Goal: Transaction & Acquisition: Book appointment/travel/reservation

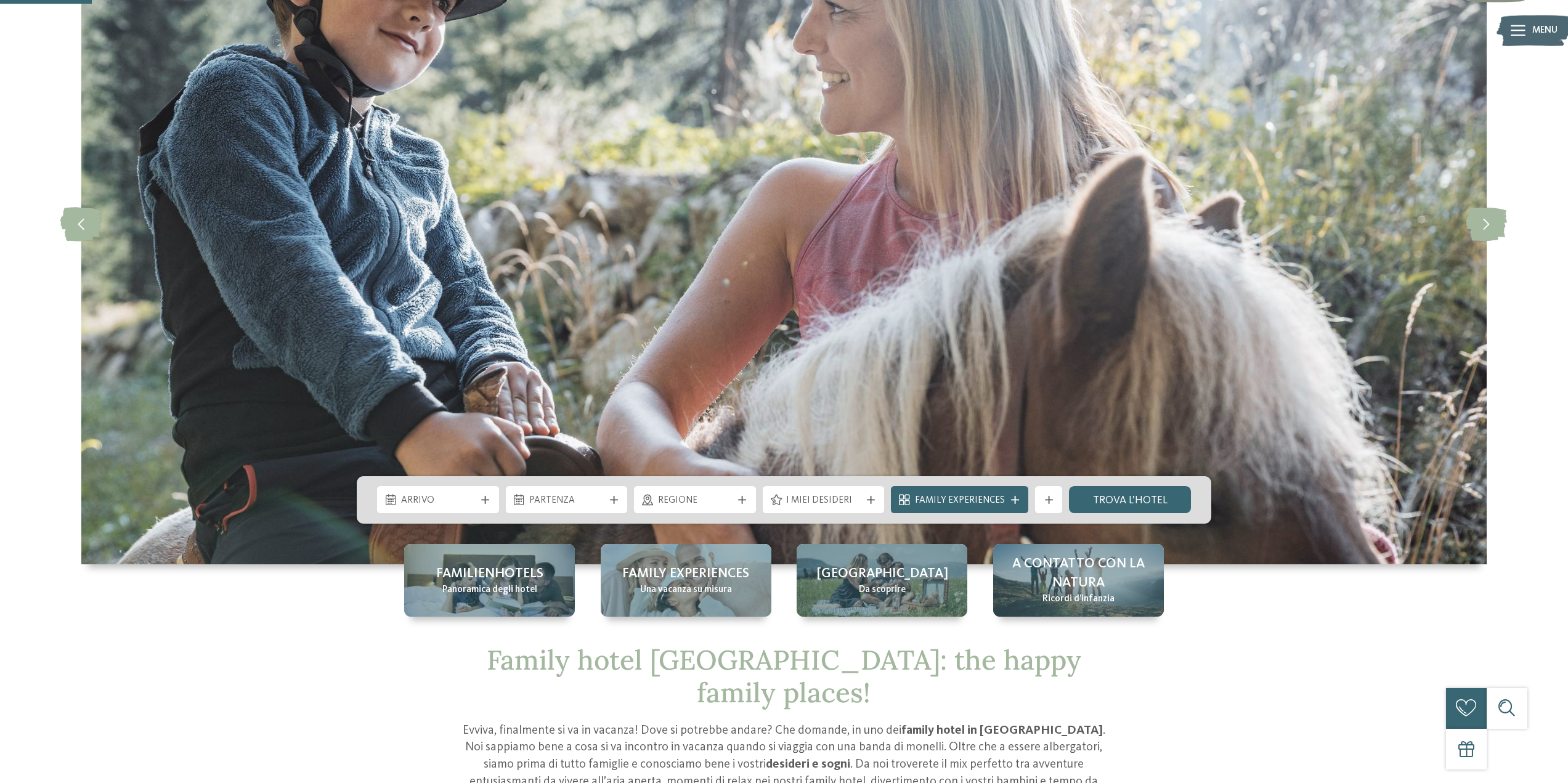
scroll to position [431, 0]
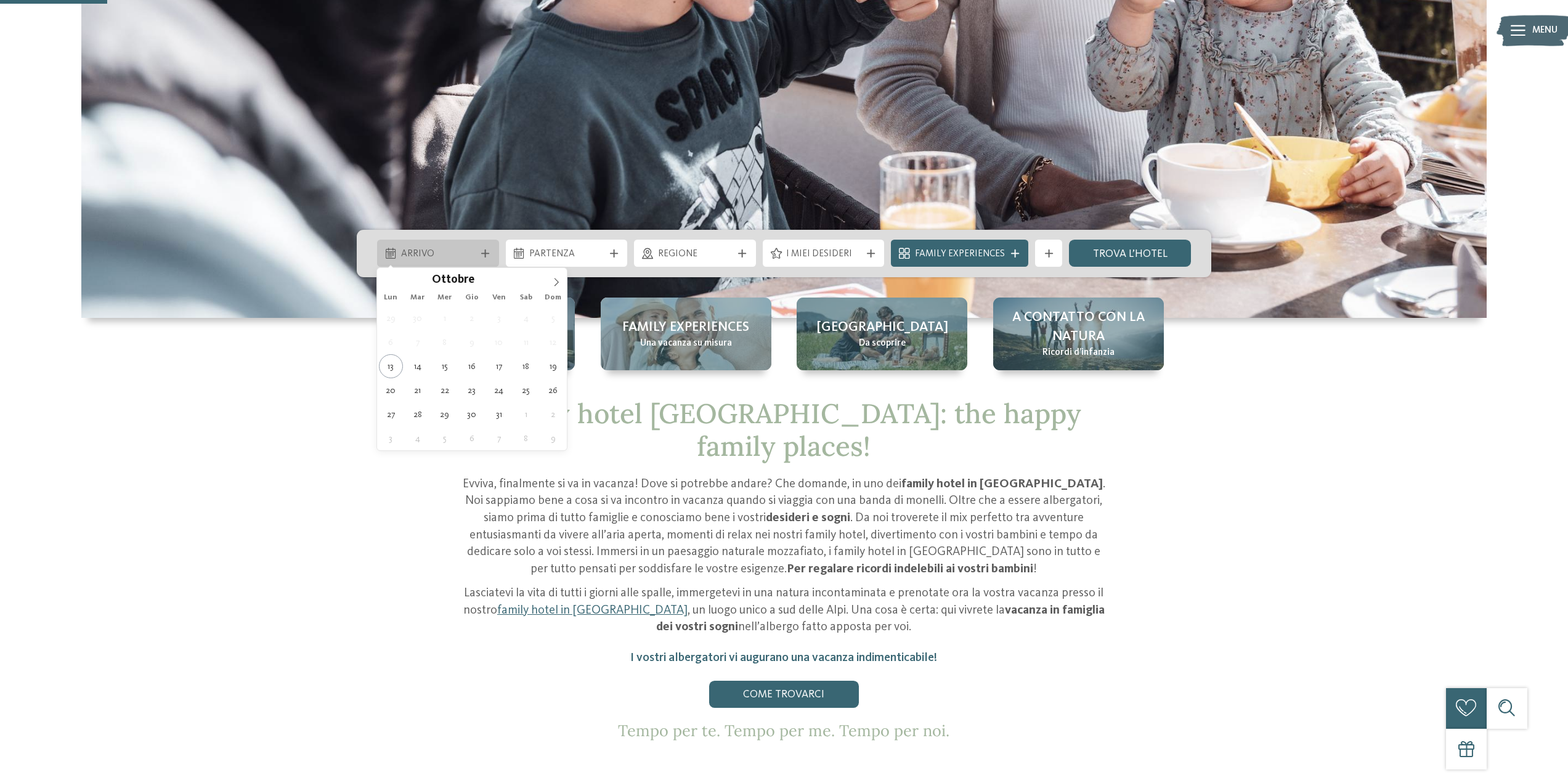
click at [447, 245] on div "Arrivo" at bounding box center [438, 253] width 122 height 27
click at [554, 279] on icon at bounding box center [556, 283] width 9 height 9
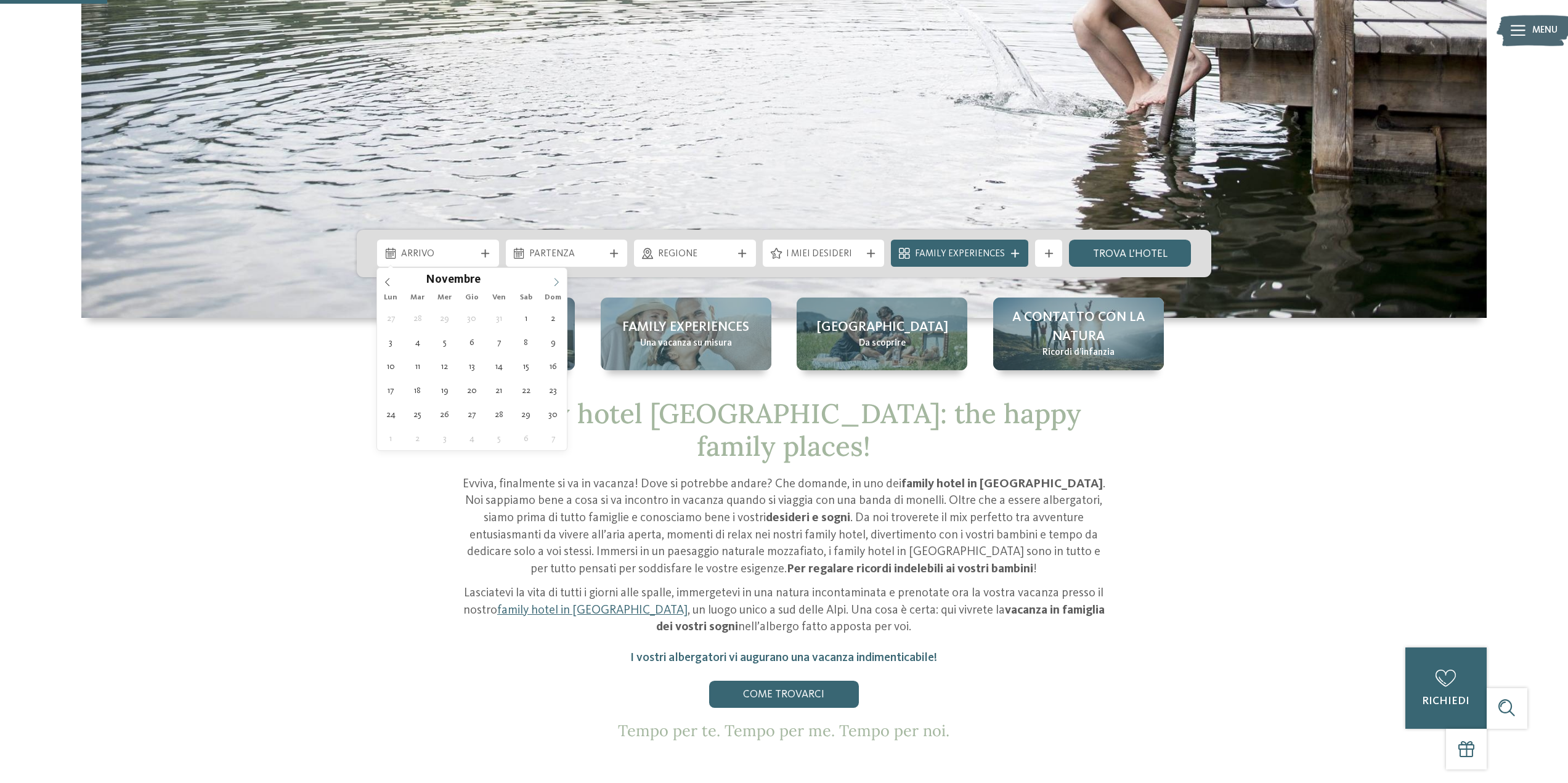
click at [553, 286] on icon at bounding box center [556, 283] width 9 height 9
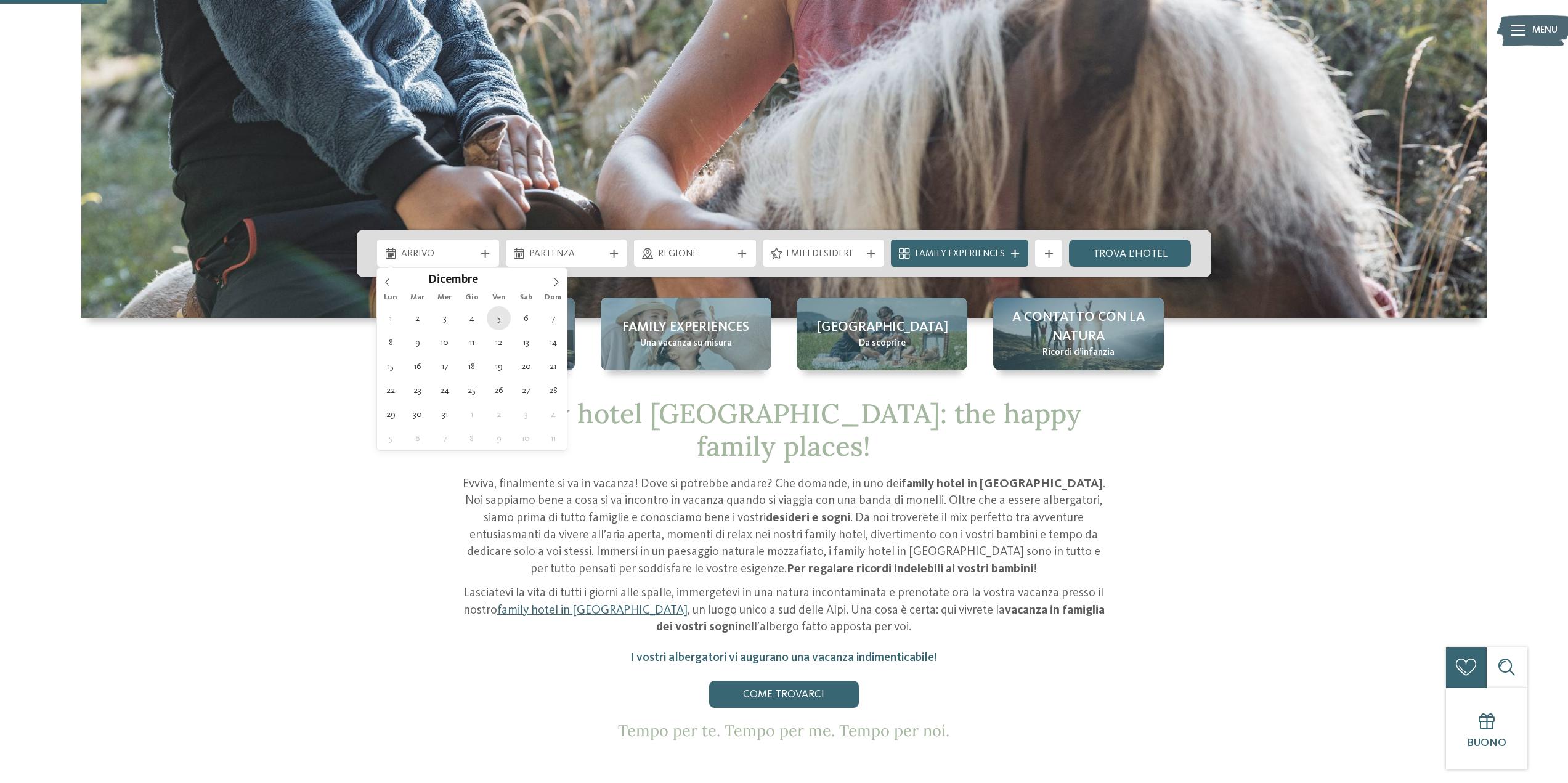
type div "[DATE]"
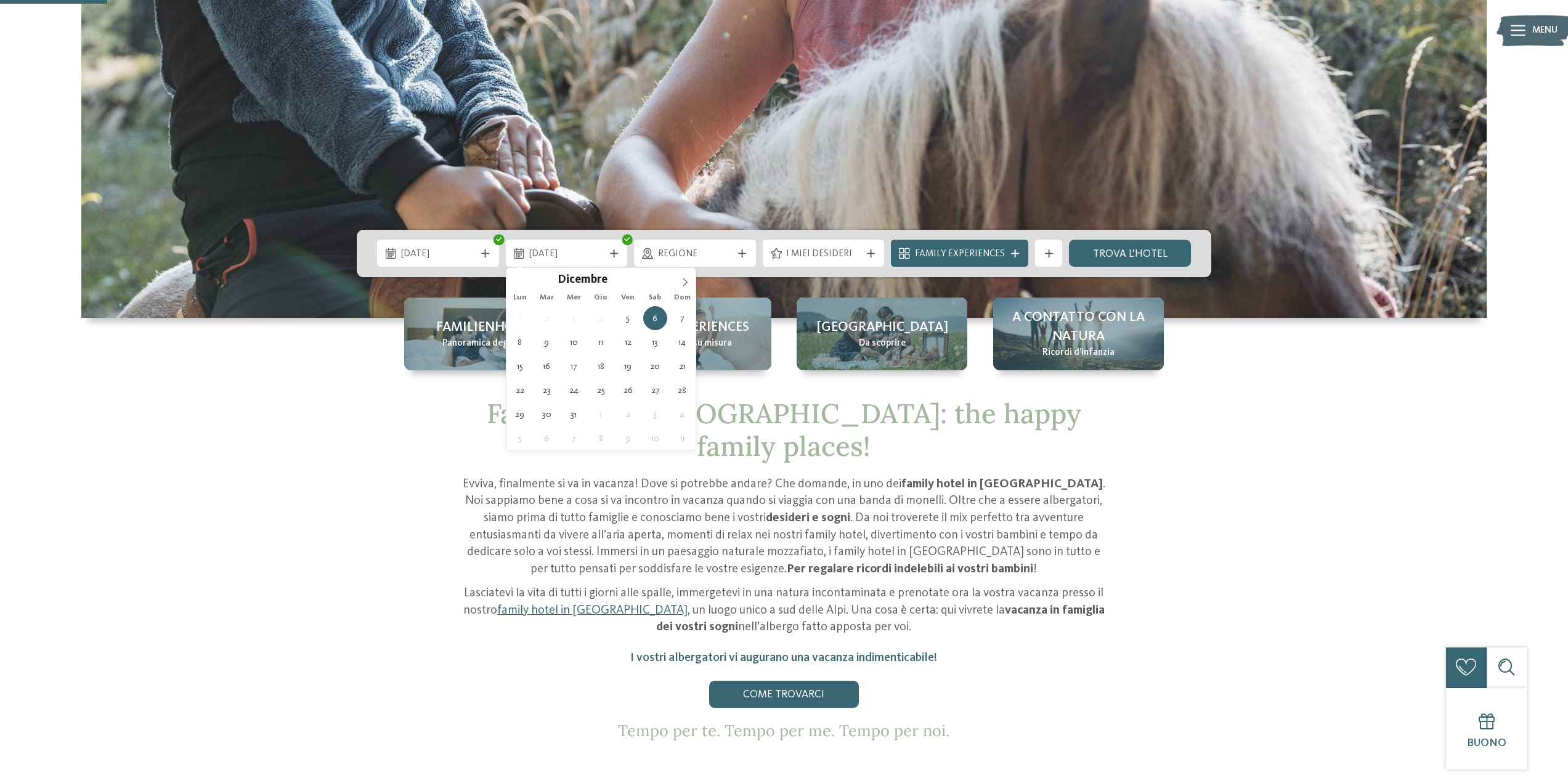
type div "[DATE]"
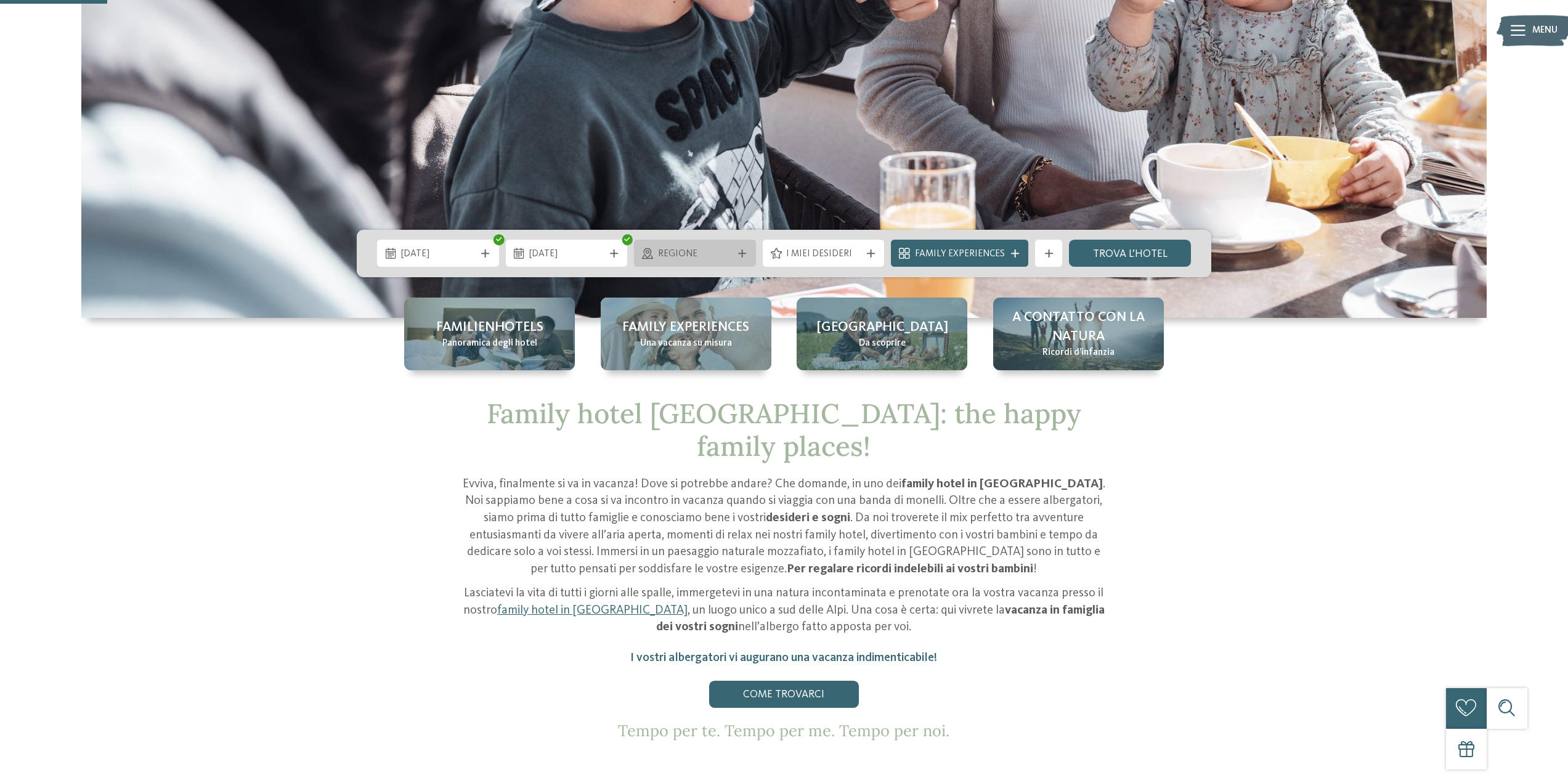
click at [676, 255] on span "Regione" at bounding box center [695, 254] width 74 height 13
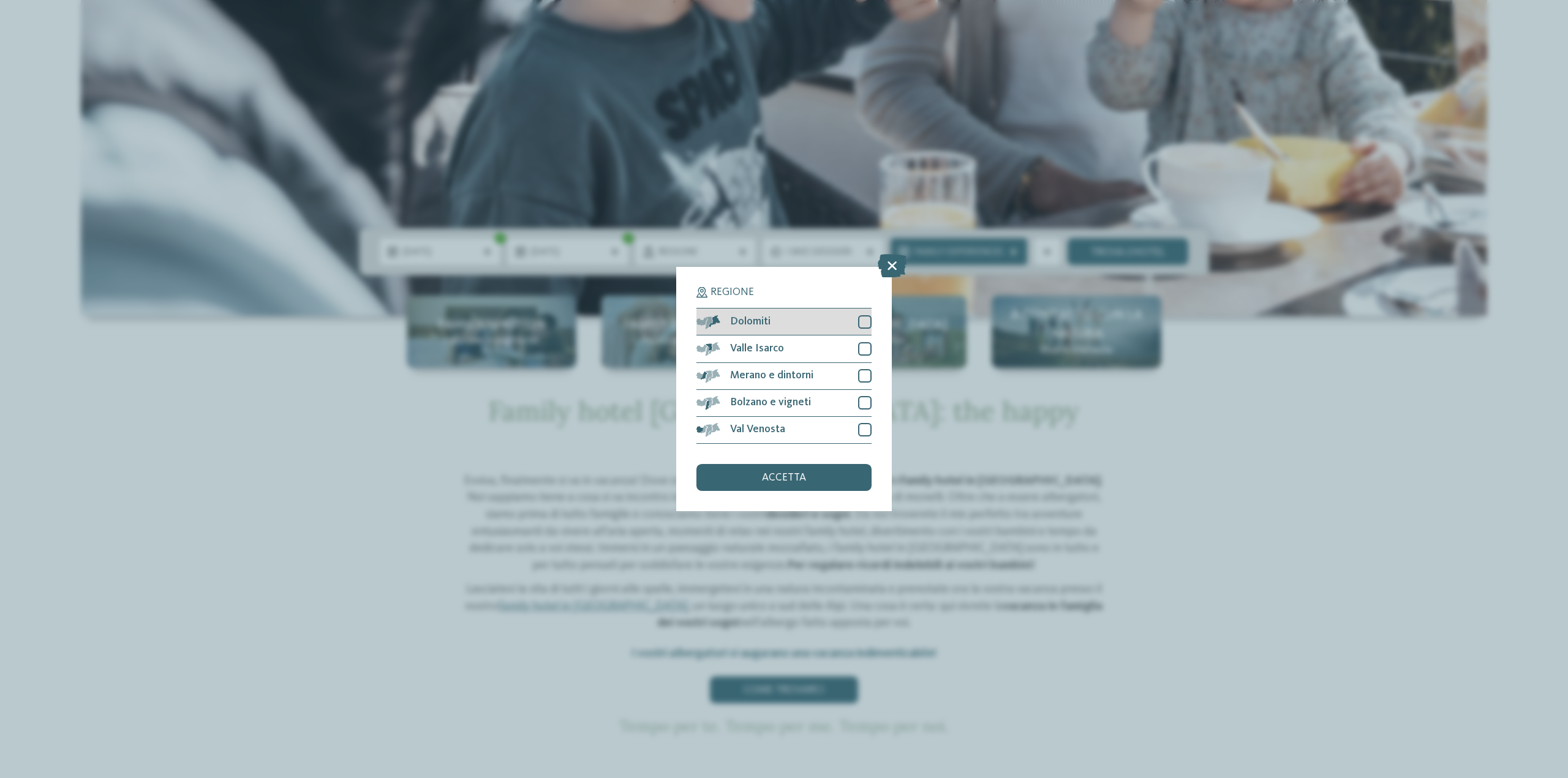
click at [869, 321] on div at bounding box center [865, 322] width 13 height 13
click at [862, 346] on div at bounding box center [865, 349] width 13 height 13
click at [865, 375] on div at bounding box center [865, 375] width 13 height 13
click at [865, 403] on div at bounding box center [865, 403] width 13 height 13
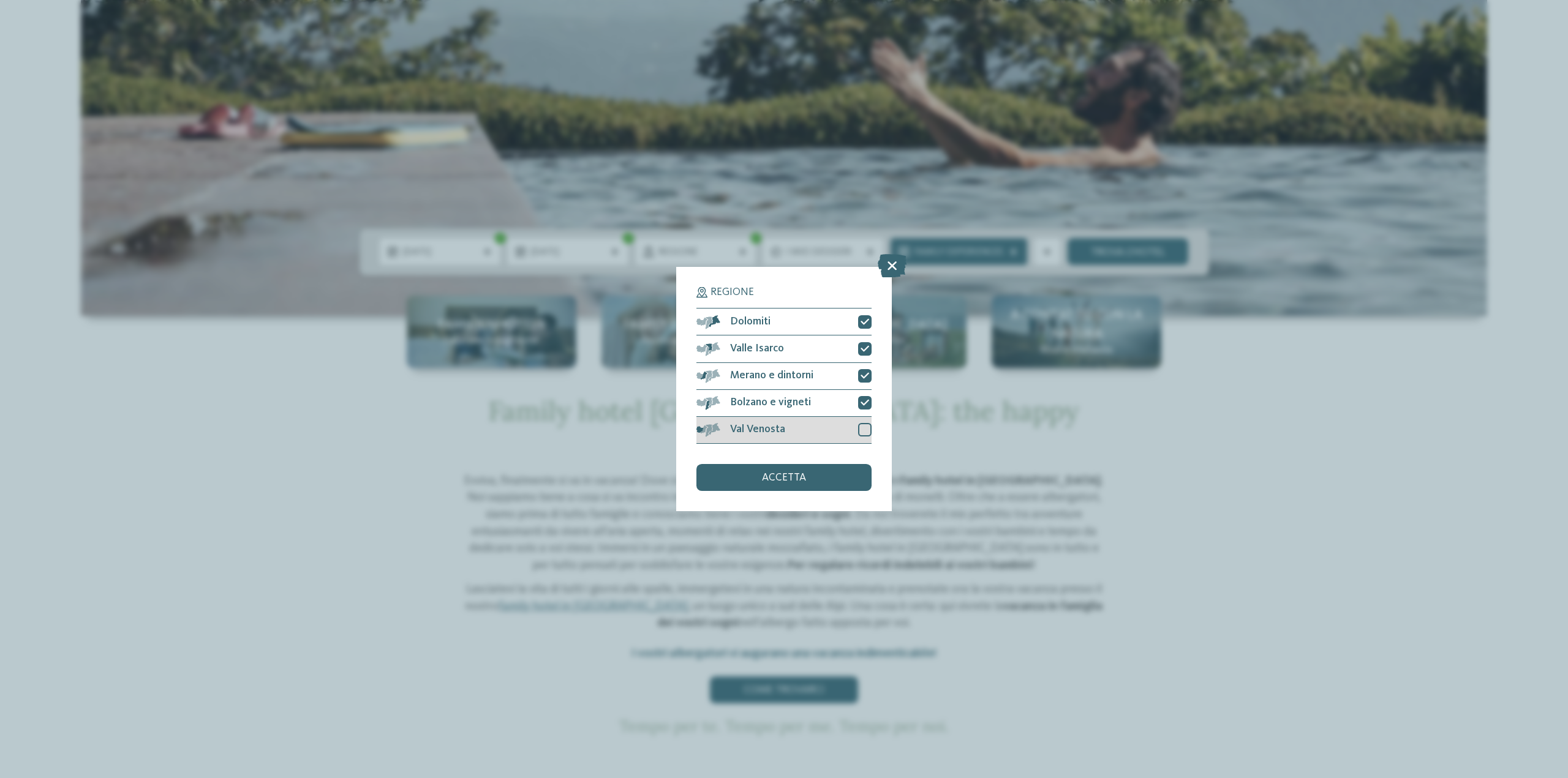
click at [861, 430] on div at bounding box center [865, 429] width 13 height 13
click at [824, 476] on div "accetta" at bounding box center [784, 477] width 175 height 27
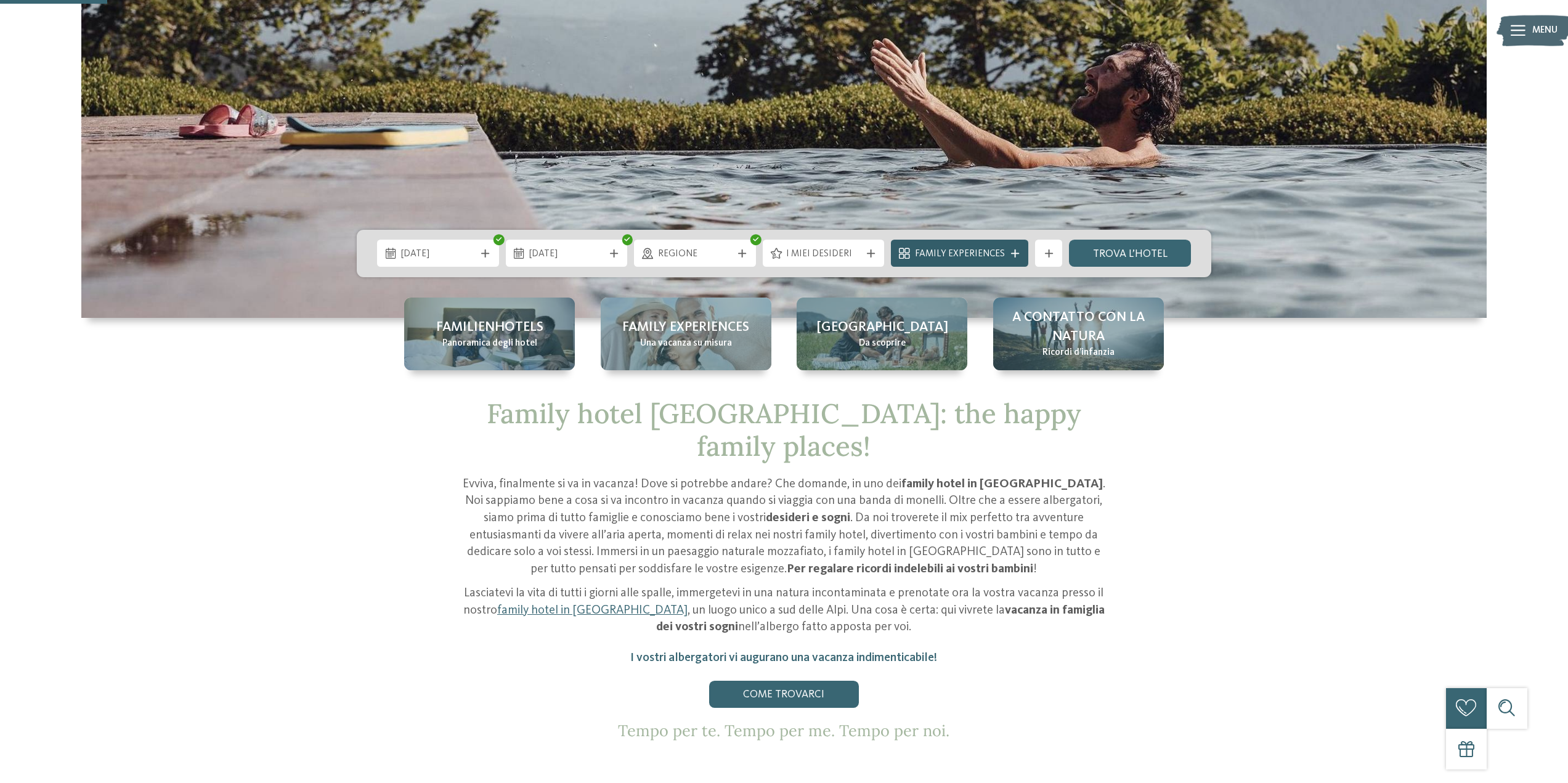
click at [978, 260] on span "Family Experiences" at bounding box center [960, 254] width 90 height 13
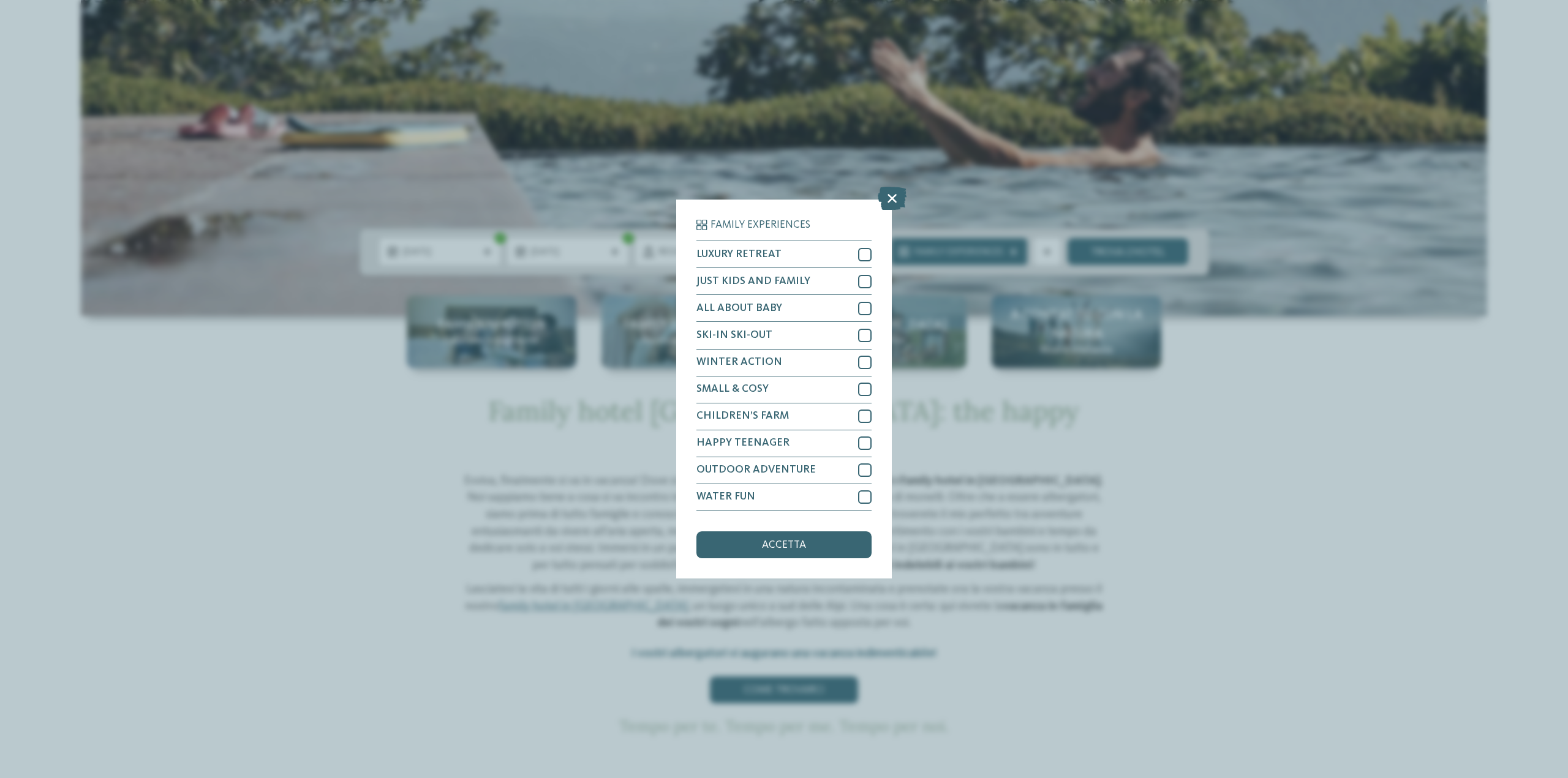
click at [1209, 388] on div "Family Experiences LUXURY RETREAT JUST KIDS AND FAMILY" at bounding box center [784, 389] width 1568 height 778
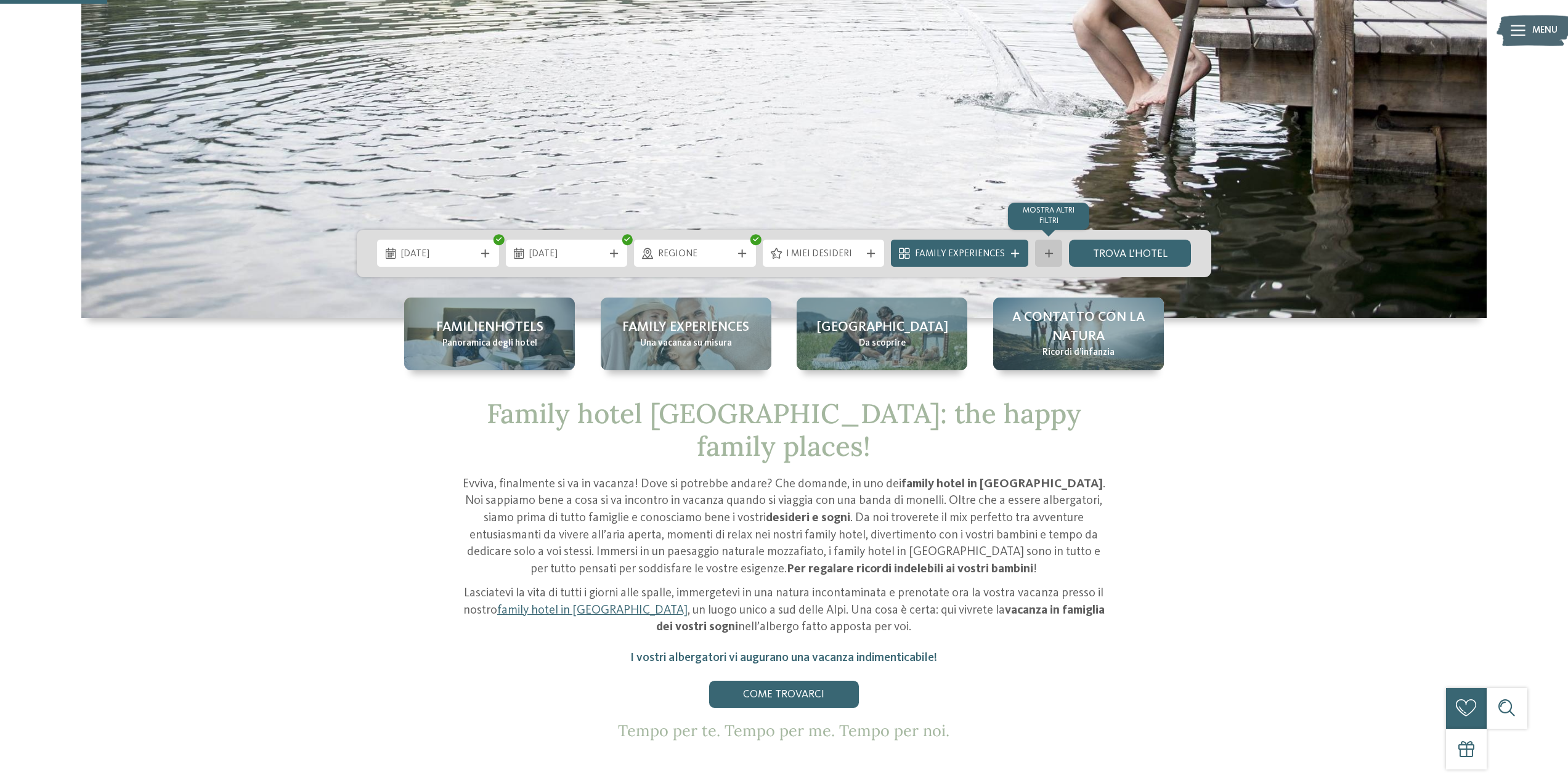
click at [1050, 253] on icon at bounding box center [1049, 253] width 8 height 8
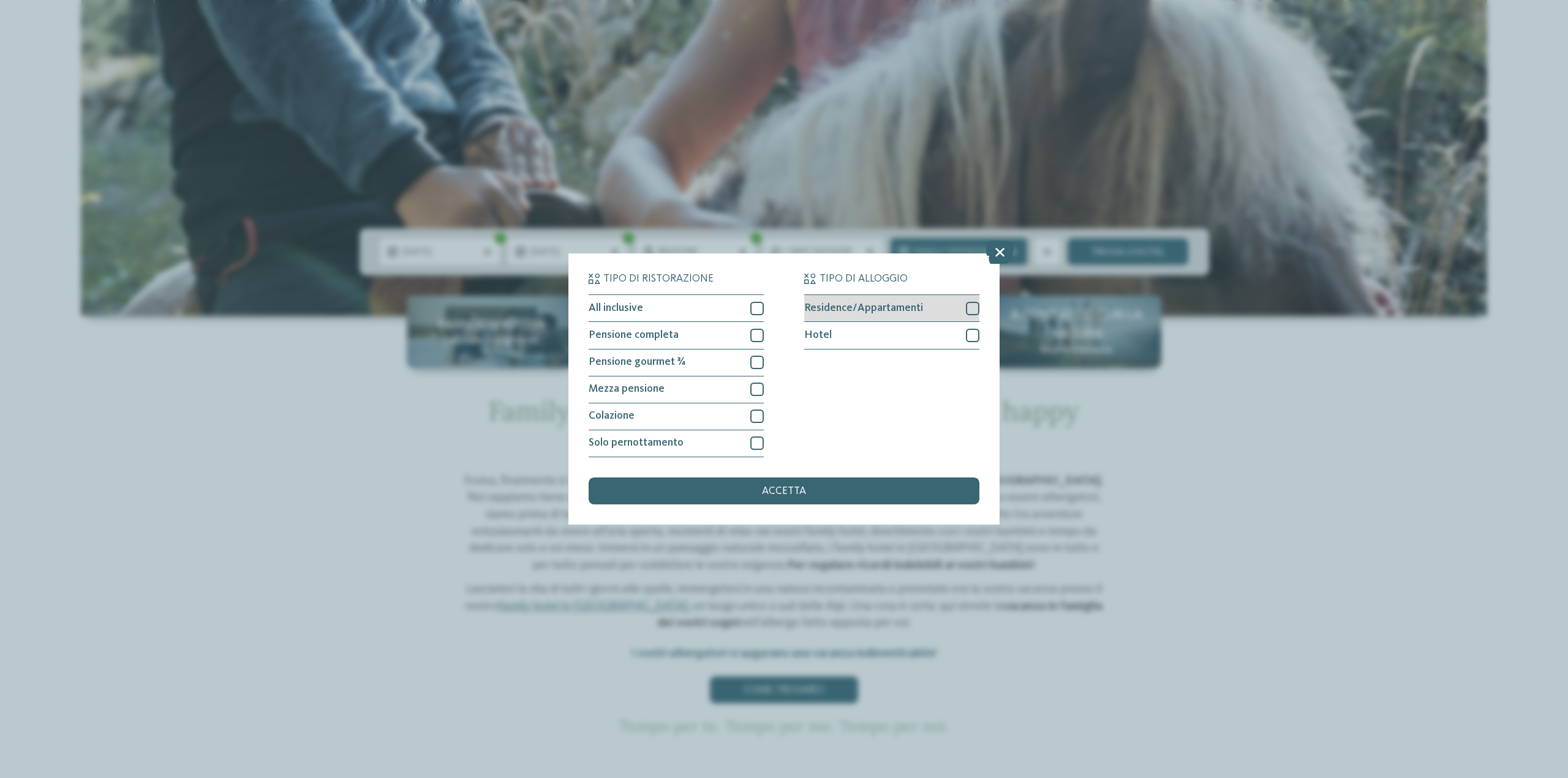
click at [972, 307] on div at bounding box center [972, 308] width 13 height 13
click at [972, 338] on div at bounding box center [972, 335] width 13 height 13
click at [758, 308] on div at bounding box center [757, 308] width 13 height 13
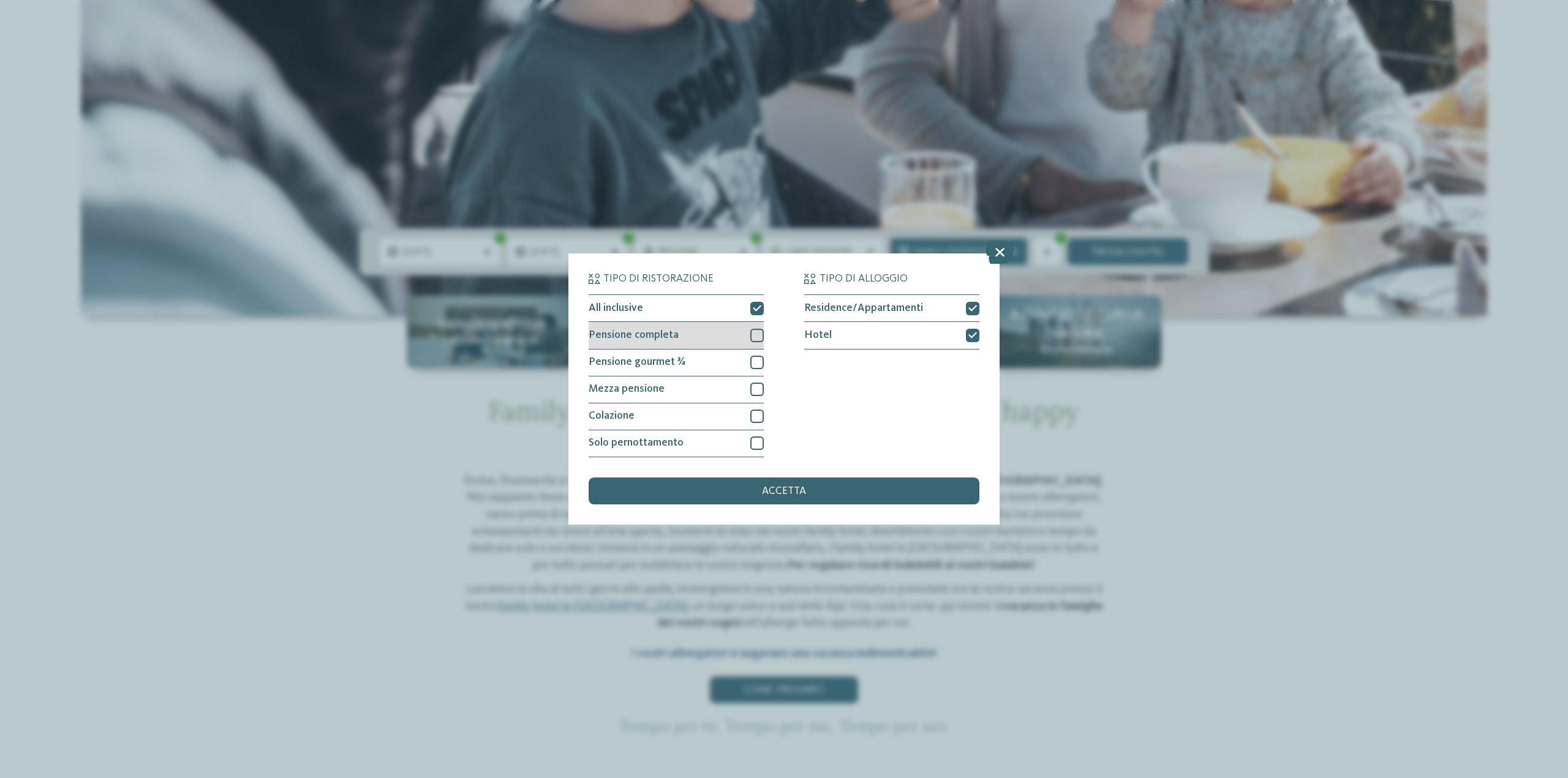
click at [758, 333] on div at bounding box center [757, 335] width 13 height 13
click at [756, 362] on div at bounding box center [757, 362] width 13 height 13
click at [753, 389] on div at bounding box center [757, 389] width 13 height 13
click at [897, 495] on div "accetta" at bounding box center [784, 491] width 390 height 27
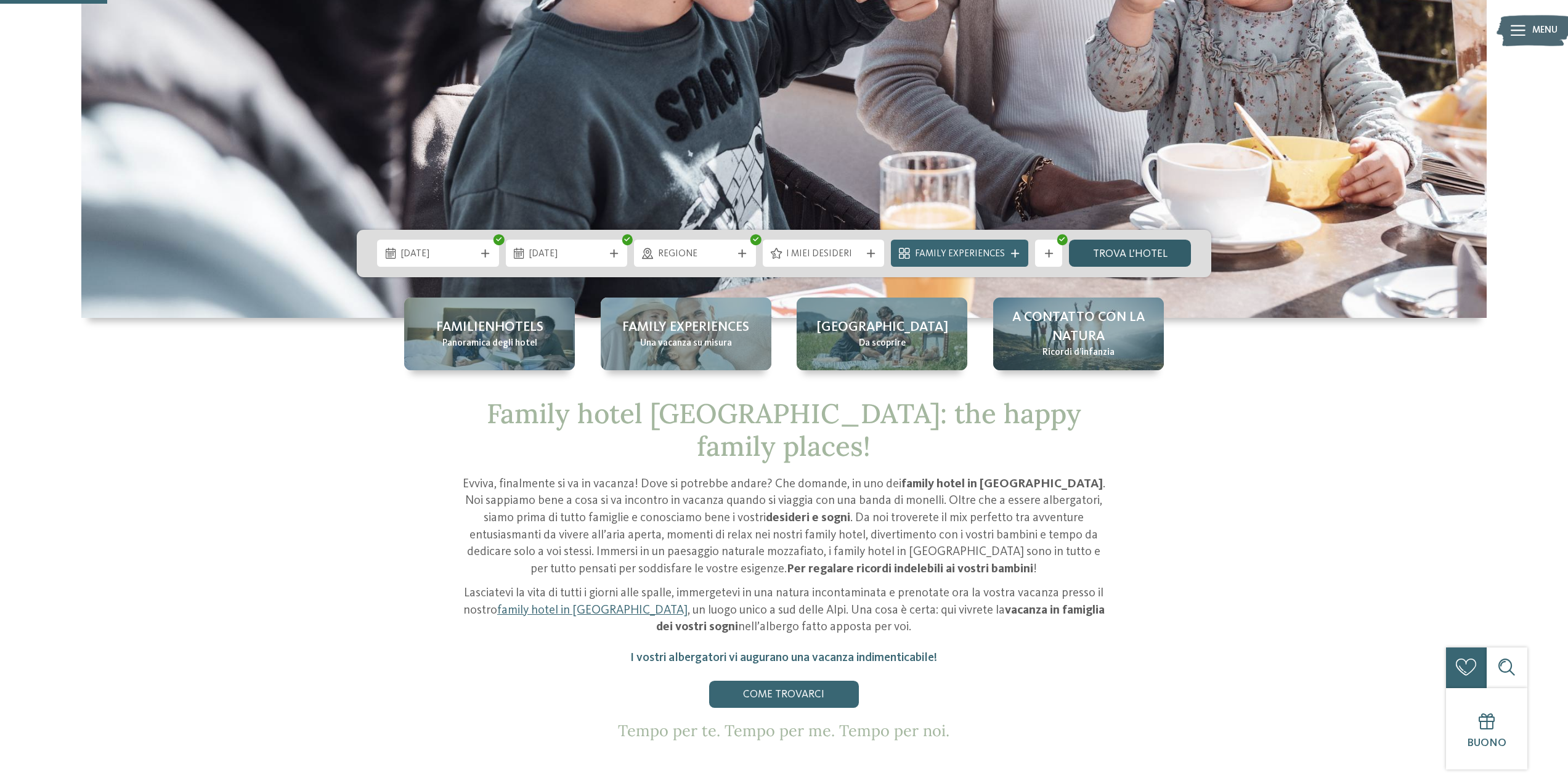
click at [1155, 249] on link "trova l’hotel" at bounding box center [1130, 253] width 122 height 27
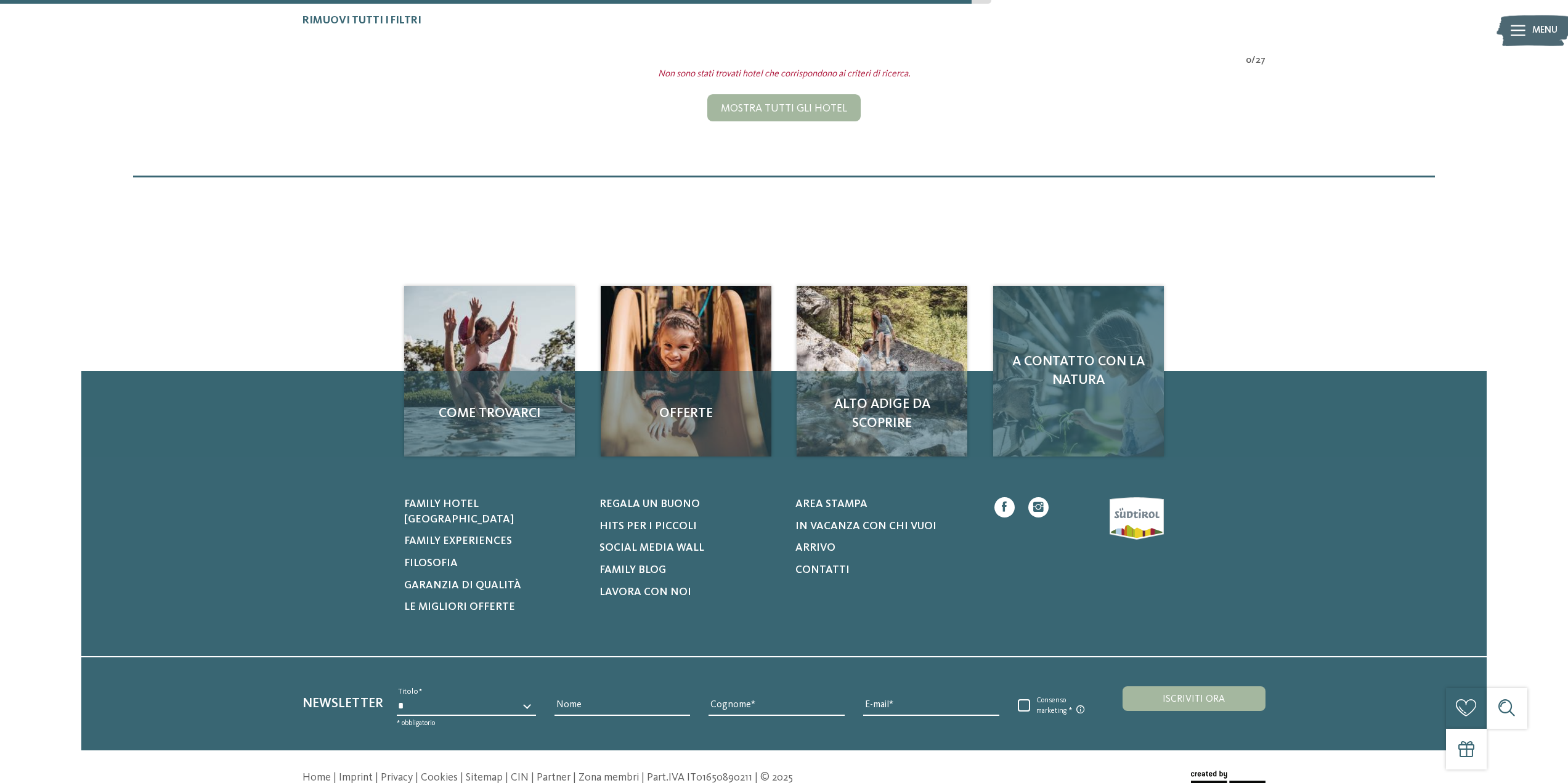
scroll to position [239, 0]
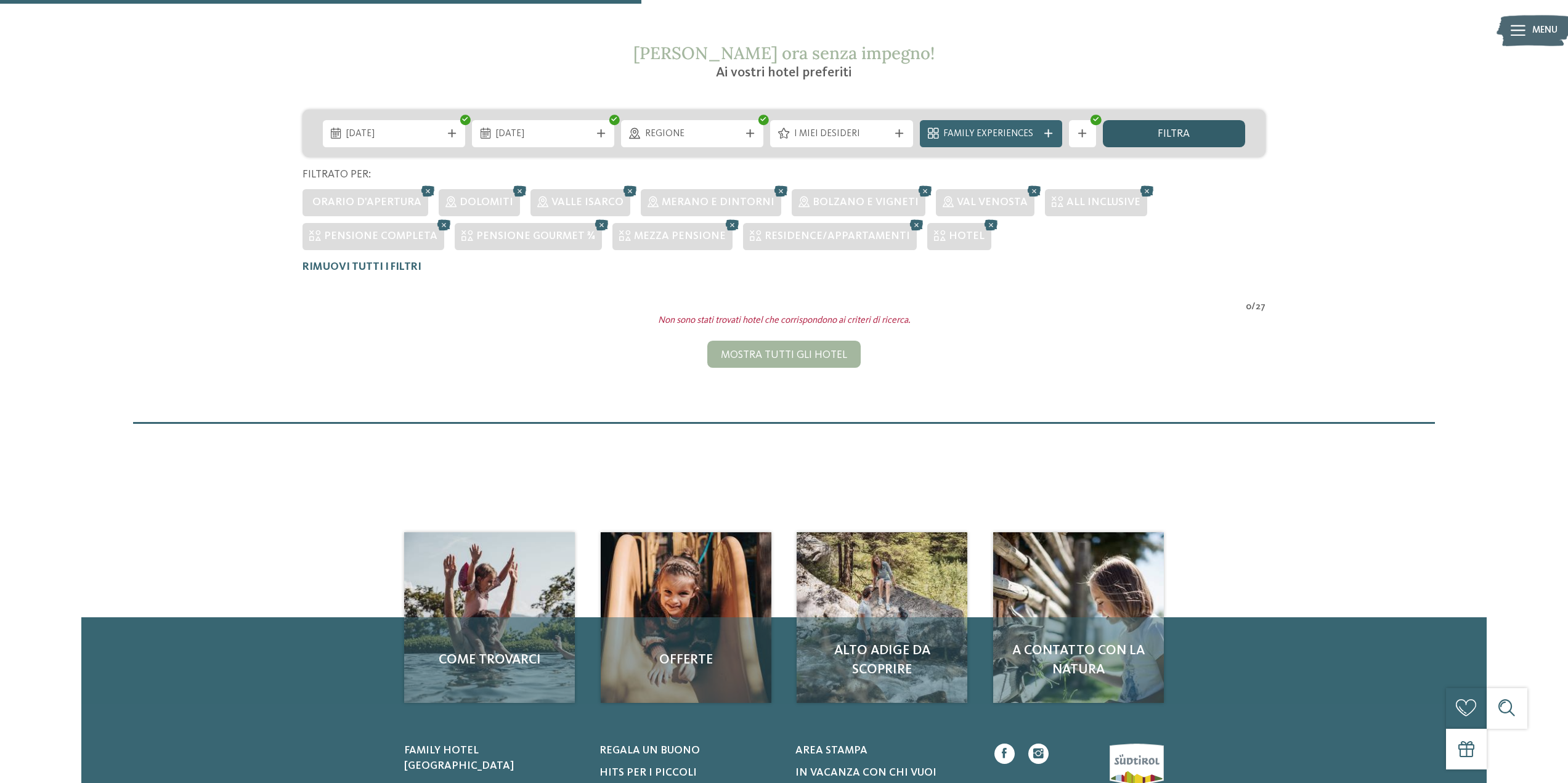
click at [1162, 139] on span "filtra" at bounding box center [1173, 134] width 32 height 11
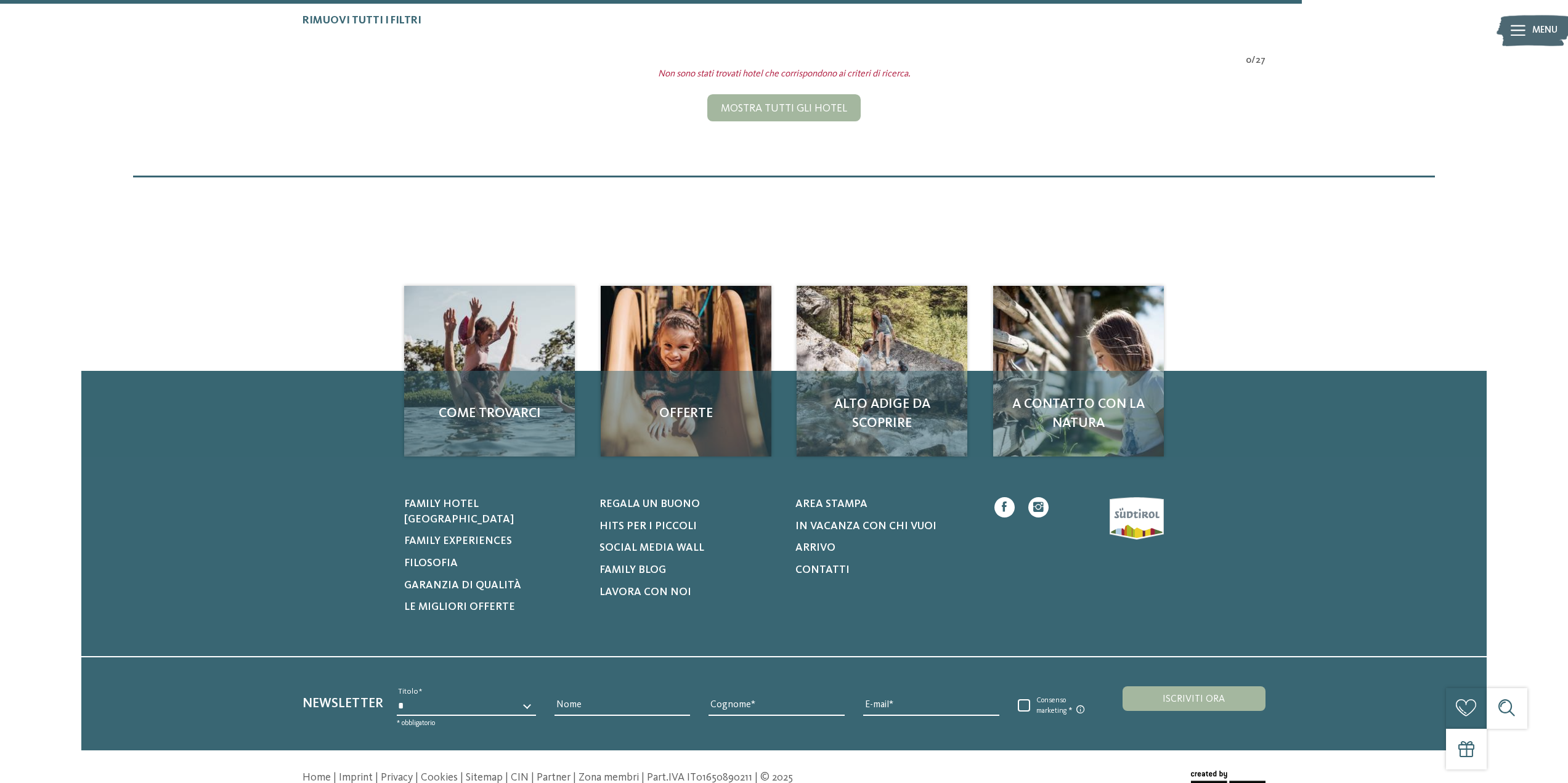
scroll to position [300, 0]
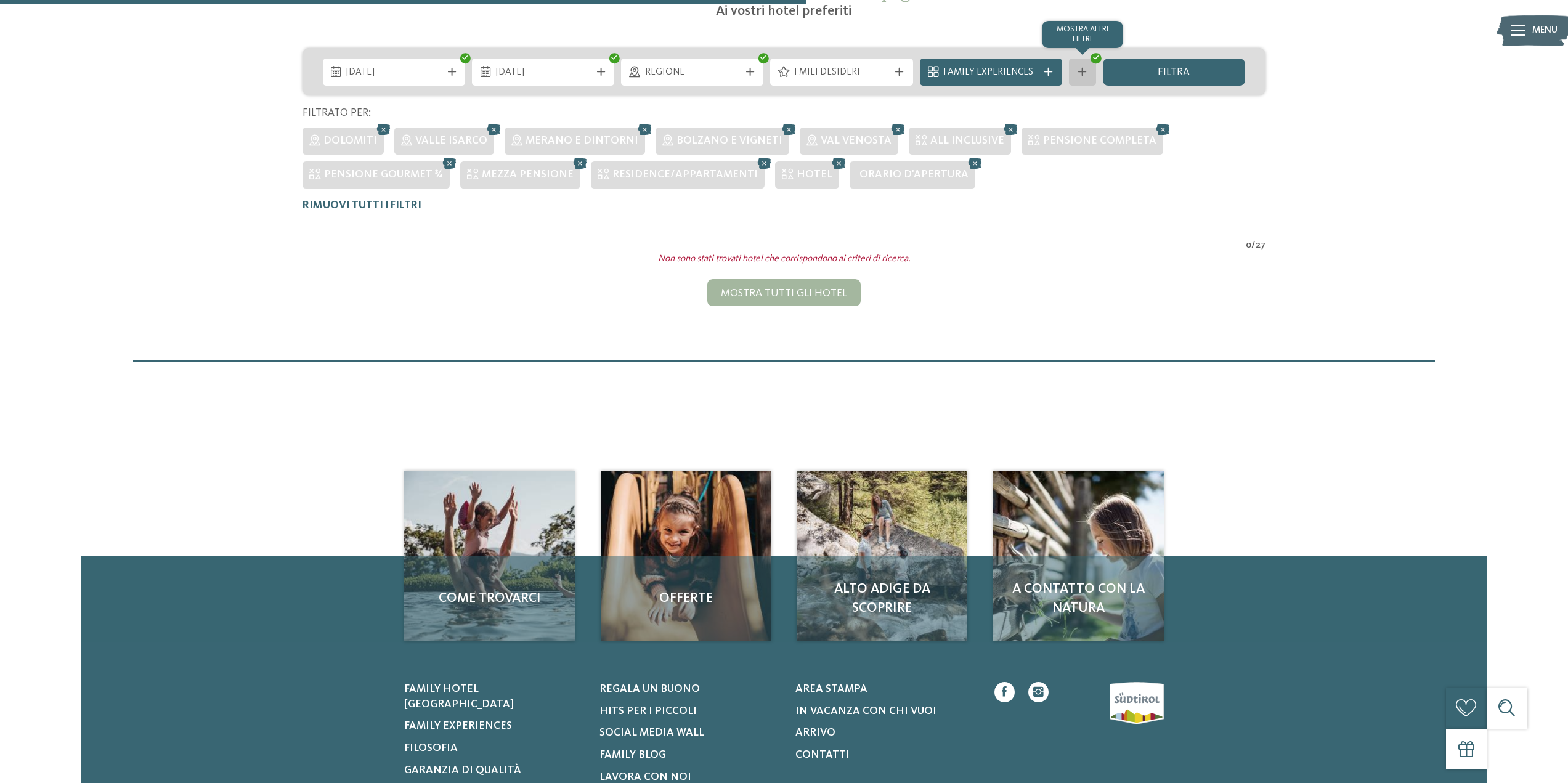
click at [1086, 77] on div "mostra altri filtri" at bounding box center [1082, 72] width 27 height 27
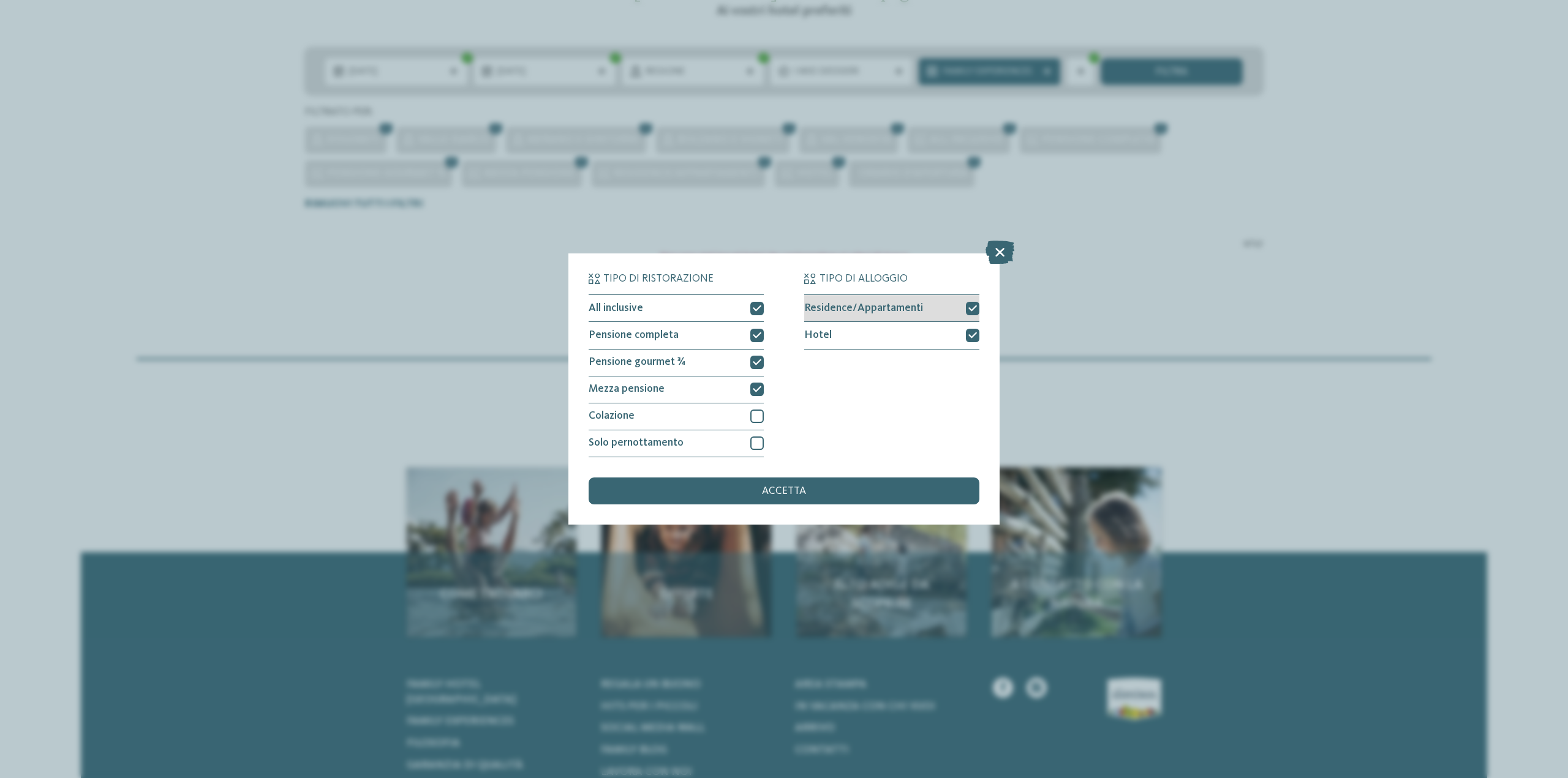
click at [976, 311] on icon at bounding box center [973, 308] width 9 height 8
click at [973, 338] on icon at bounding box center [973, 335] width 9 height 8
click at [758, 306] on icon at bounding box center [757, 308] width 9 height 8
click at [753, 335] on icon at bounding box center [757, 335] width 9 height 8
click at [755, 358] on div at bounding box center [757, 362] width 13 height 13
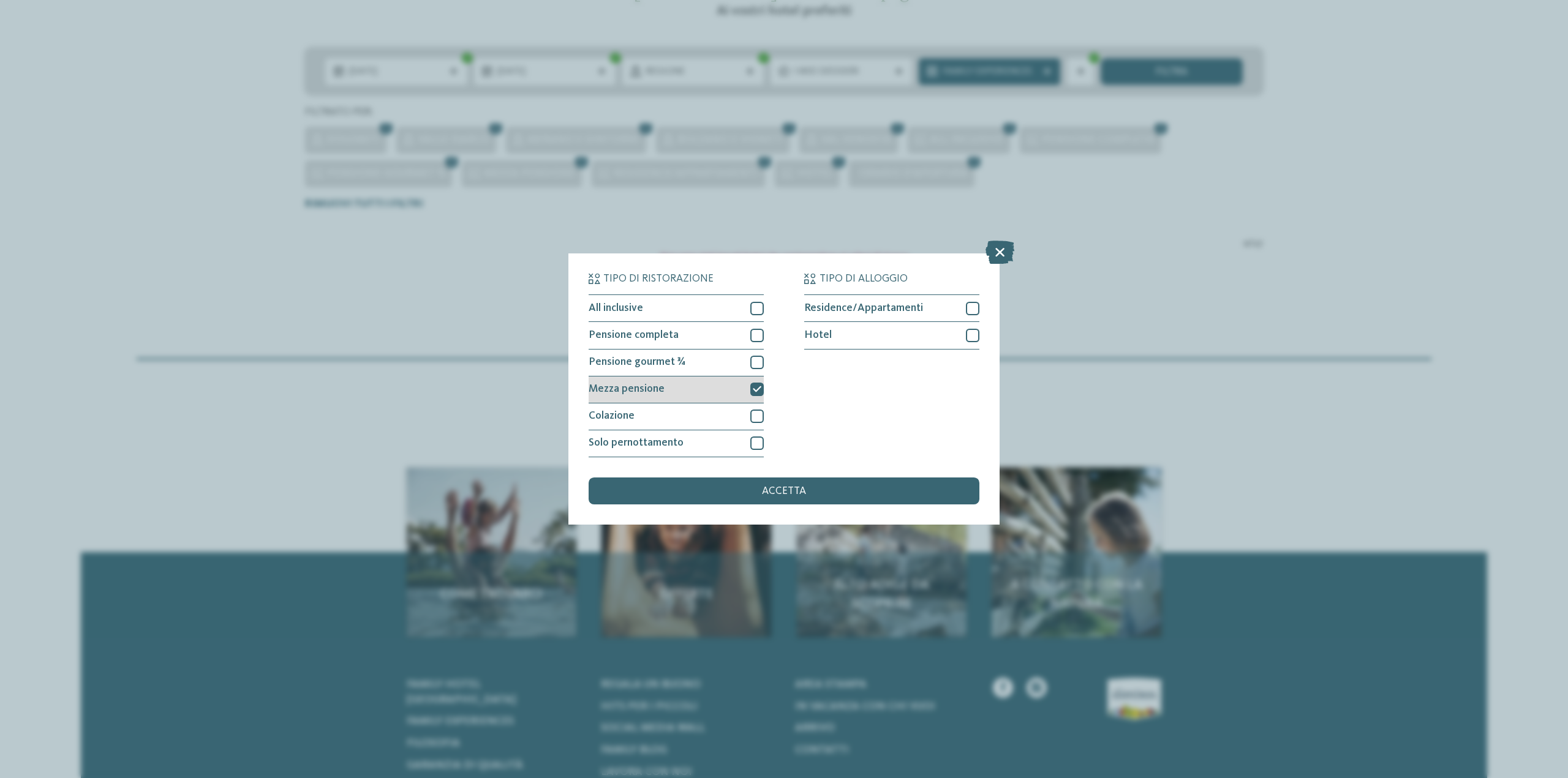
click at [755, 392] on icon at bounding box center [757, 389] width 9 height 8
click at [834, 496] on div "accetta" at bounding box center [784, 491] width 390 height 27
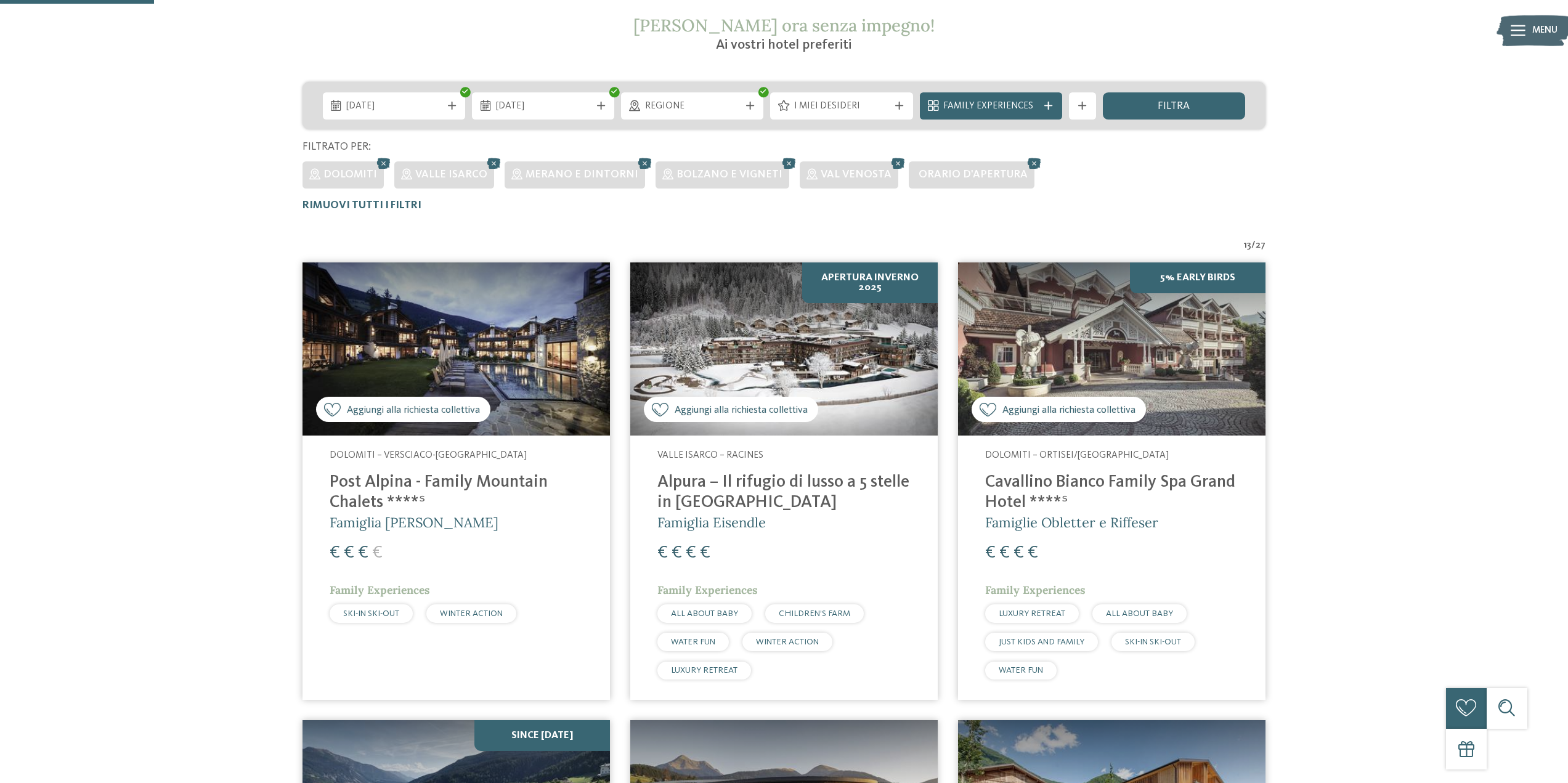
scroll to position [329, 0]
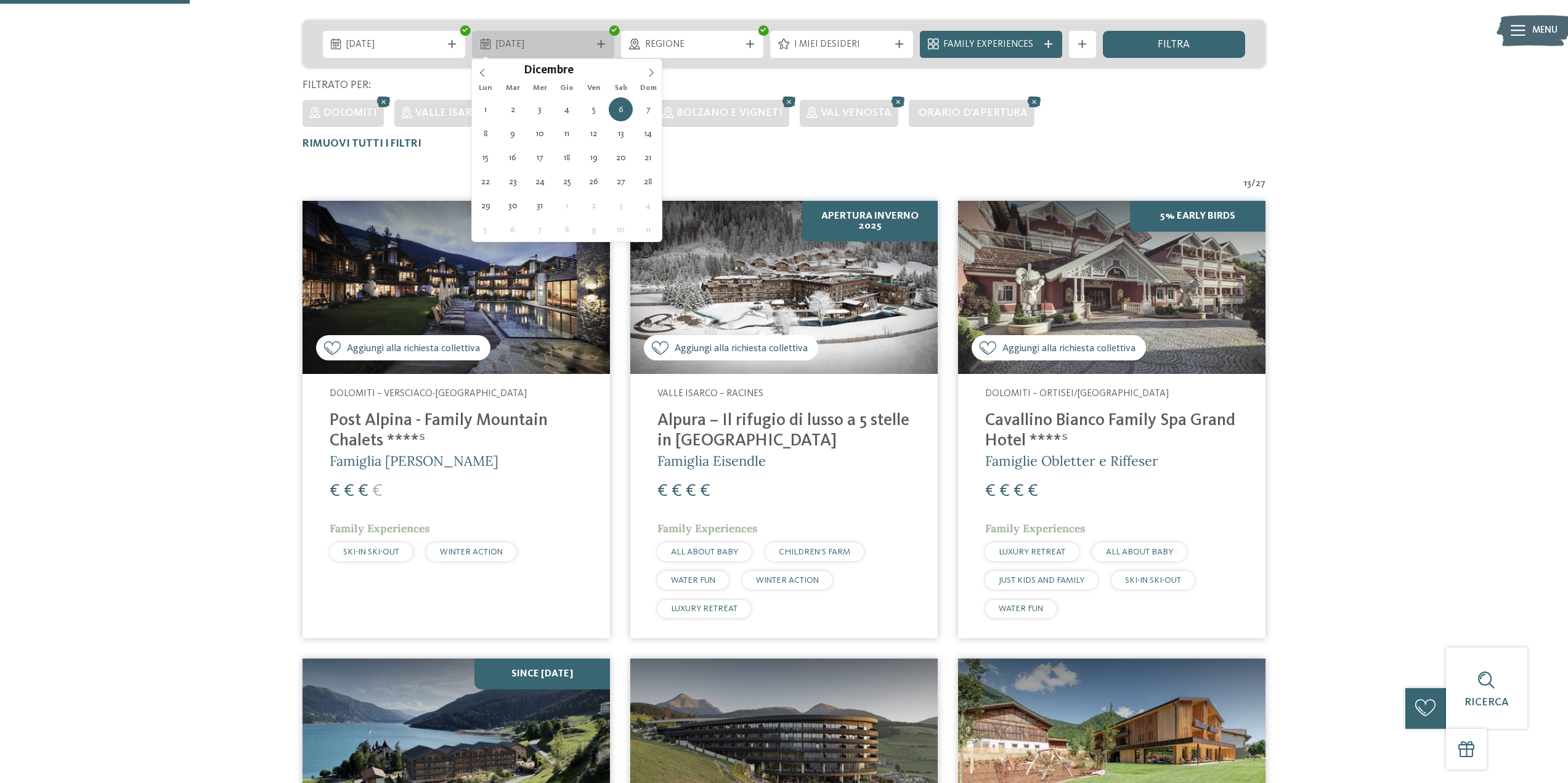
click at [544, 51] on span "06.12.2025" at bounding box center [544, 45] width 95 height 13
type div "07.12.2025"
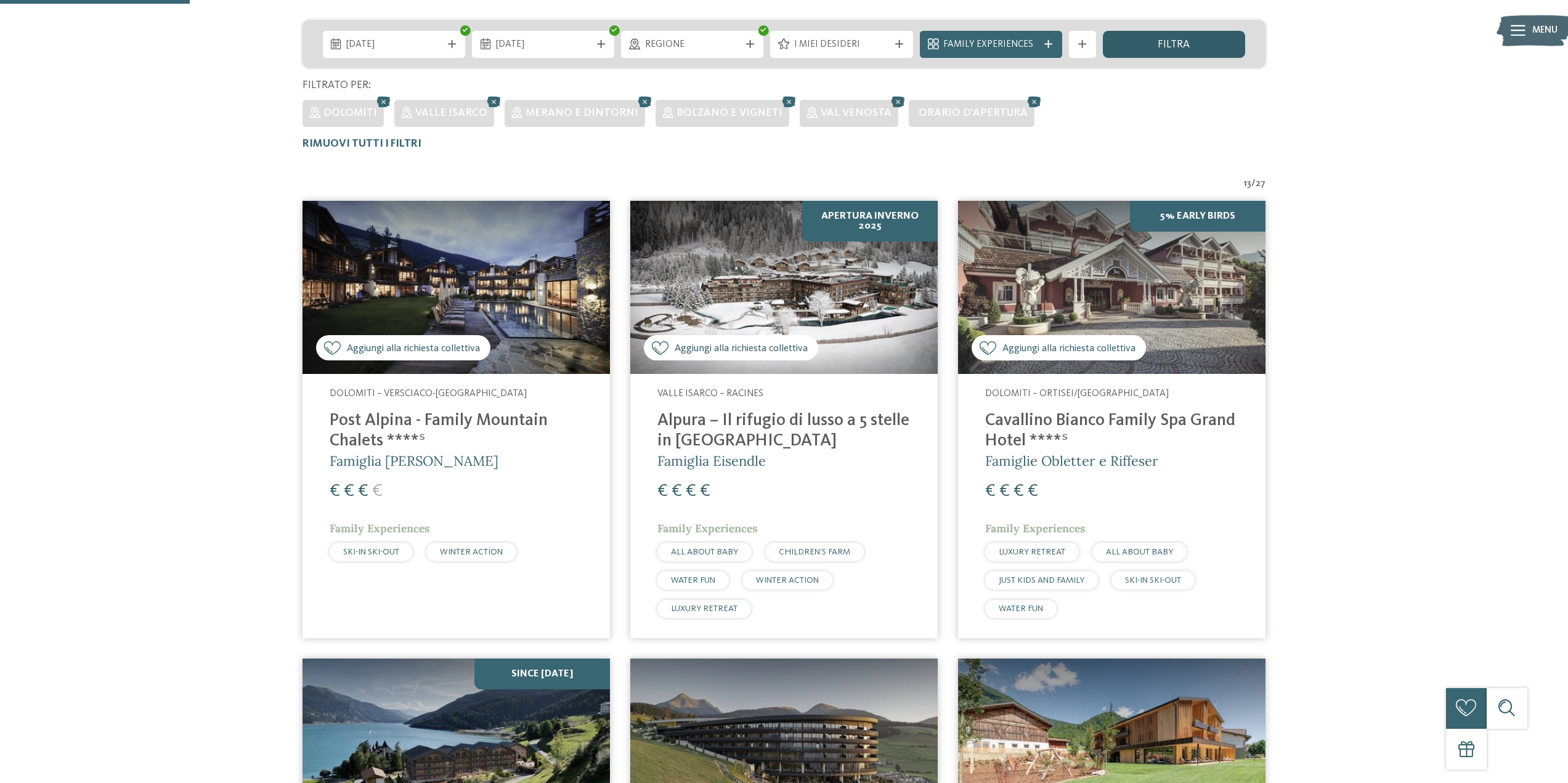
click at [1152, 45] on div "filtra" at bounding box center [1174, 44] width 142 height 27
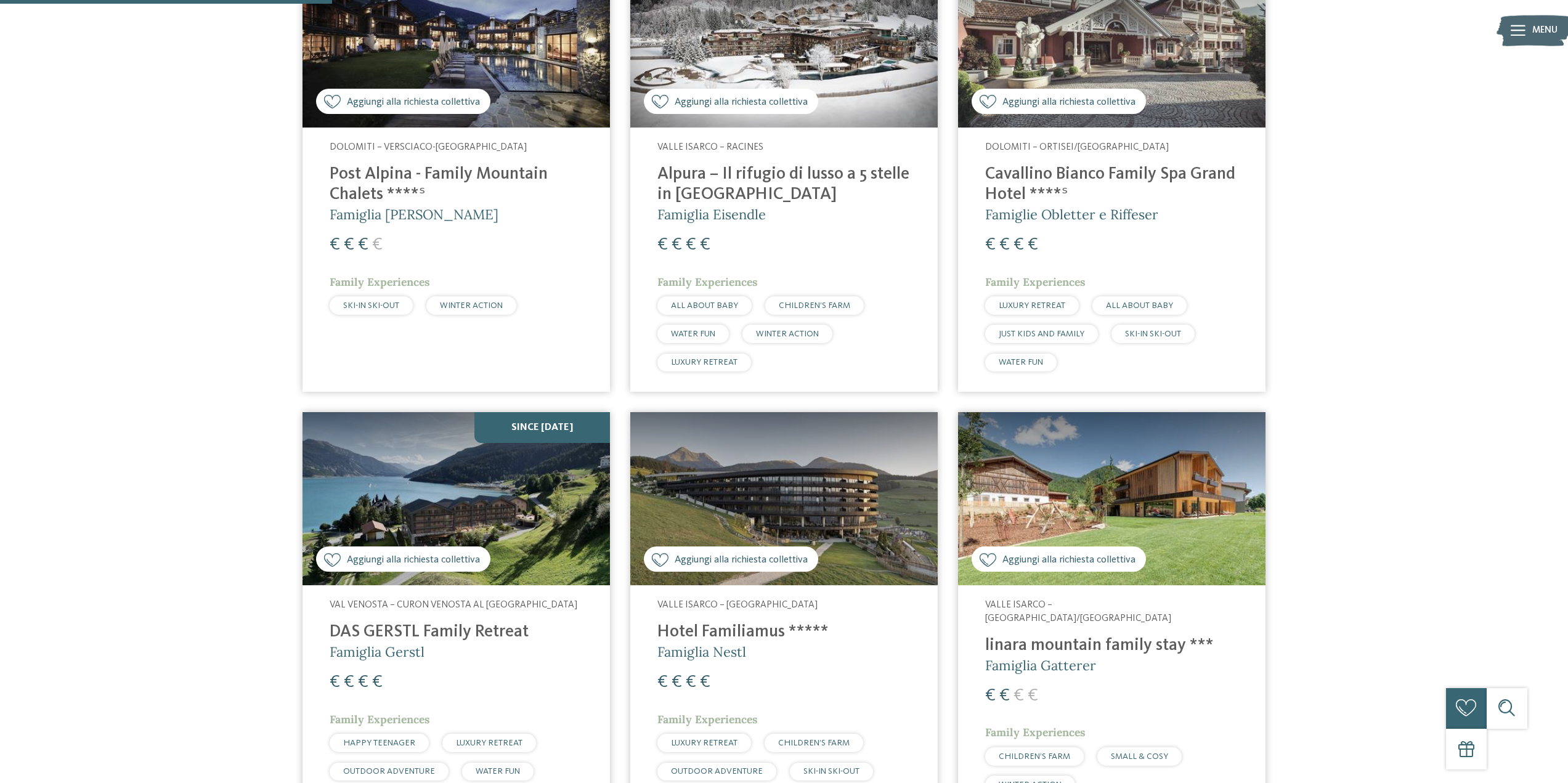
scroll to position [637, 0]
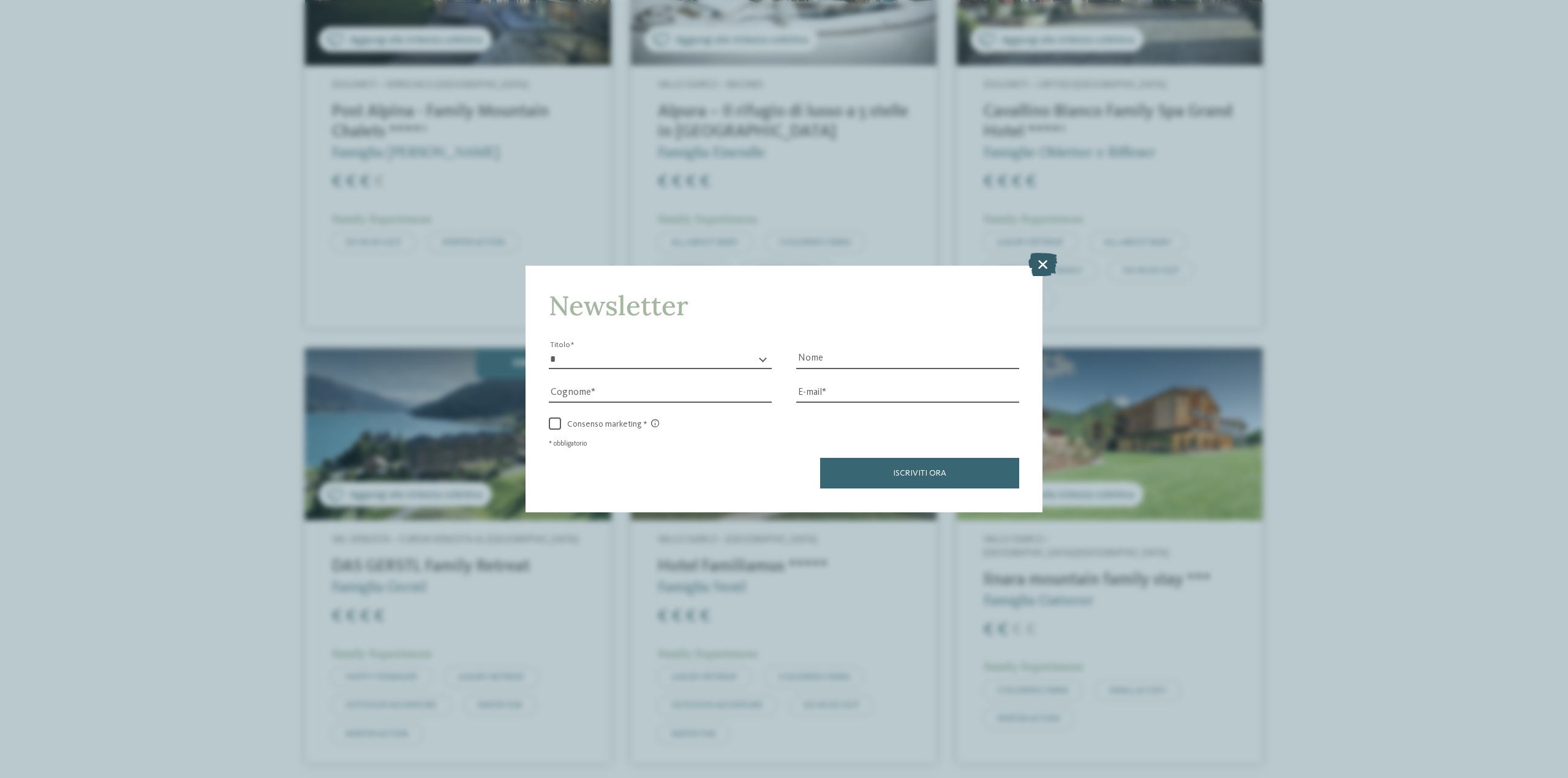
click at [1045, 262] on icon at bounding box center [1042, 264] width 29 height 23
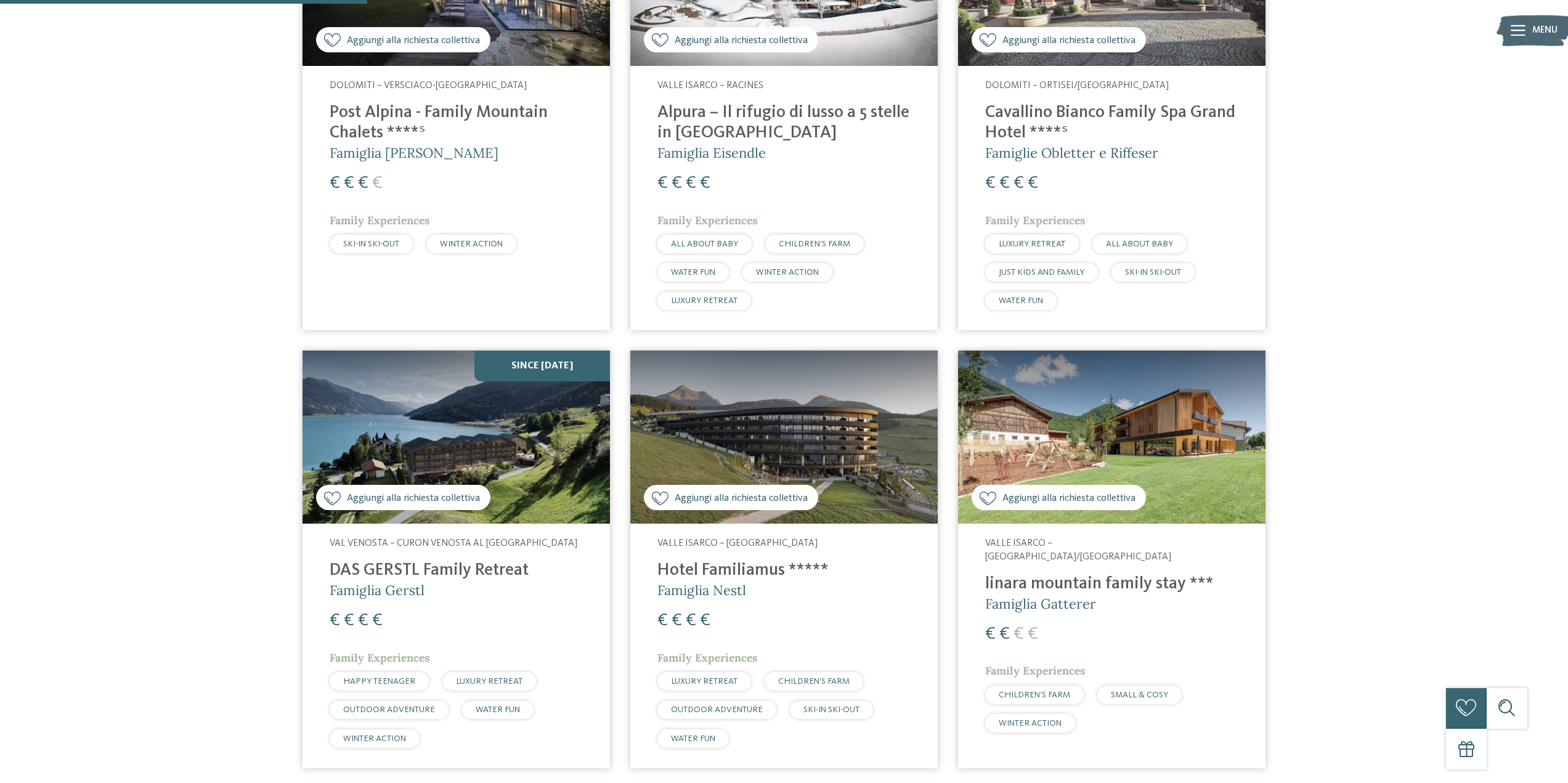
click at [1142, 443] on img at bounding box center [1111, 436] width 307 height 173
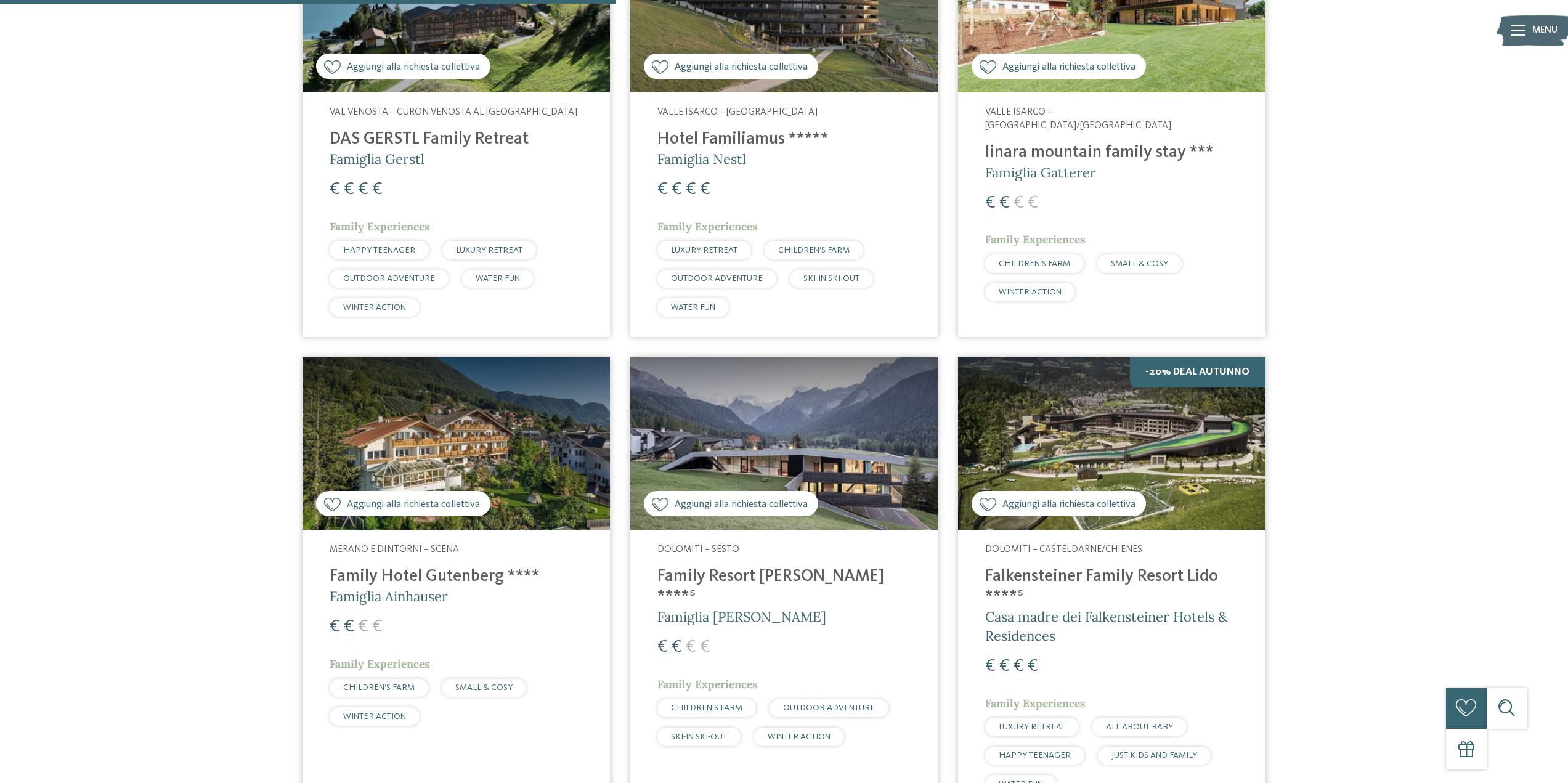
scroll to position [1190, 0]
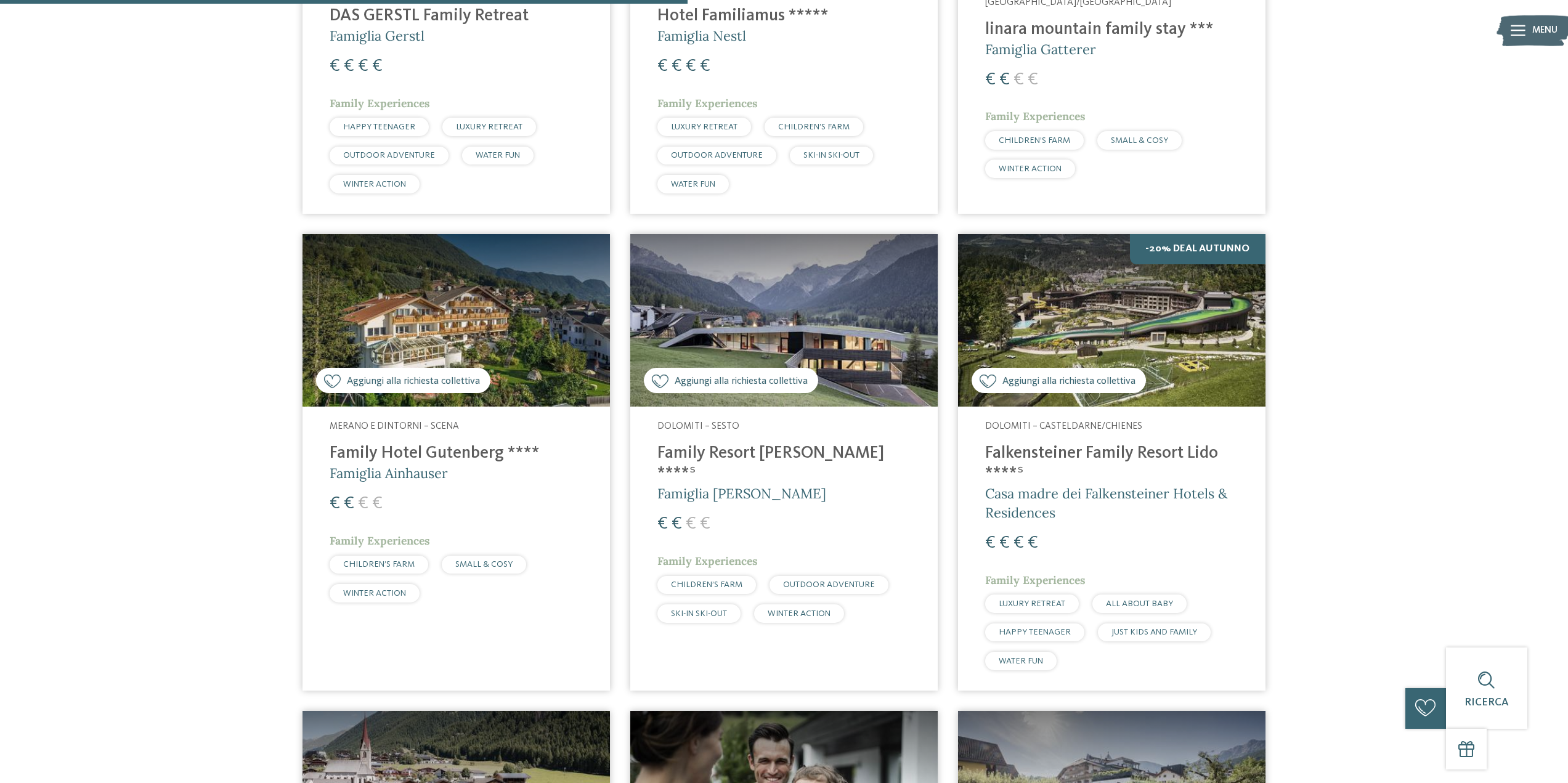
click at [809, 318] on img at bounding box center [783, 320] width 307 height 173
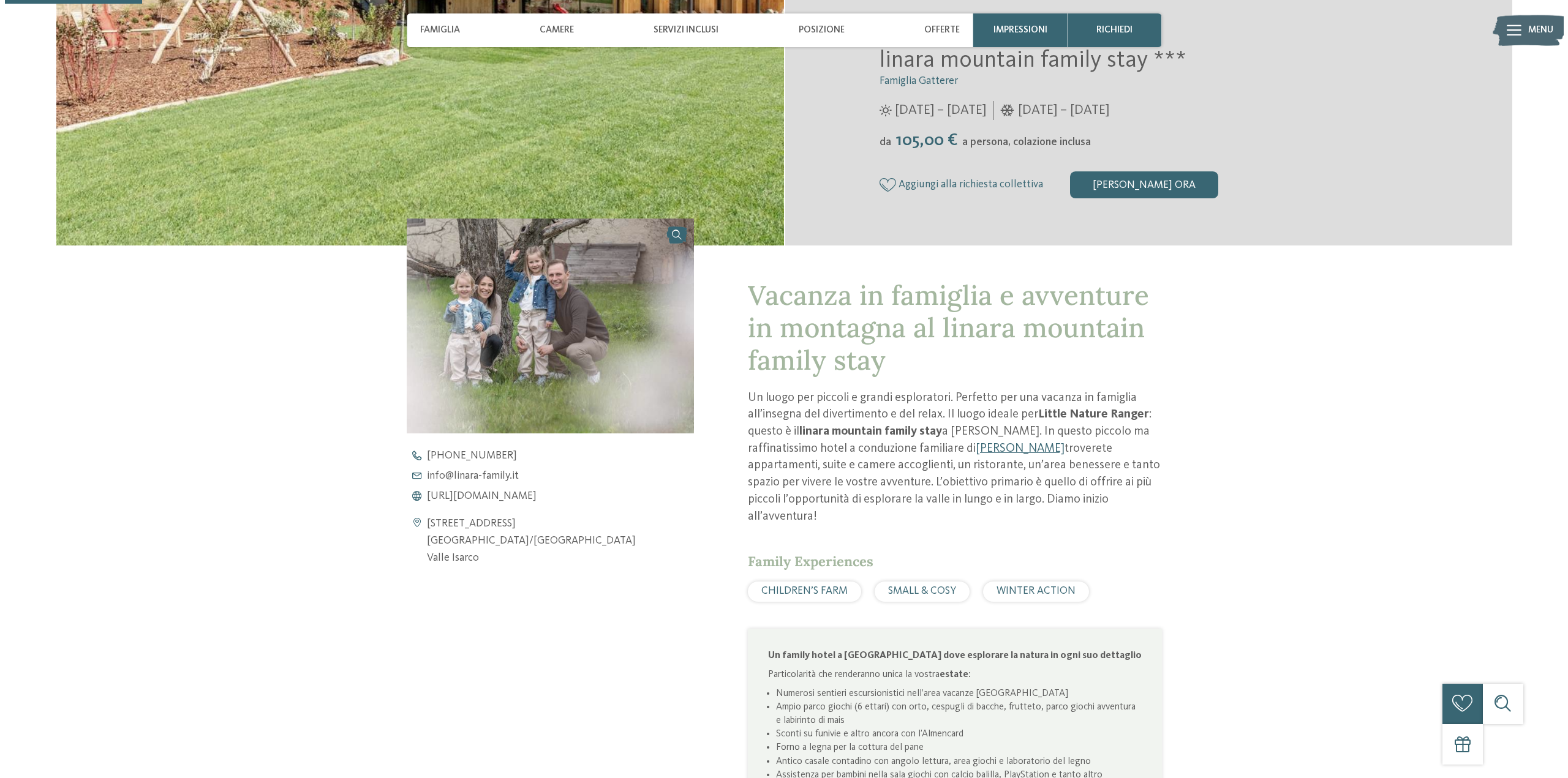
scroll to position [61, 0]
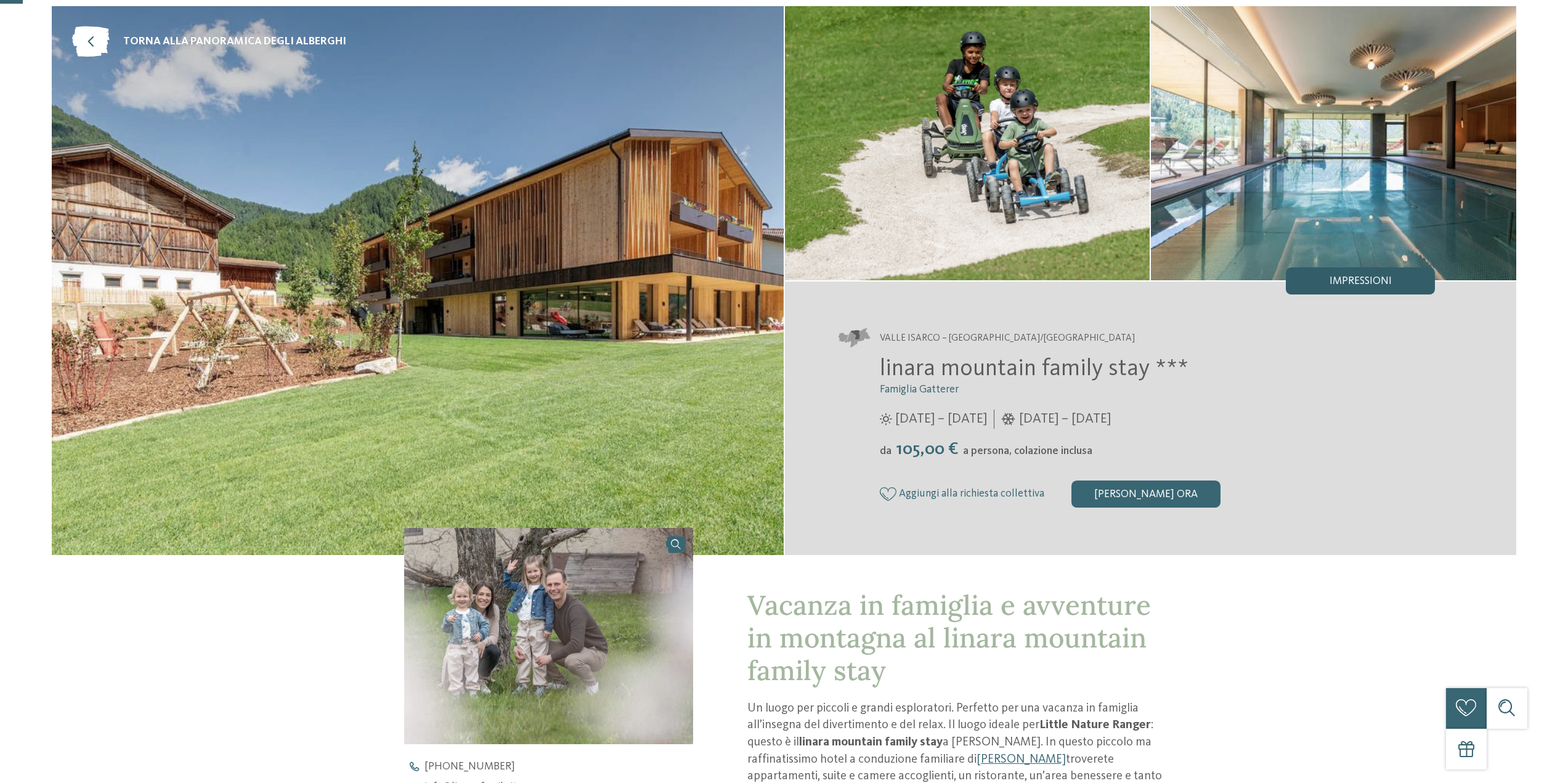
click at [1367, 283] on span "Impressioni" at bounding box center [1361, 281] width 62 height 11
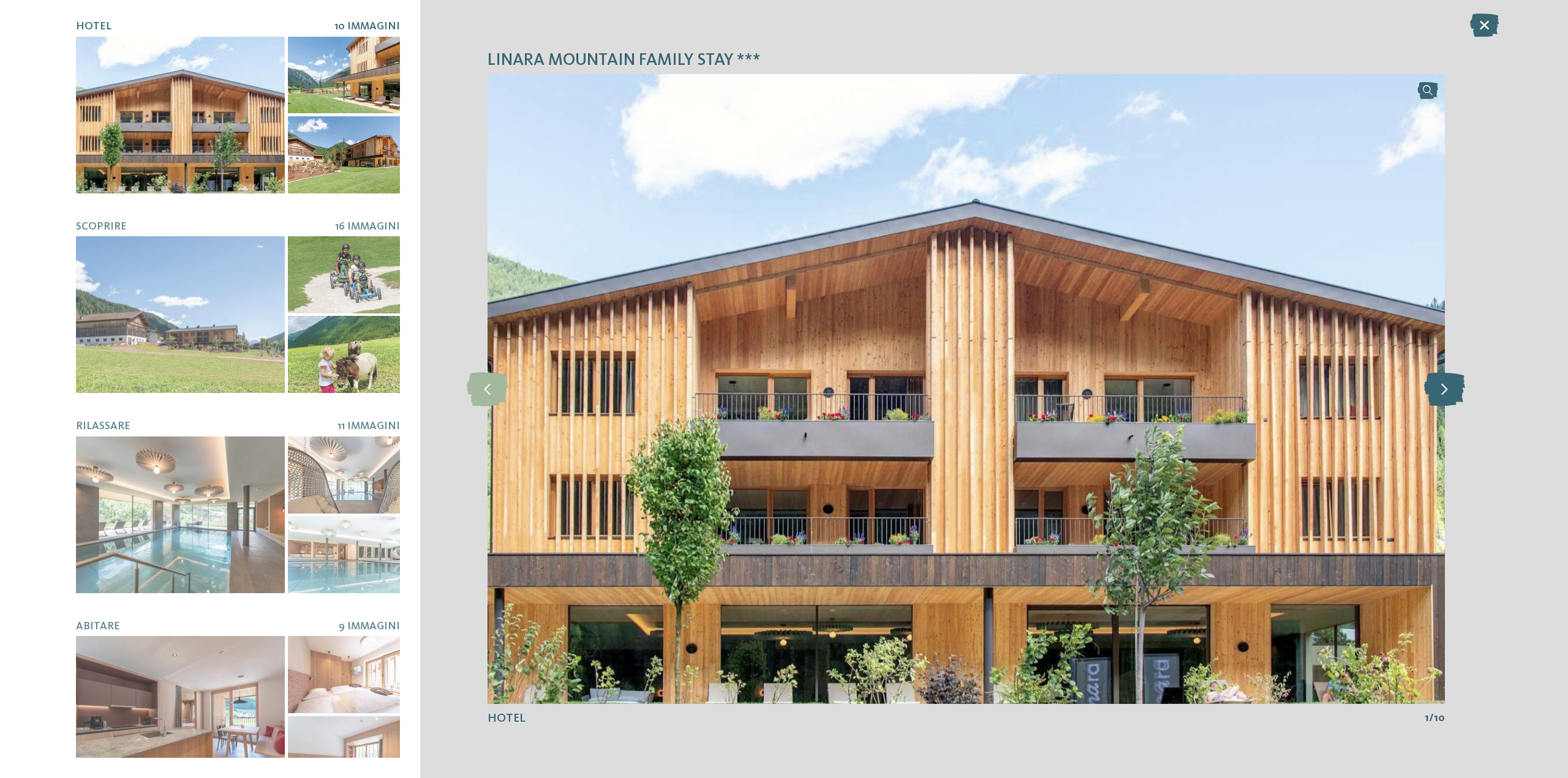
click at [1447, 390] on icon at bounding box center [1444, 389] width 41 height 34
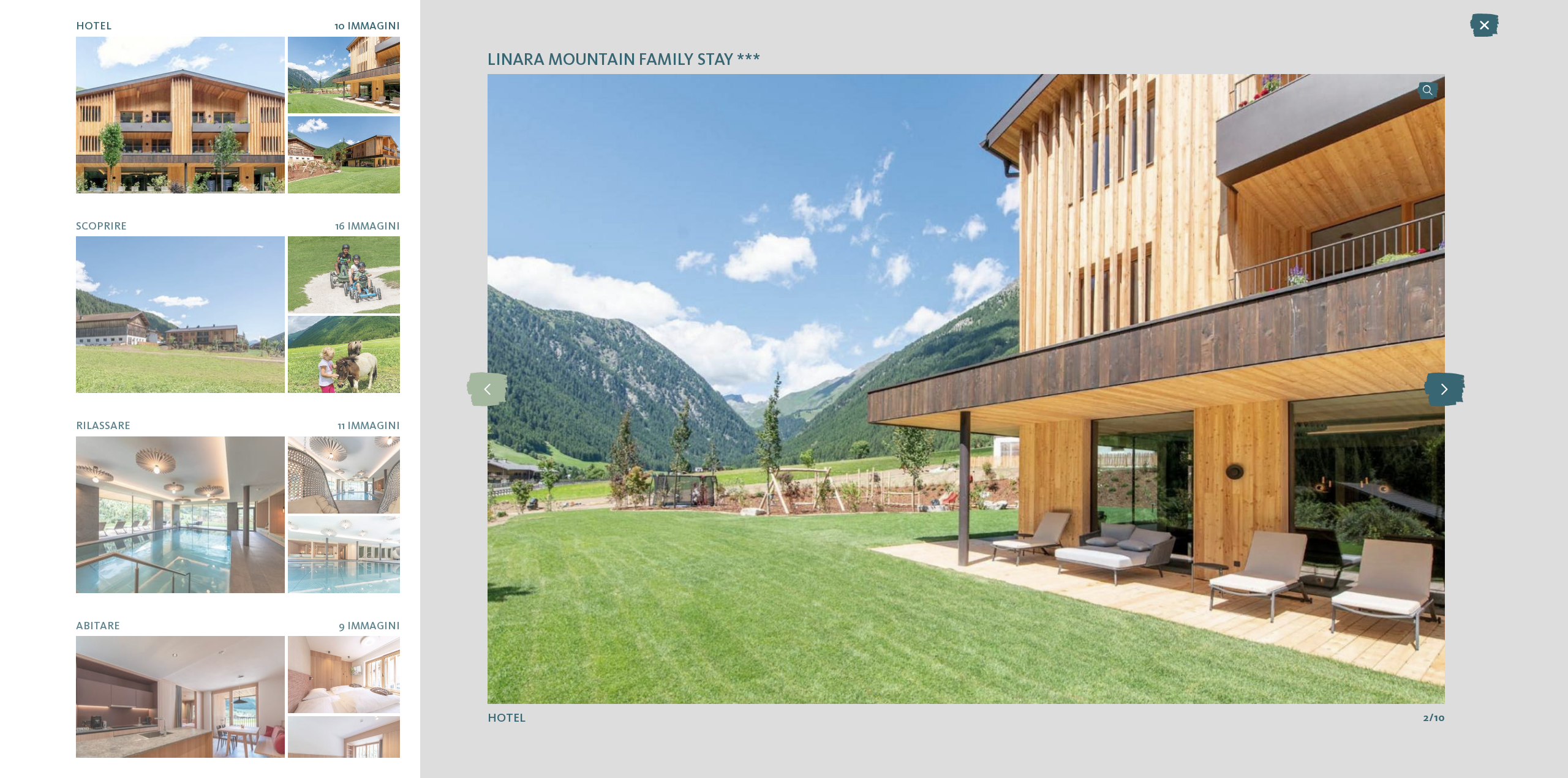
click at [1445, 390] on icon at bounding box center [1444, 389] width 41 height 34
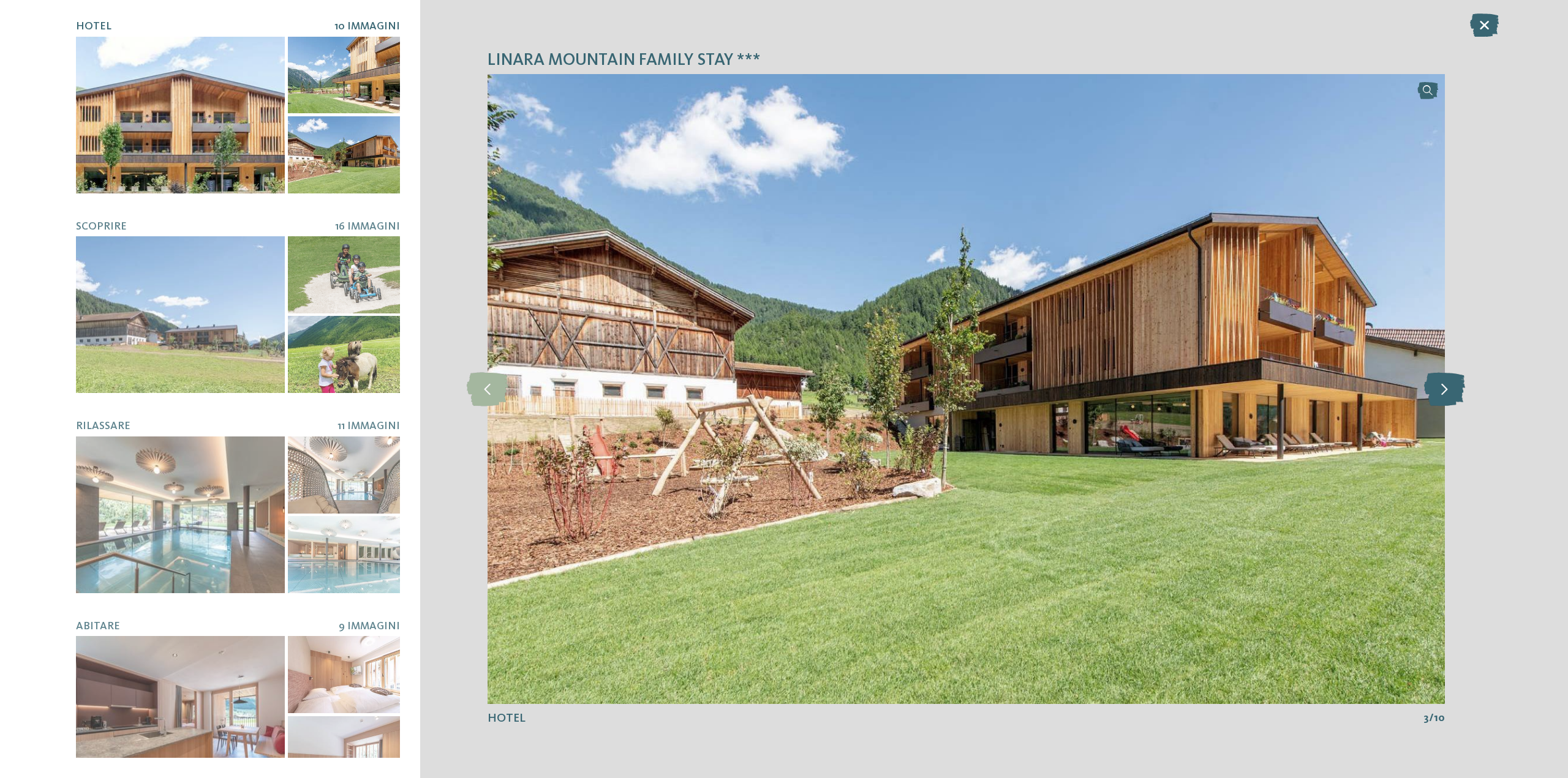
click at [1444, 390] on icon at bounding box center [1444, 389] width 41 height 34
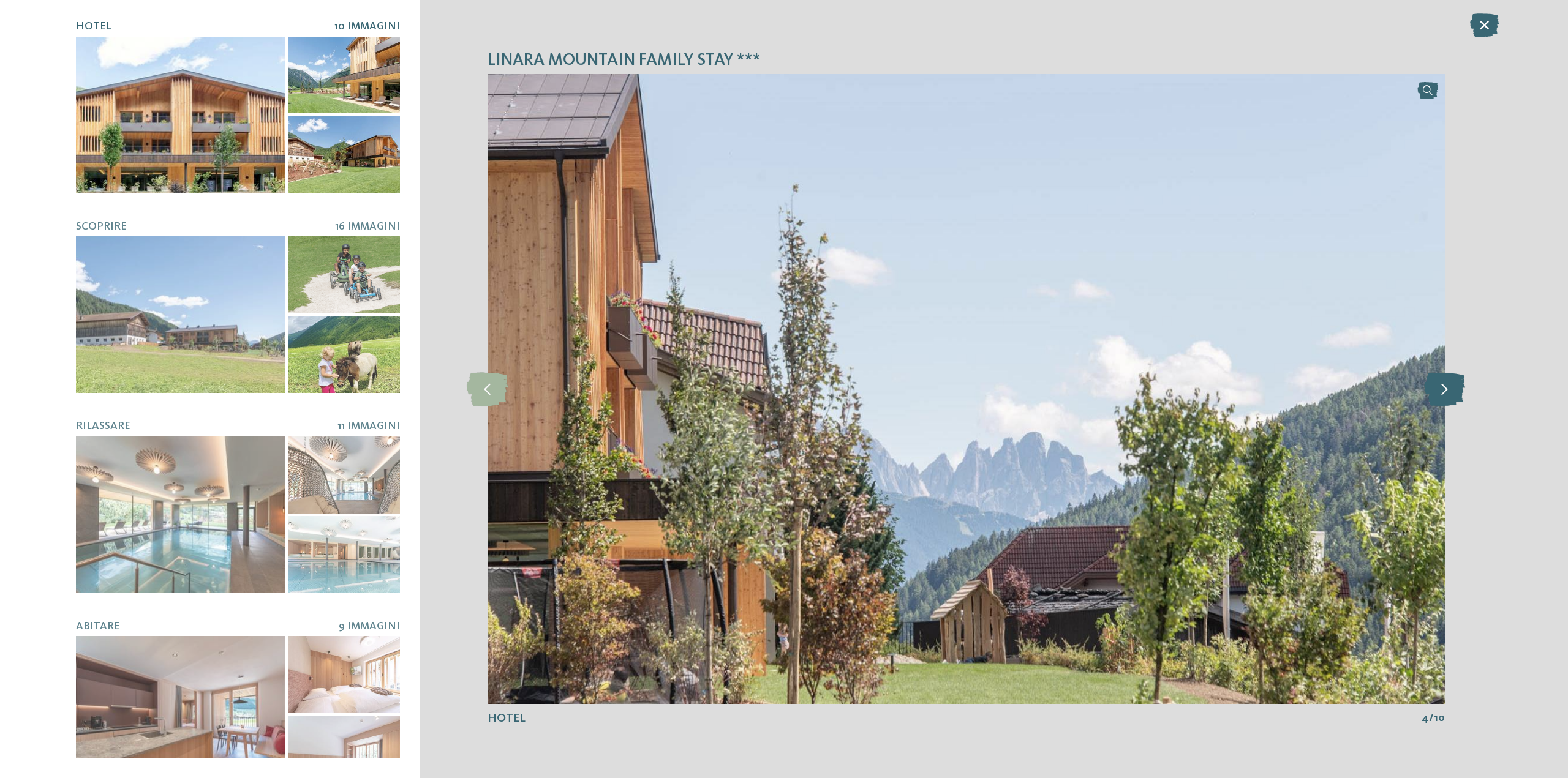
click at [1443, 390] on icon at bounding box center [1444, 389] width 41 height 34
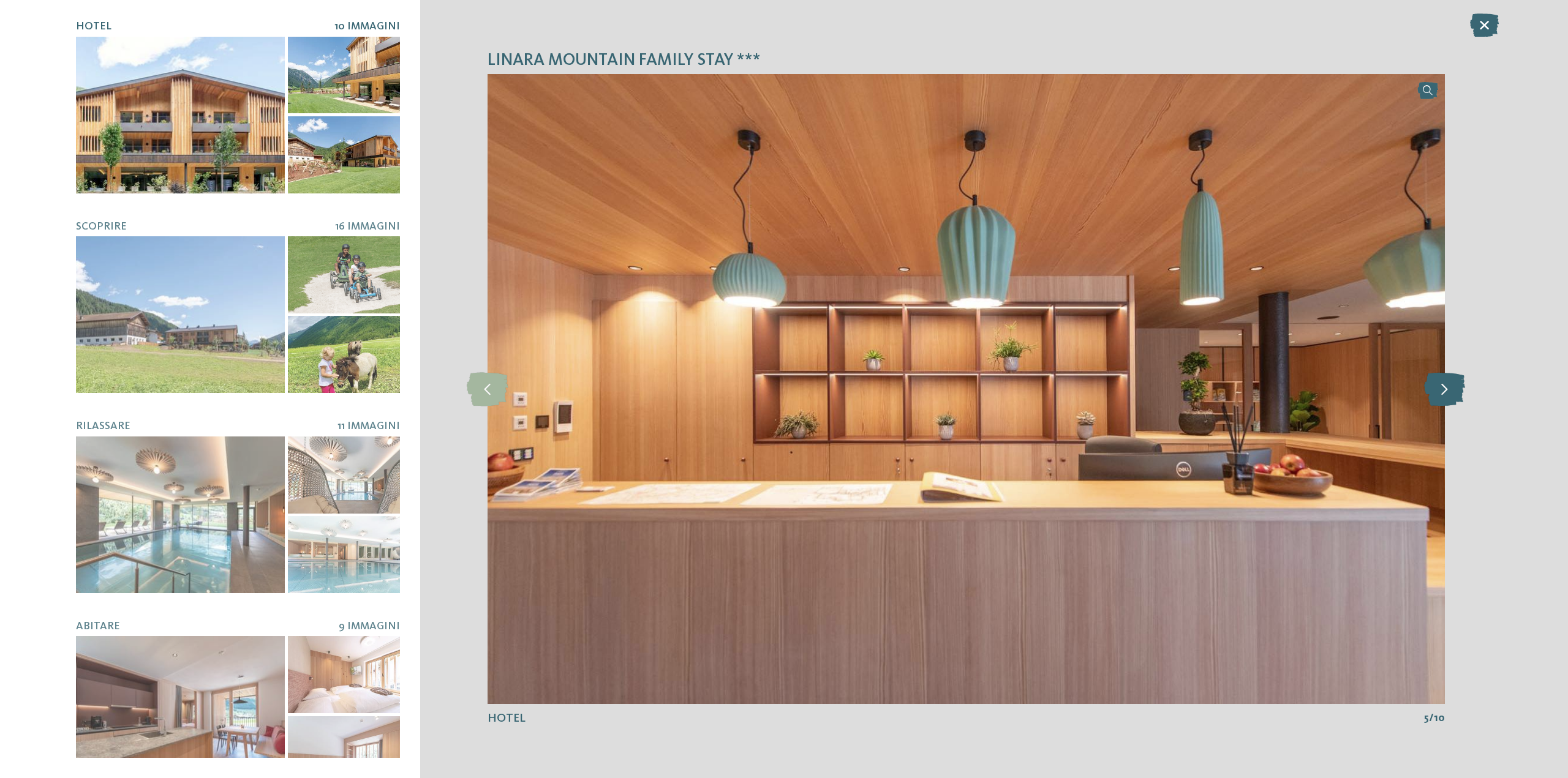
click at [1443, 390] on icon at bounding box center [1444, 389] width 41 height 34
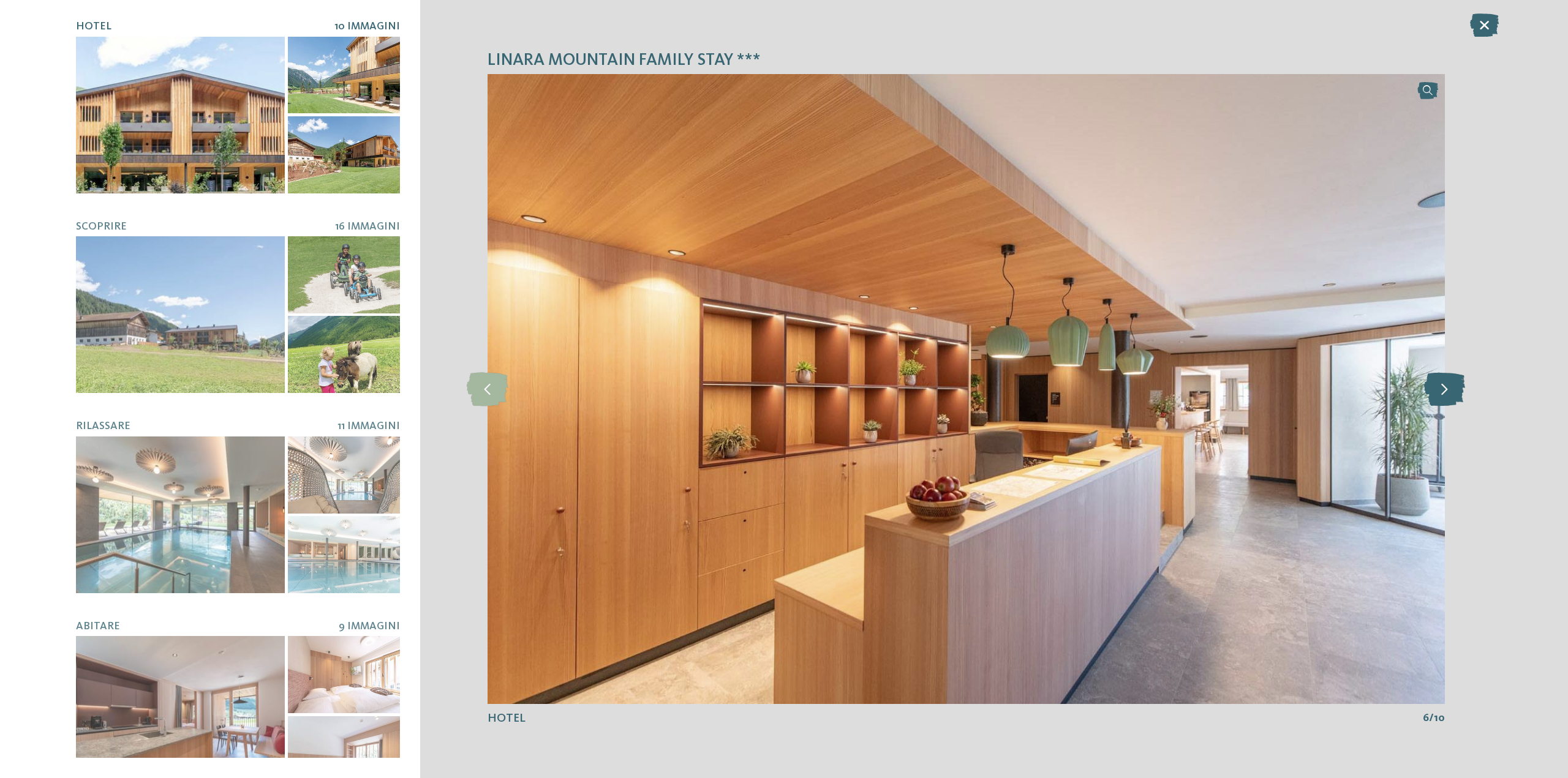
click at [1443, 390] on icon at bounding box center [1444, 389] width 41 height 34
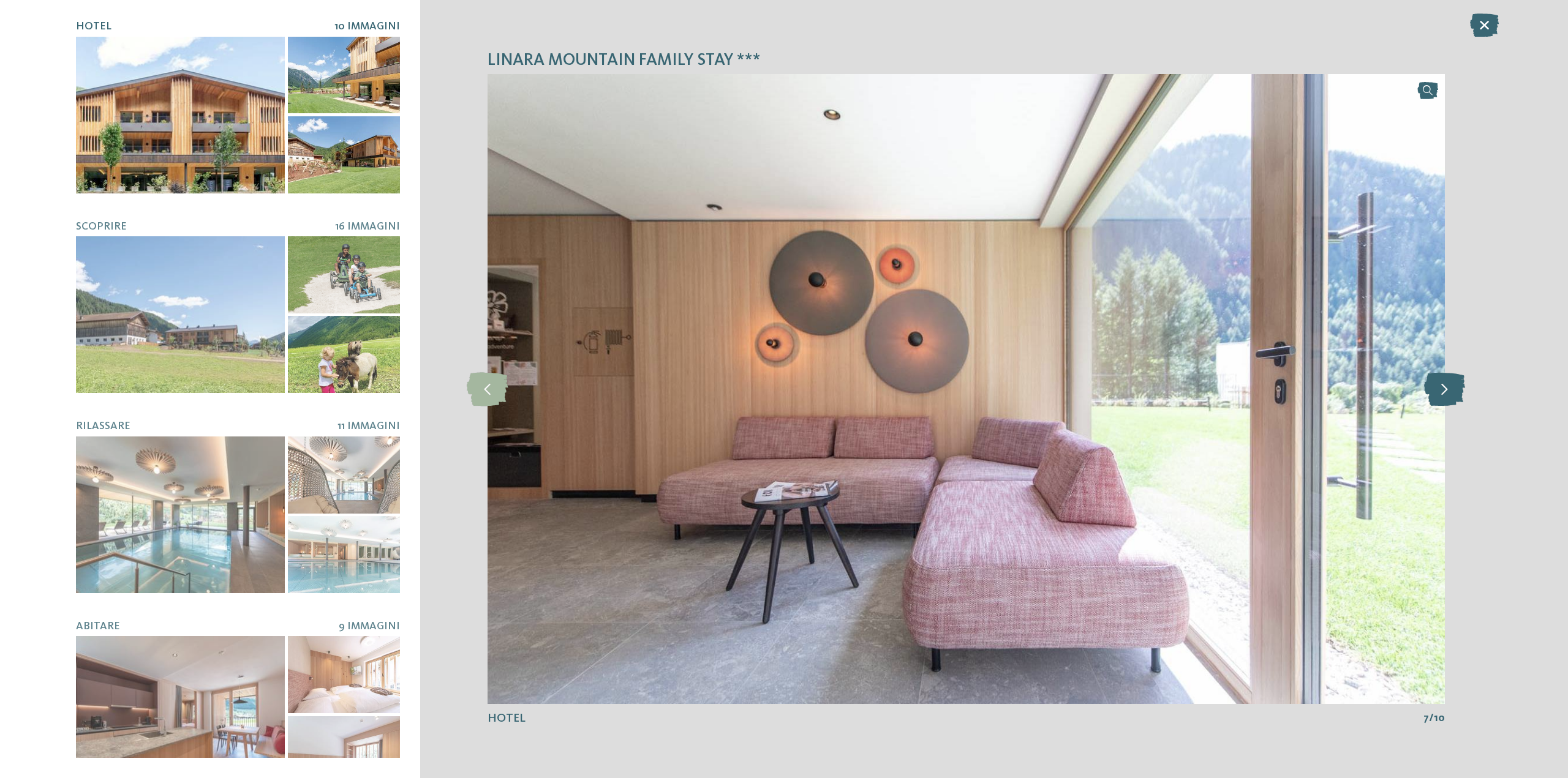
click at [1443, 390] on icon at bounding box center [1444, 389] width 41 height 34
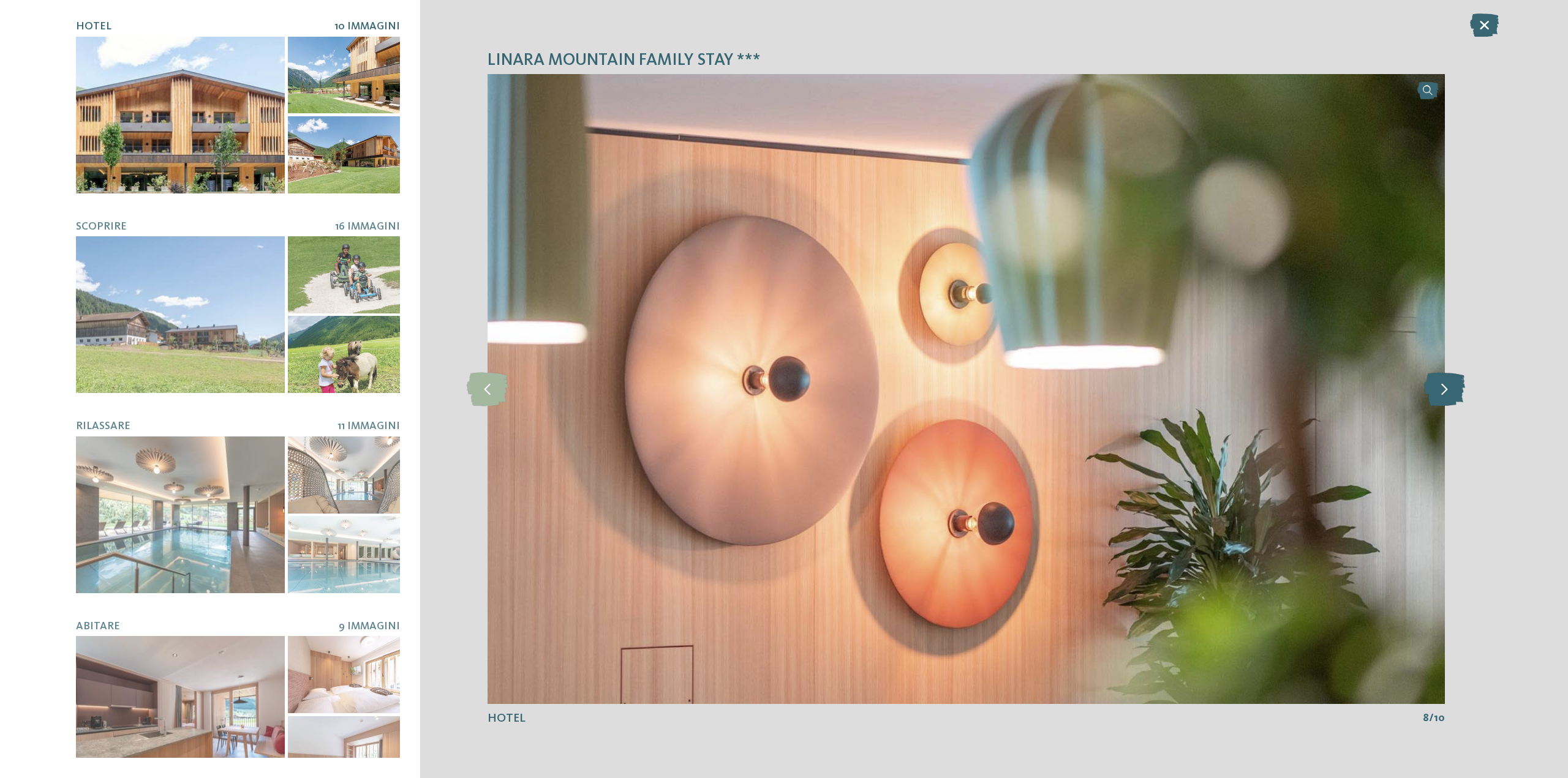
click at [1443, 390] on icon at bounding box center [1444, 389] width 41 height 34
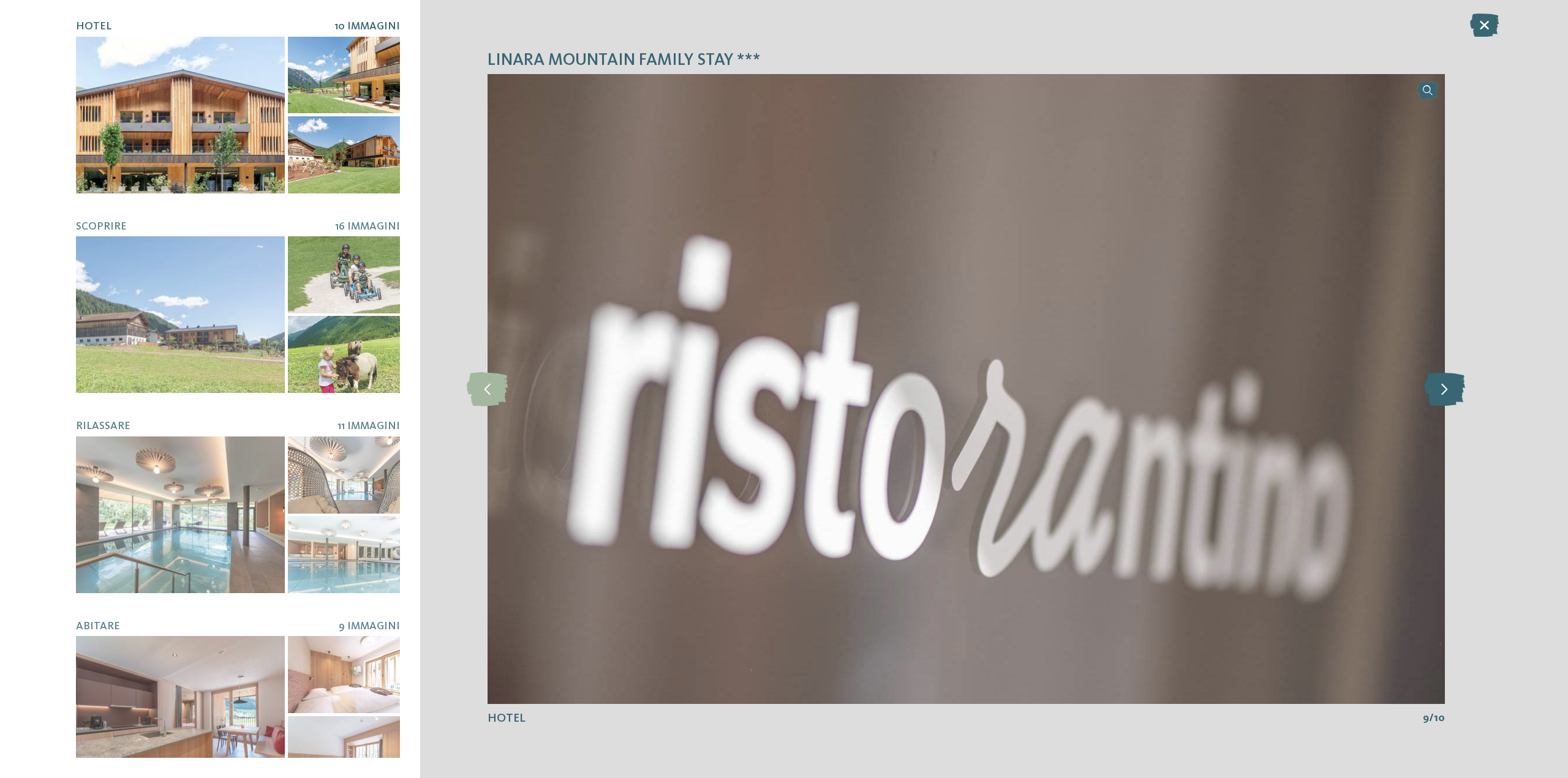
click at [1443, 390] on icon at bounding box center [1444, 389] width 41 height 34
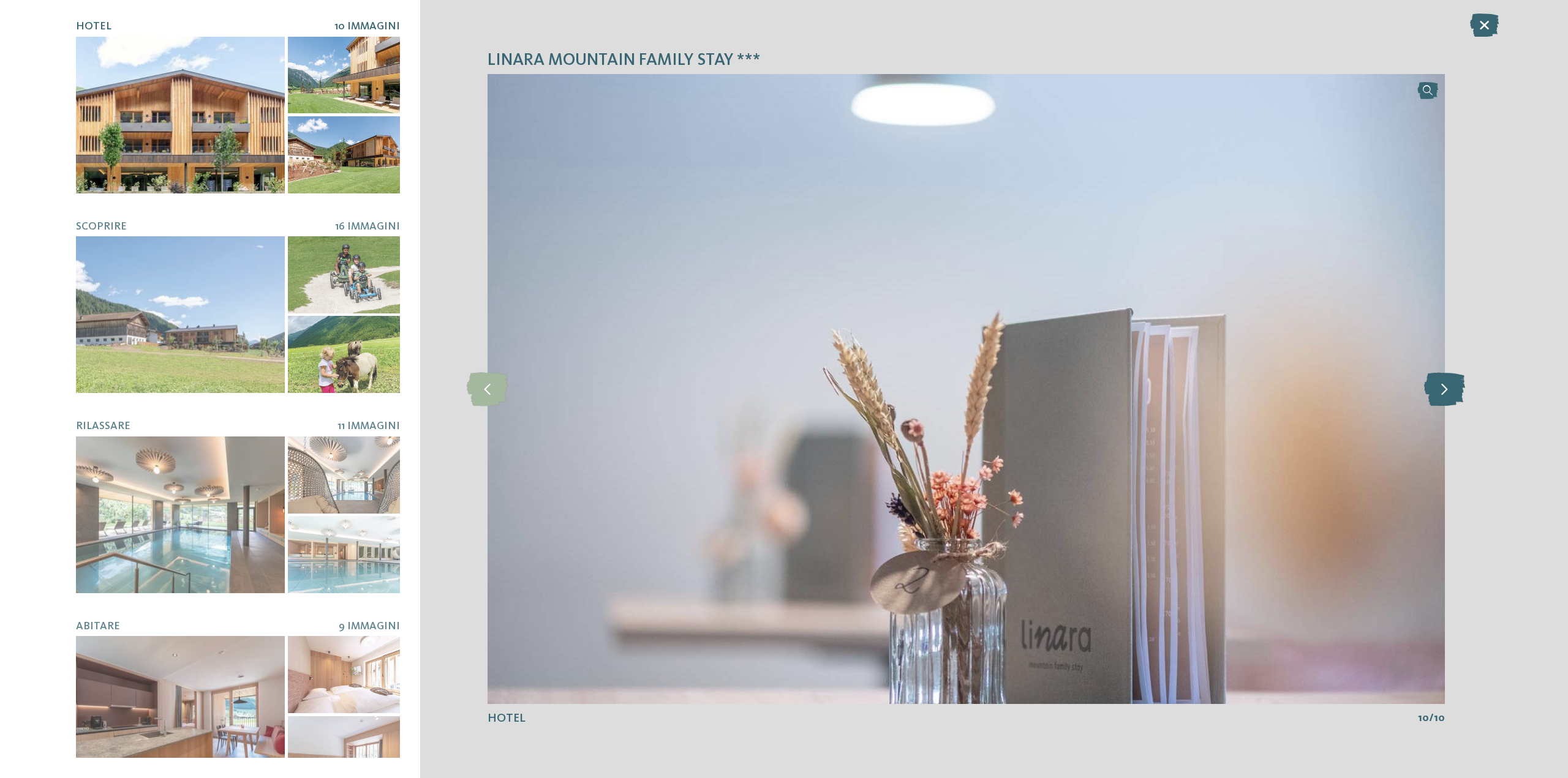
click at [1443, 390] on icon at bounding box center [1444, 389] width 41 height 34
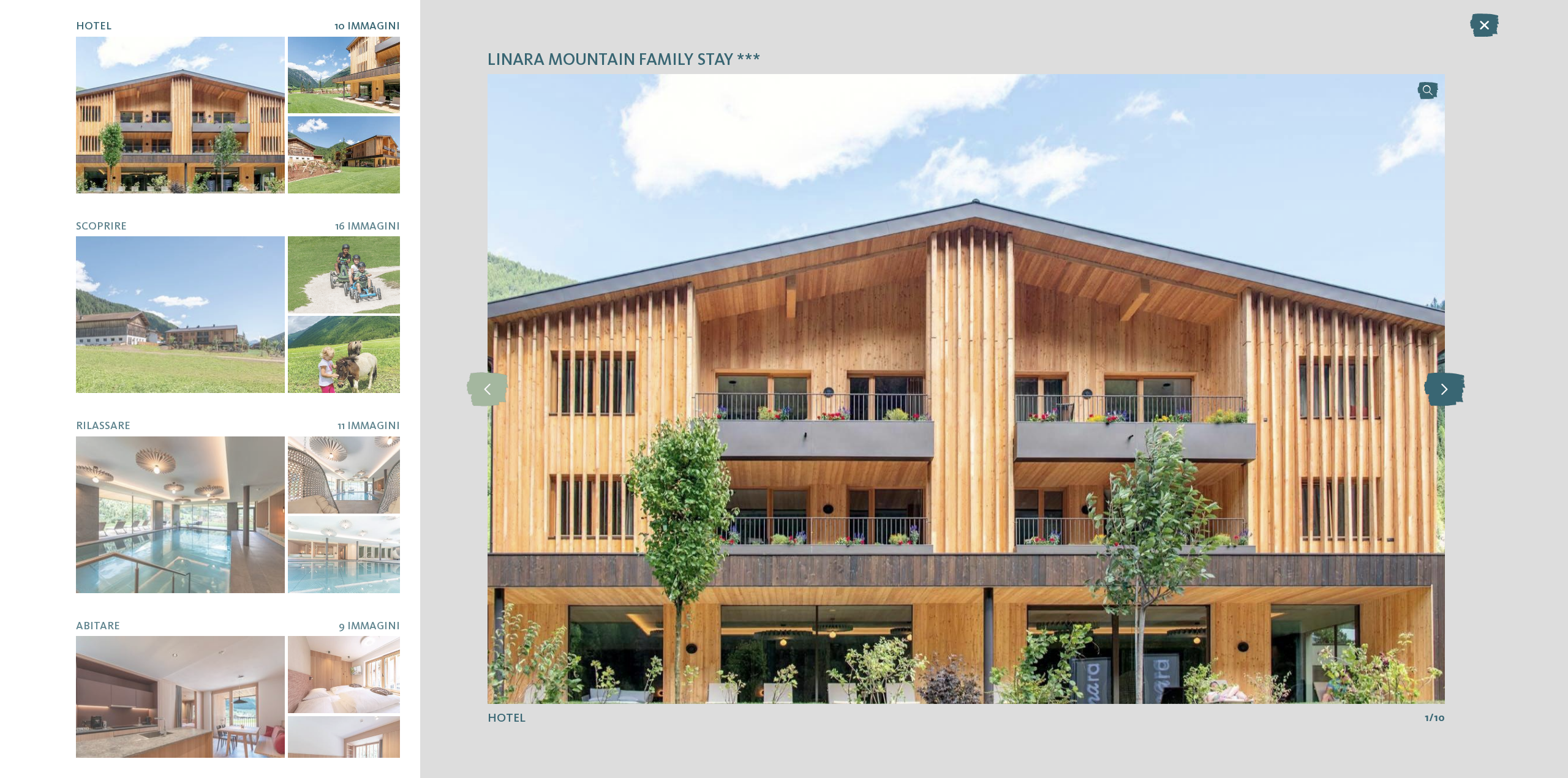
click at [1443, 390] on icon at bounding box center [1444, 389] width 41 height 34
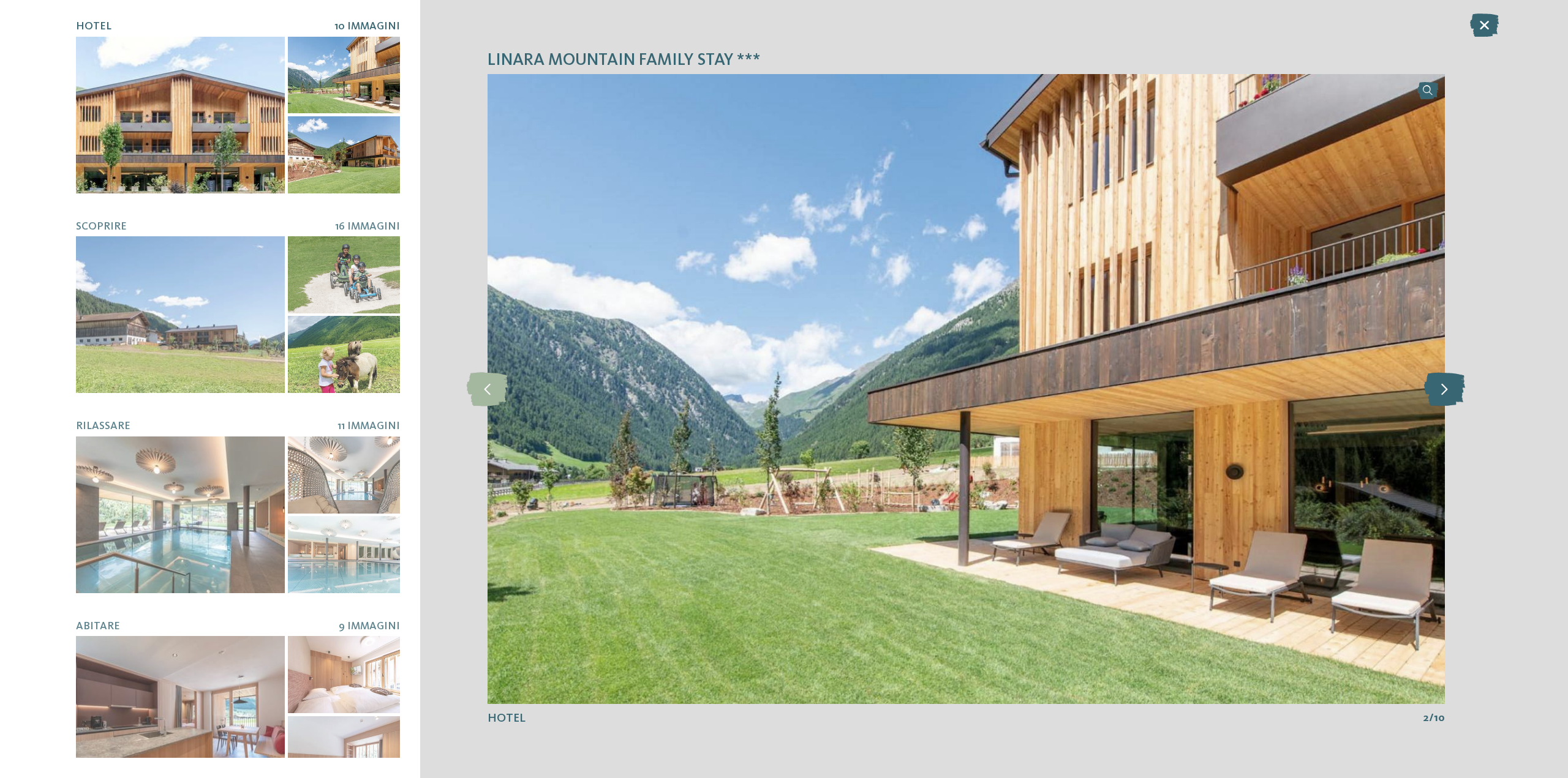
click at [1443, 390] on icon at bounding box center [1444, 389] width 41 height 34
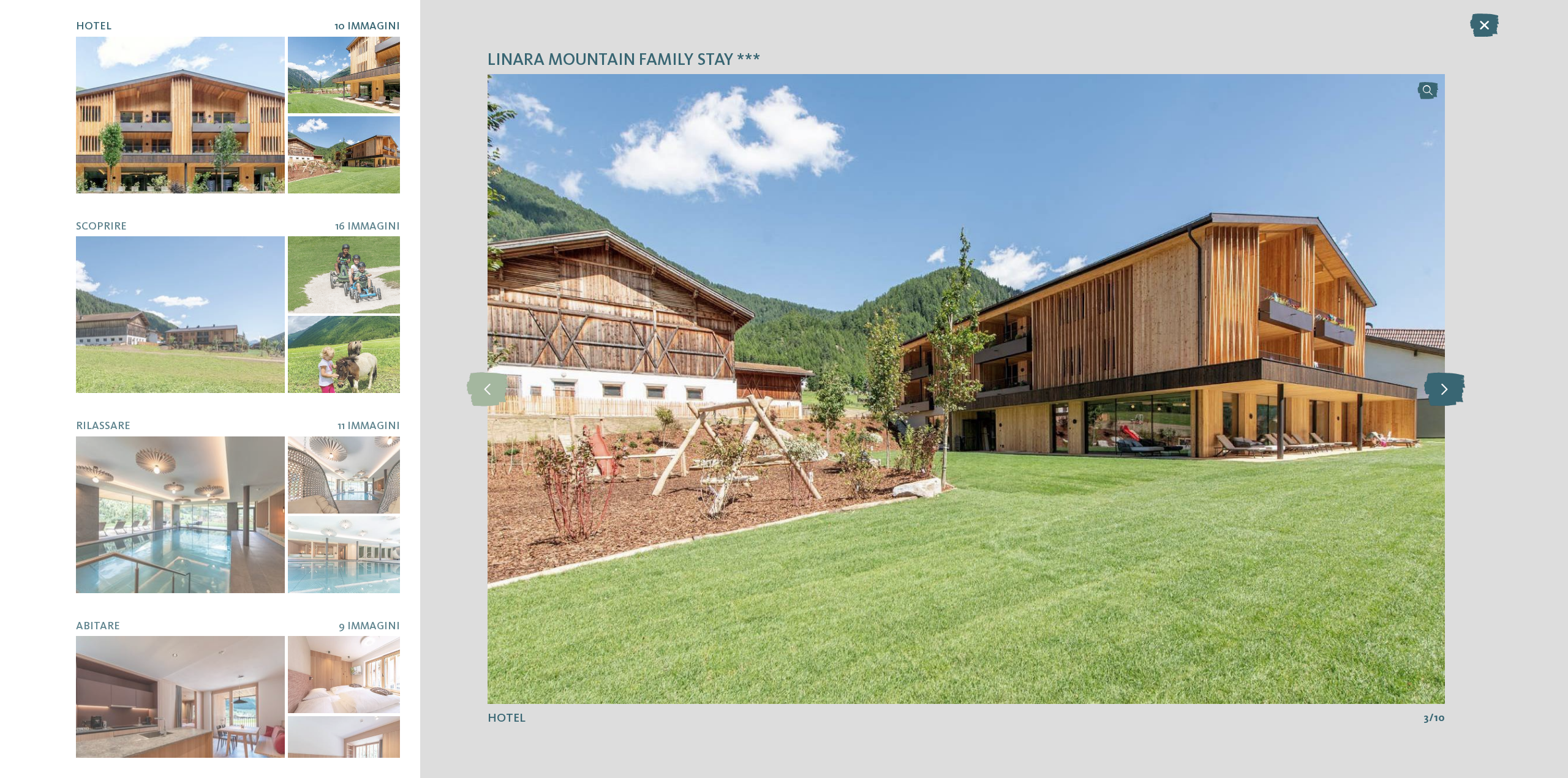
click at [1443, 390] on icon at bounding box center [1444, 389] width 41 height 34
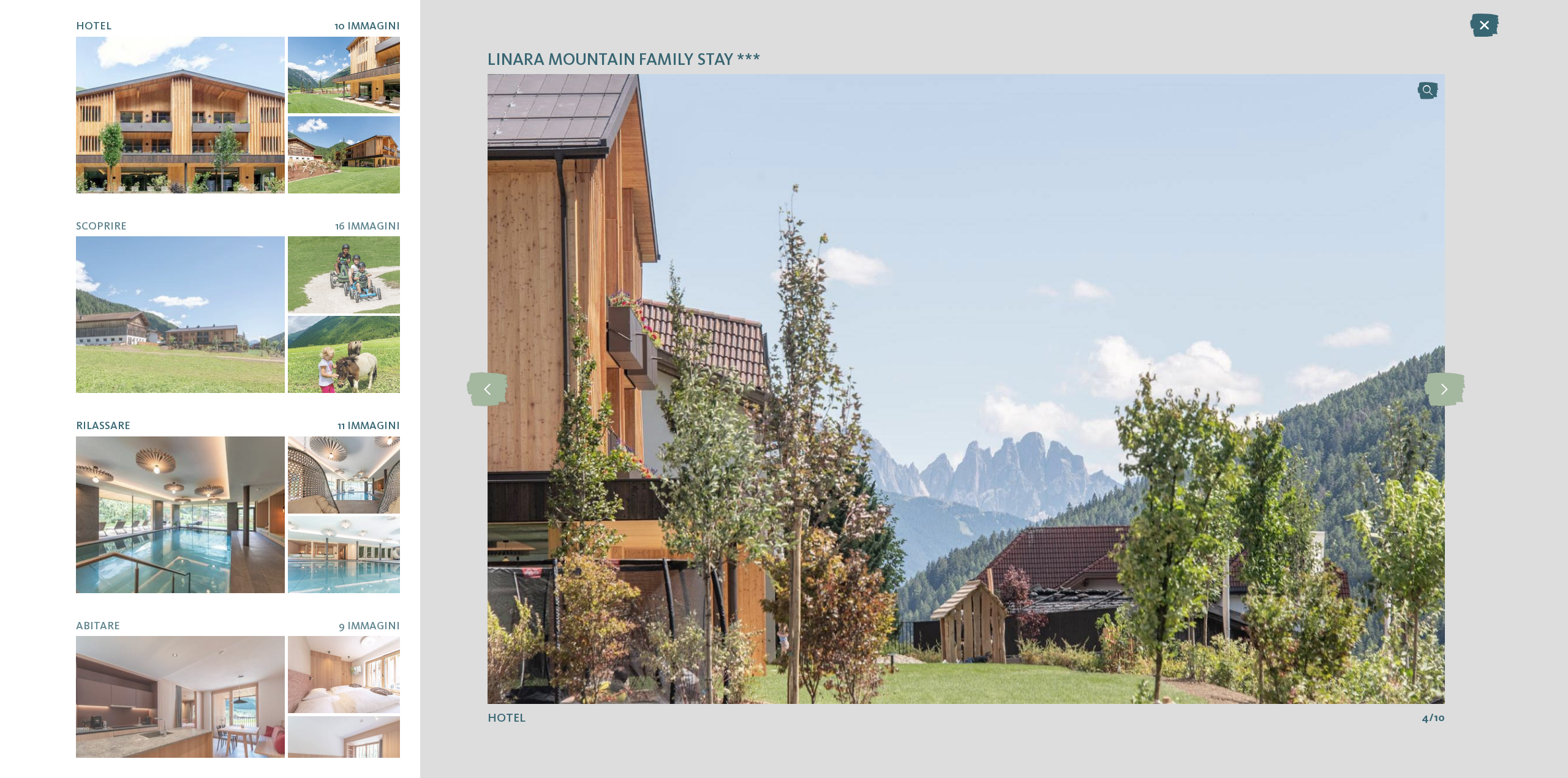
click at [141, 499] on div at bounding box center [180, 515] width 208 height 157
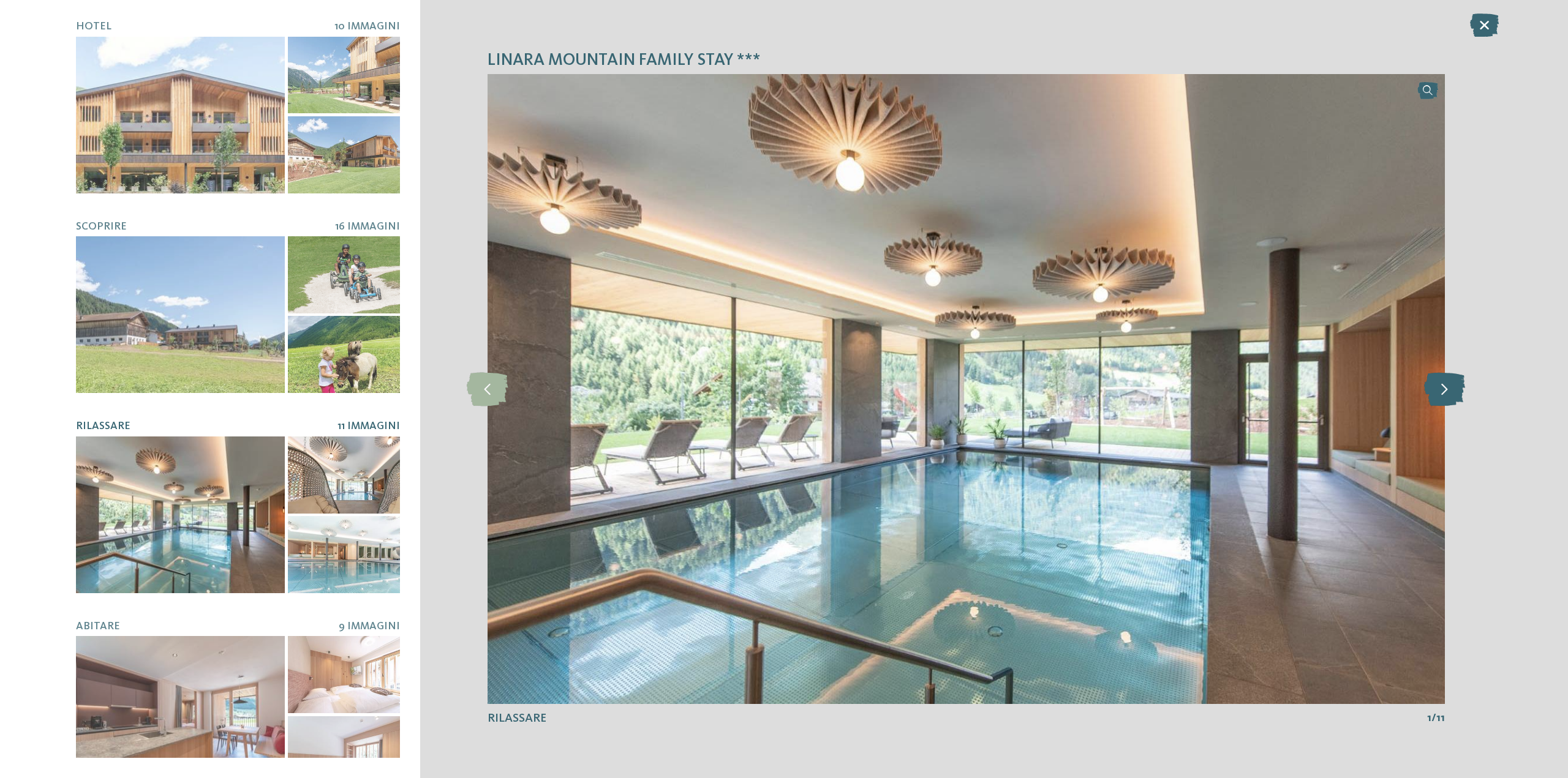
click at [1441, 389] on icon at bounding box center [1444, 389] width 41 height 34
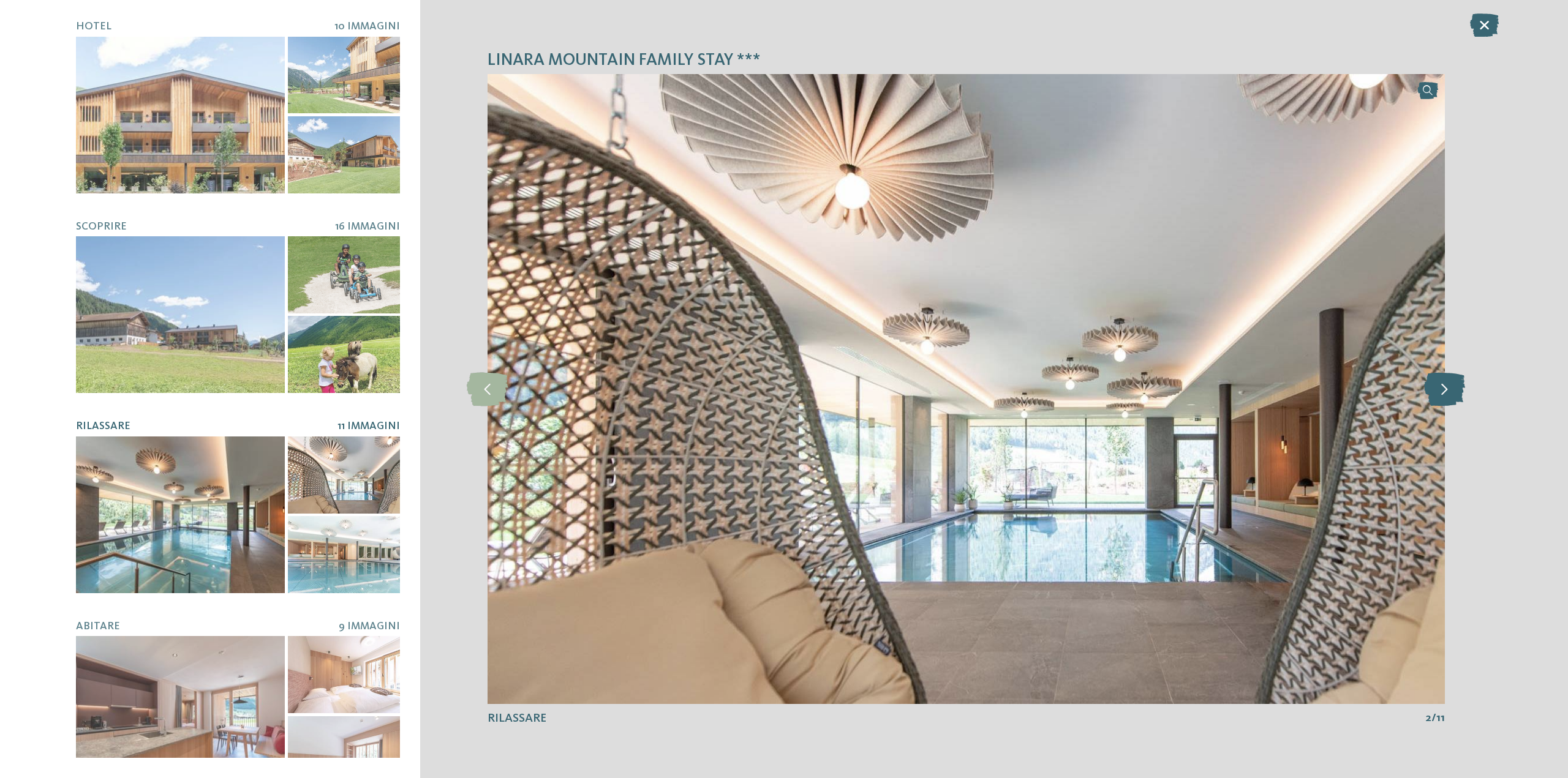
click at [1441, 389] on icon at bounding box center [1444, 389] width 41 height 34
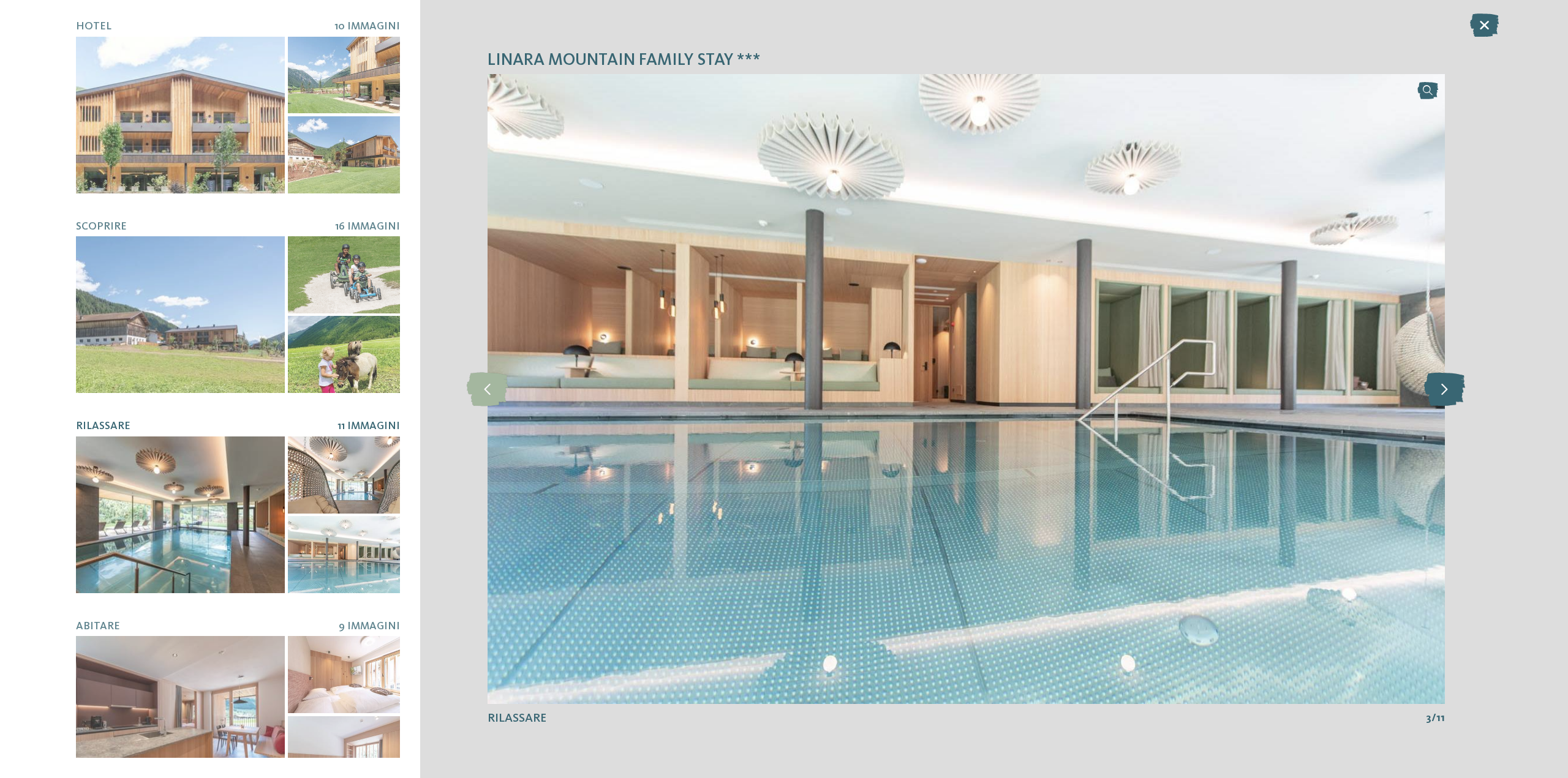
click at [1441, 389] on icon at bounding box center [1444, 389] width 41 height 34
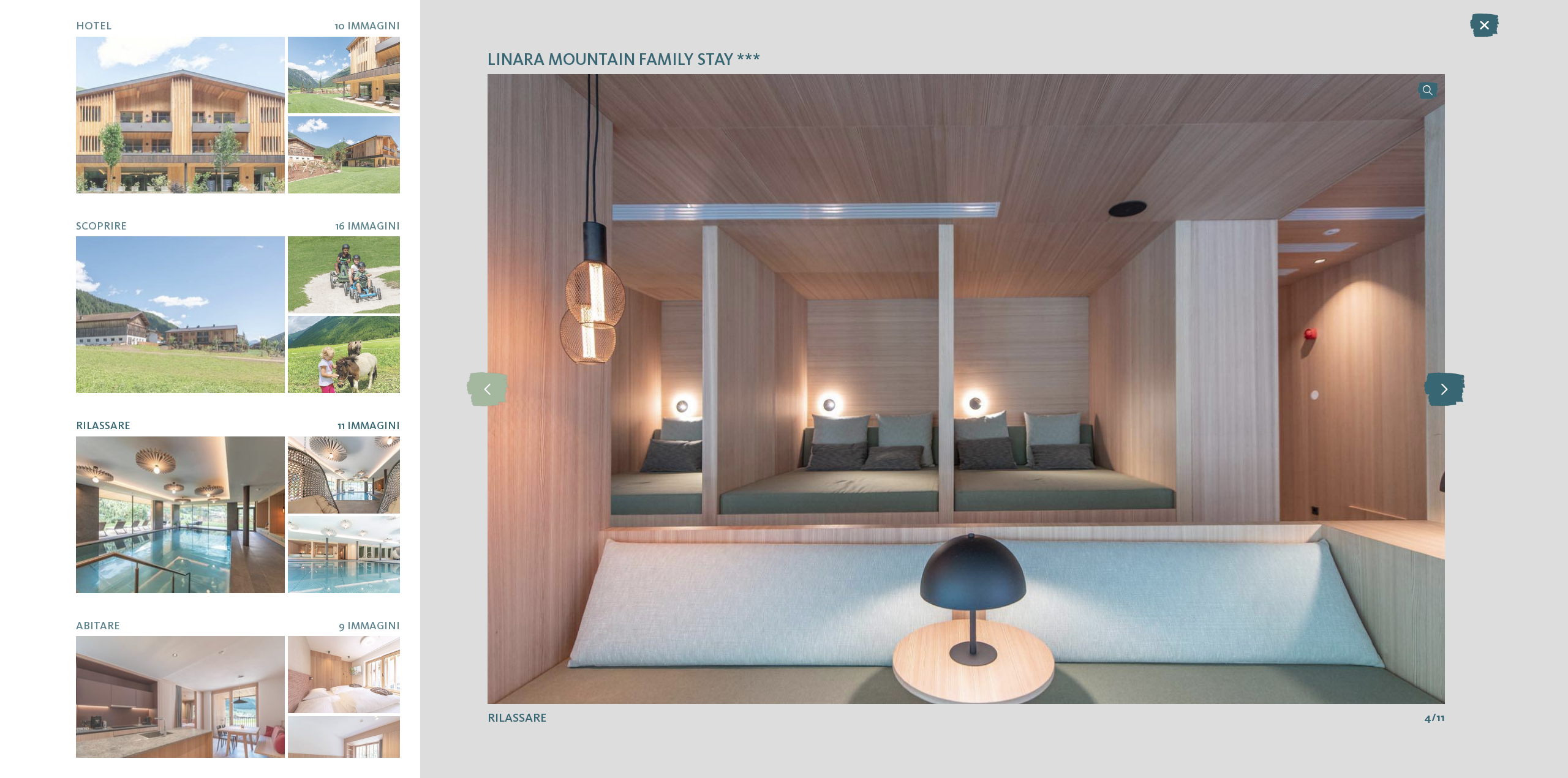
click at [1441, 389] on icon at bounding box center [1444, 389] width 41 height 34
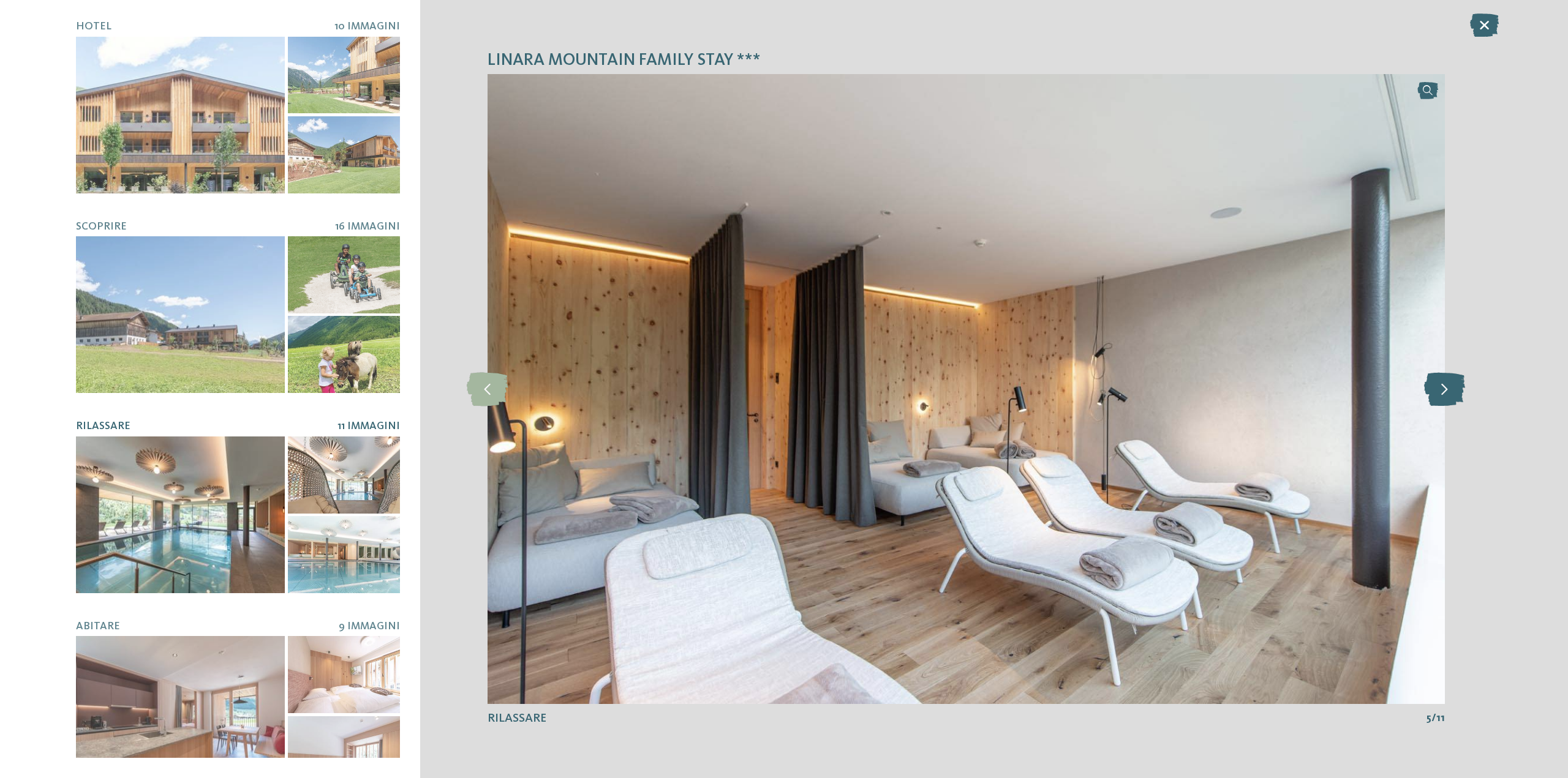
click at [1441, 389] on icon at bounding box center [1444, 389] width 41 height 34
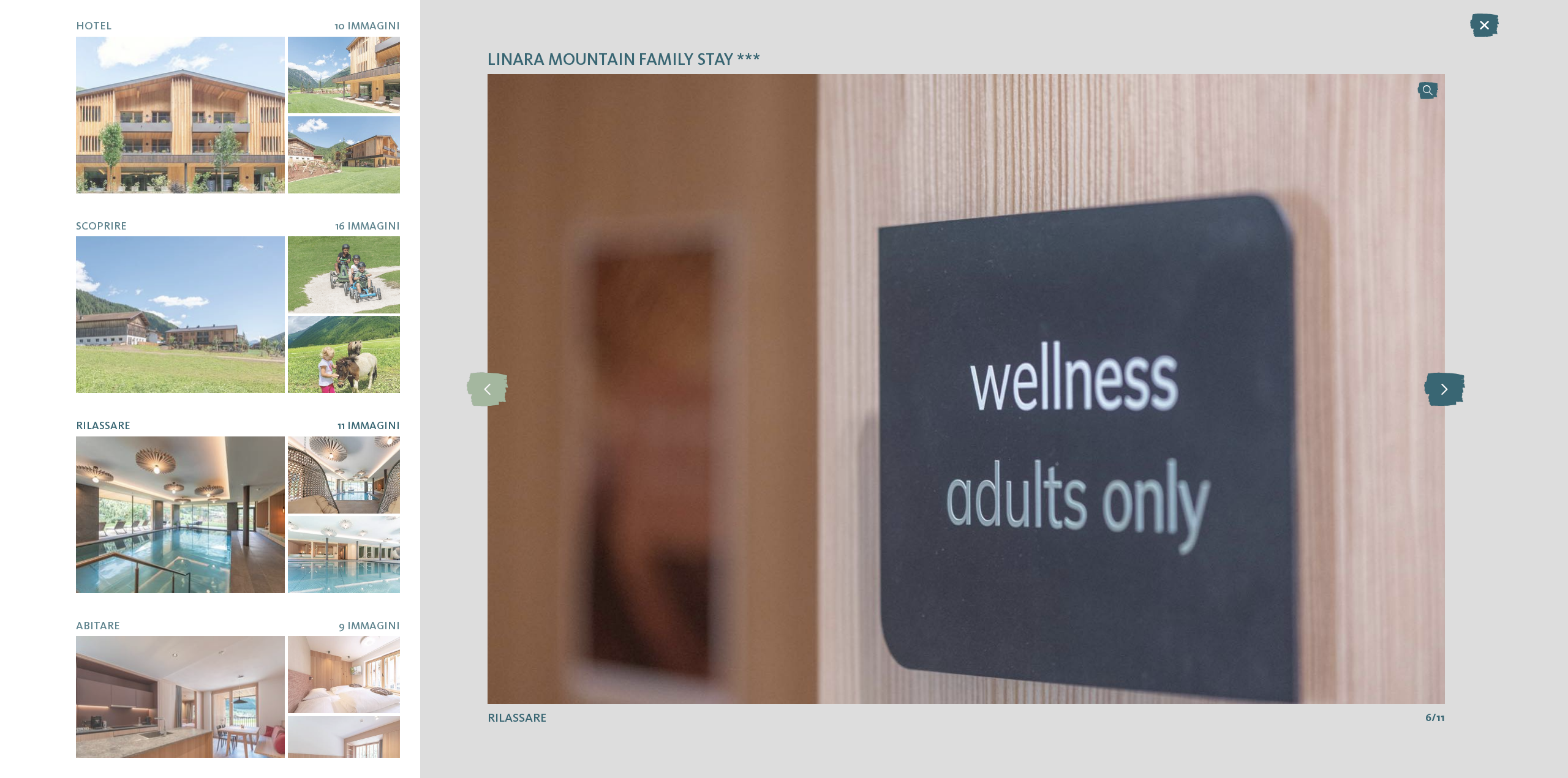
click at [1441, 389] on icon at bounding box center [1444, 389] width 41 height 34
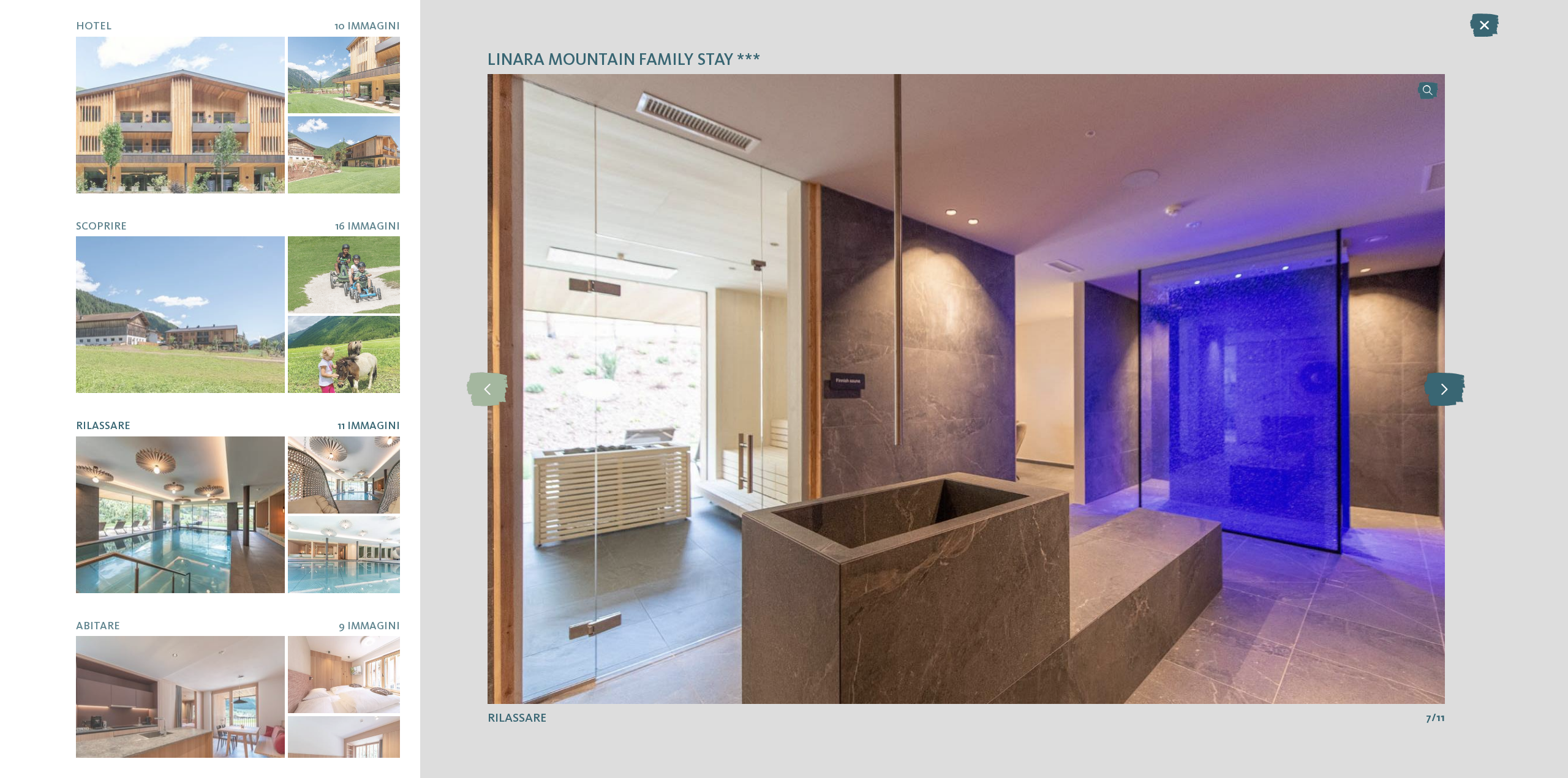
click at [1441, 389] on icon at bounding box center [1444, 389] width 41 height 34
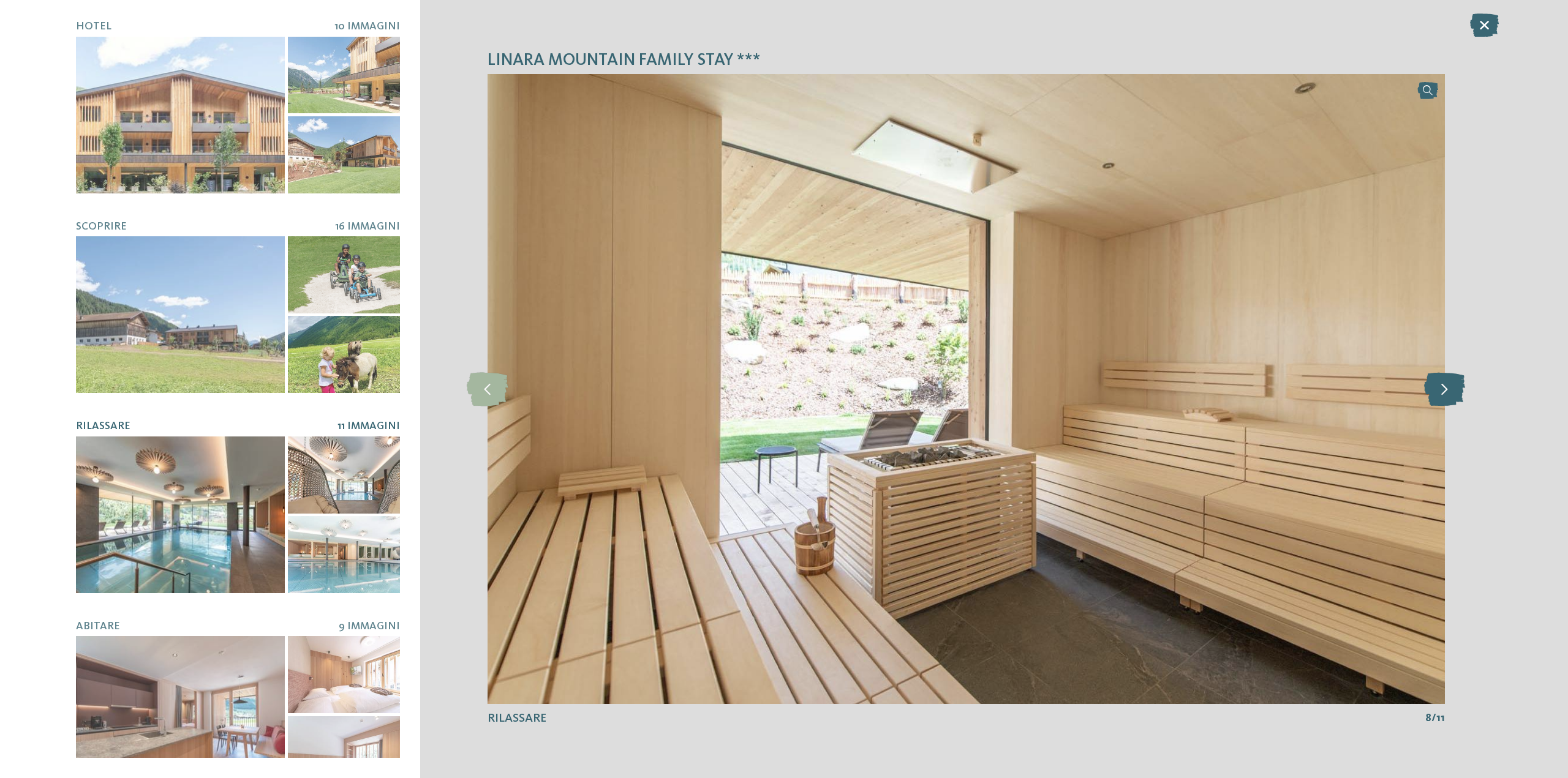
click at [1441, 389] on icon at bounding box center [1444, 389] width 41 height 34
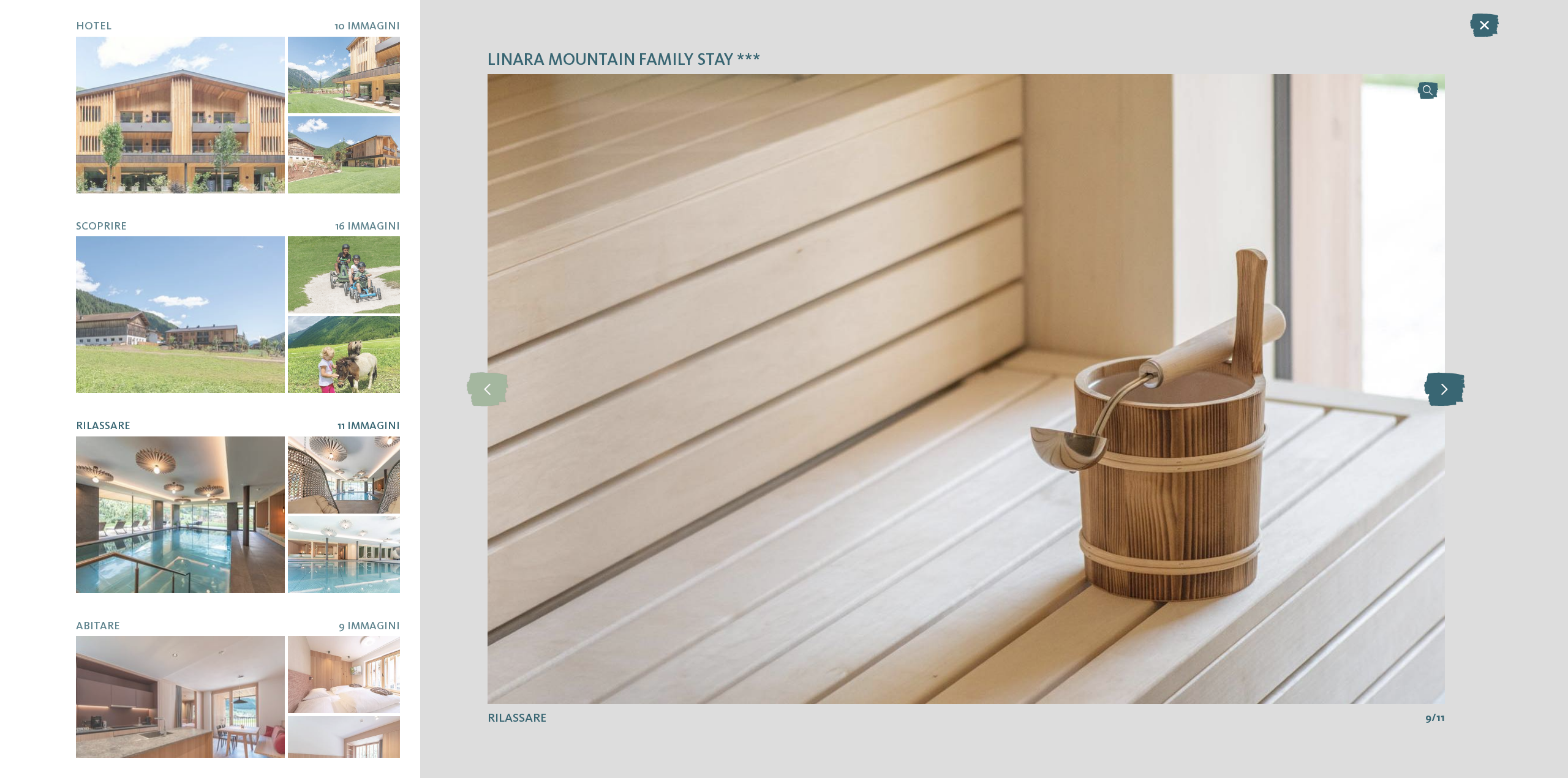
click at [1441, 389] on icon at bounding box center [1444, 389] width 41 height 34
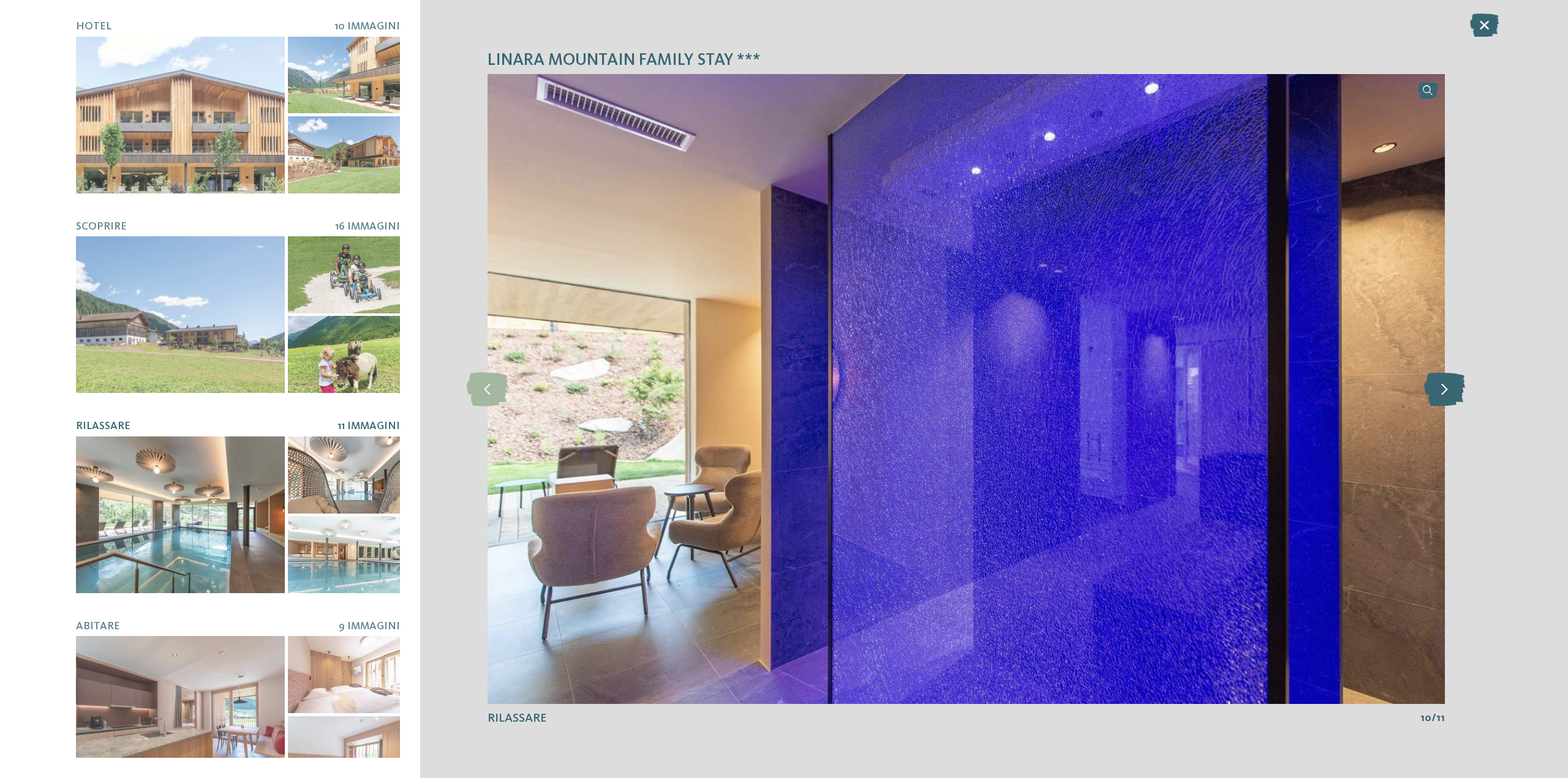
click at [1441, 389] on icon at bounding box center [1444, 389] width 41 height 34
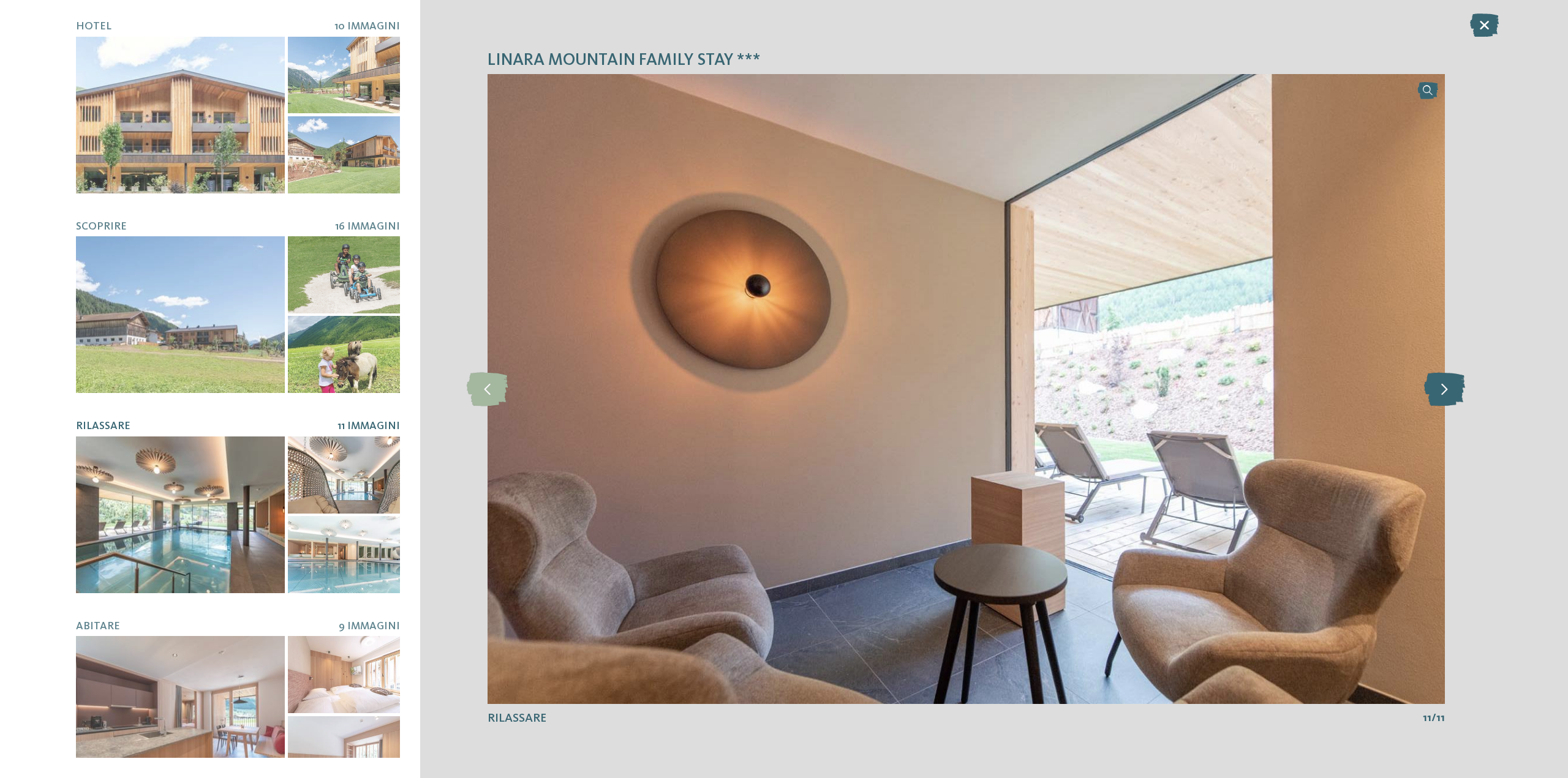
click at [1441, 389] on icon at bounding box center [1444, 389] width 41 height 34
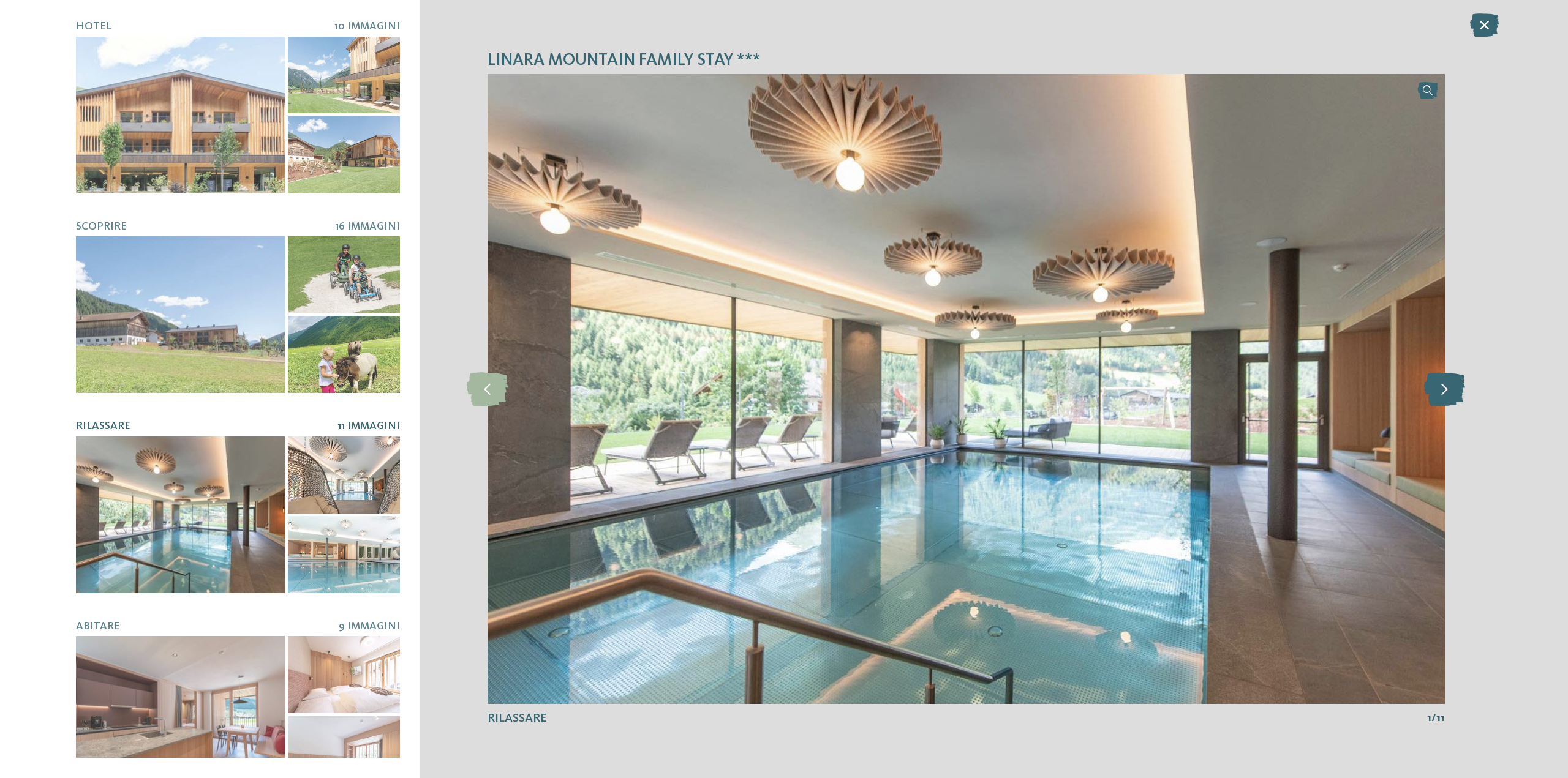
click at [1441, 389] on icon at bounding box center [1444, 389] width 41 height 34
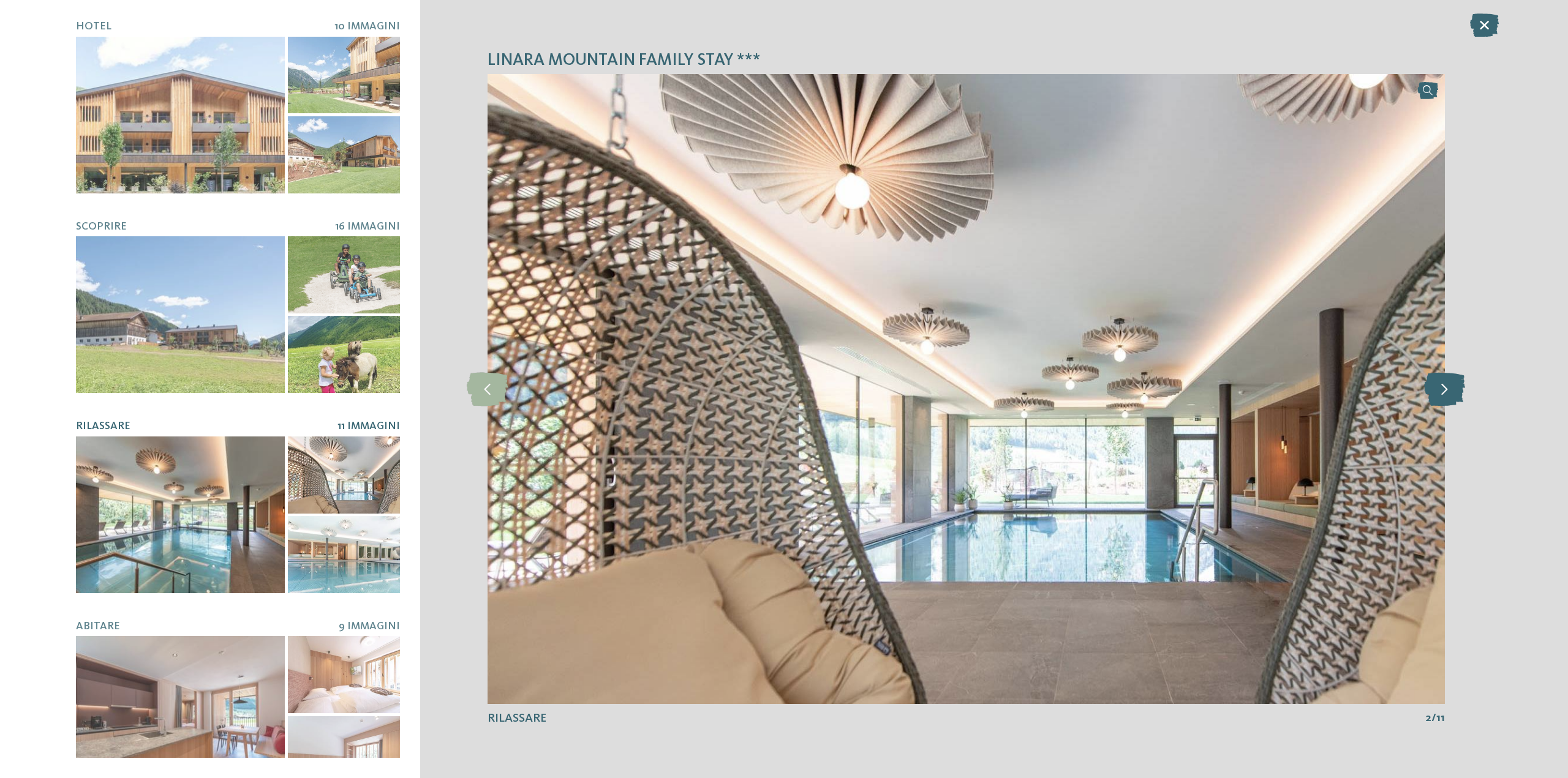
click at [1441, 389] on icon at bounding box center [1444, 389] width 41 height 34
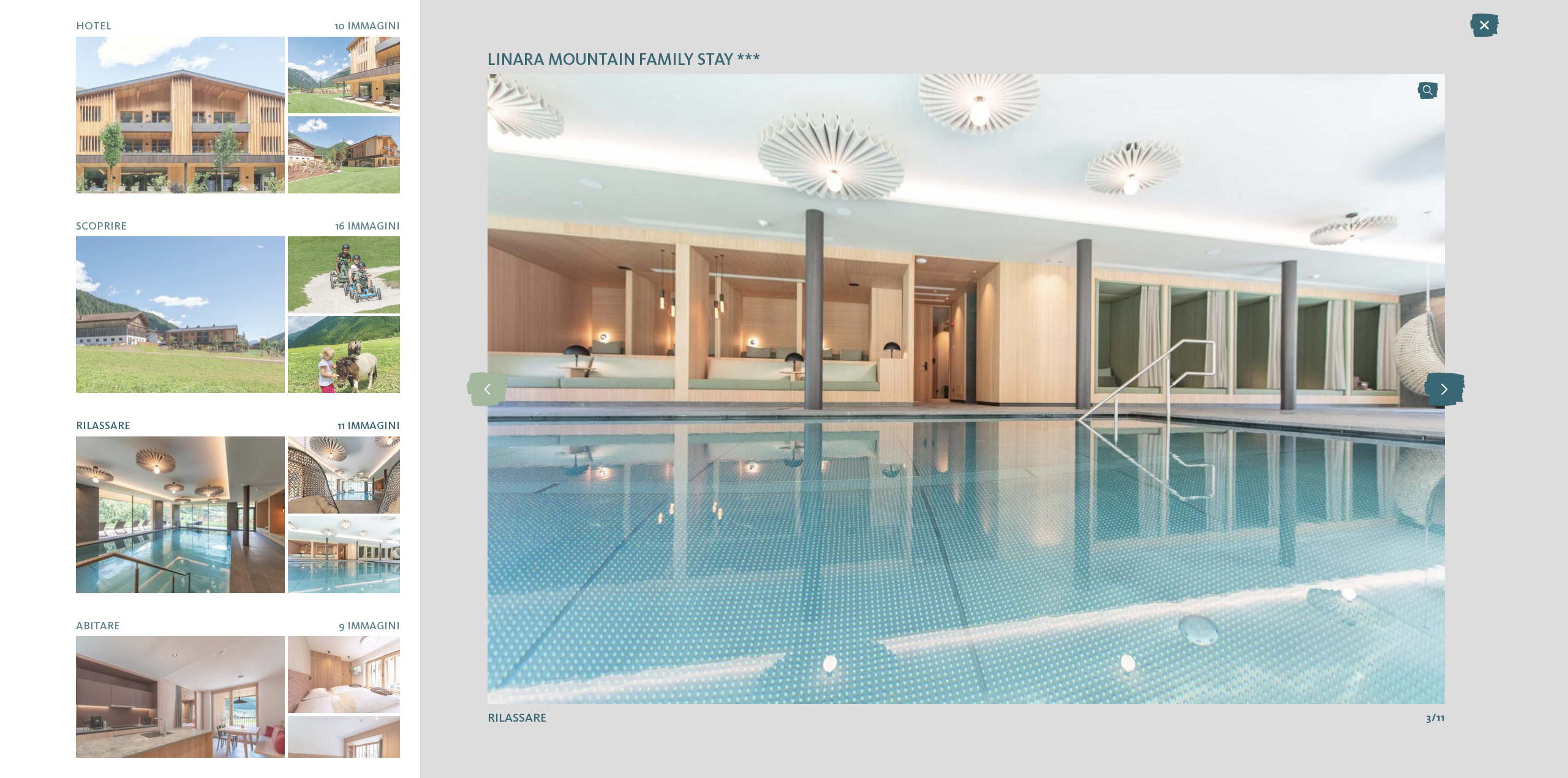
click at [1441, 389] on icon at bounding box center [1444, 389] width 41 height 34
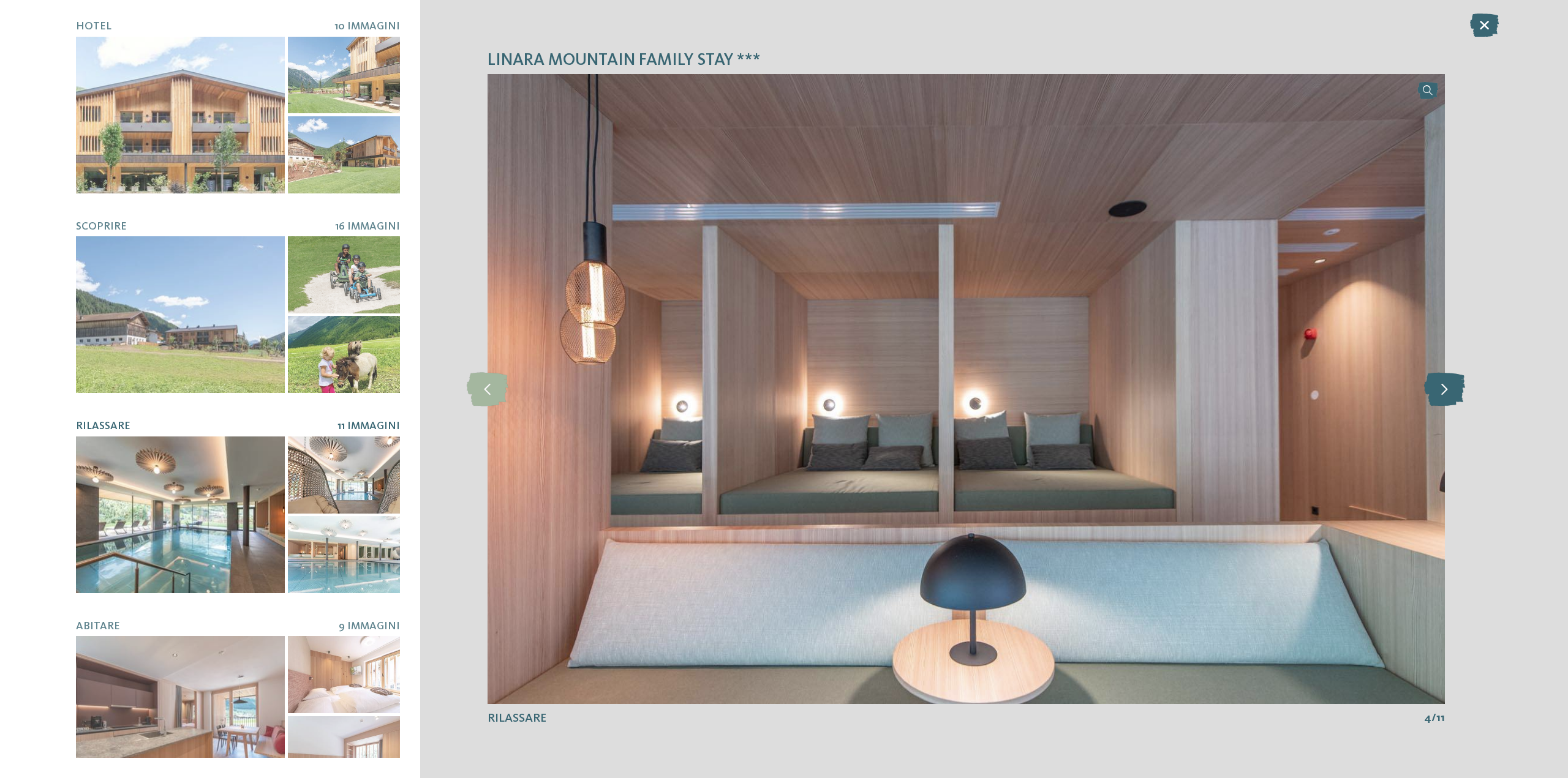
click at [1441, 389] on icon at bounding box center [1444, 389] width 41 height 34
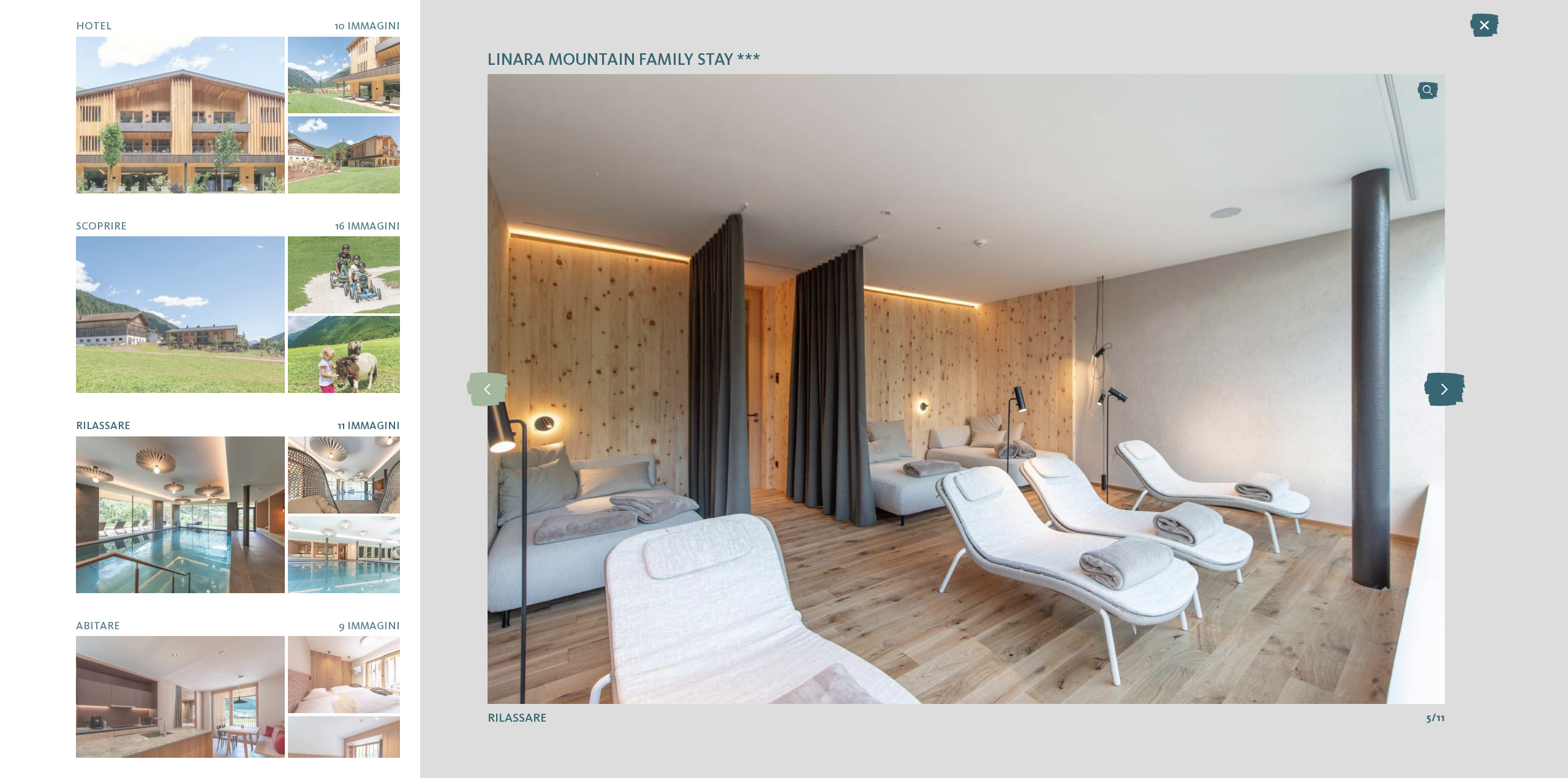
click at [1441, 389] on icon at bounding box center [1444, 389] width 41 height 34
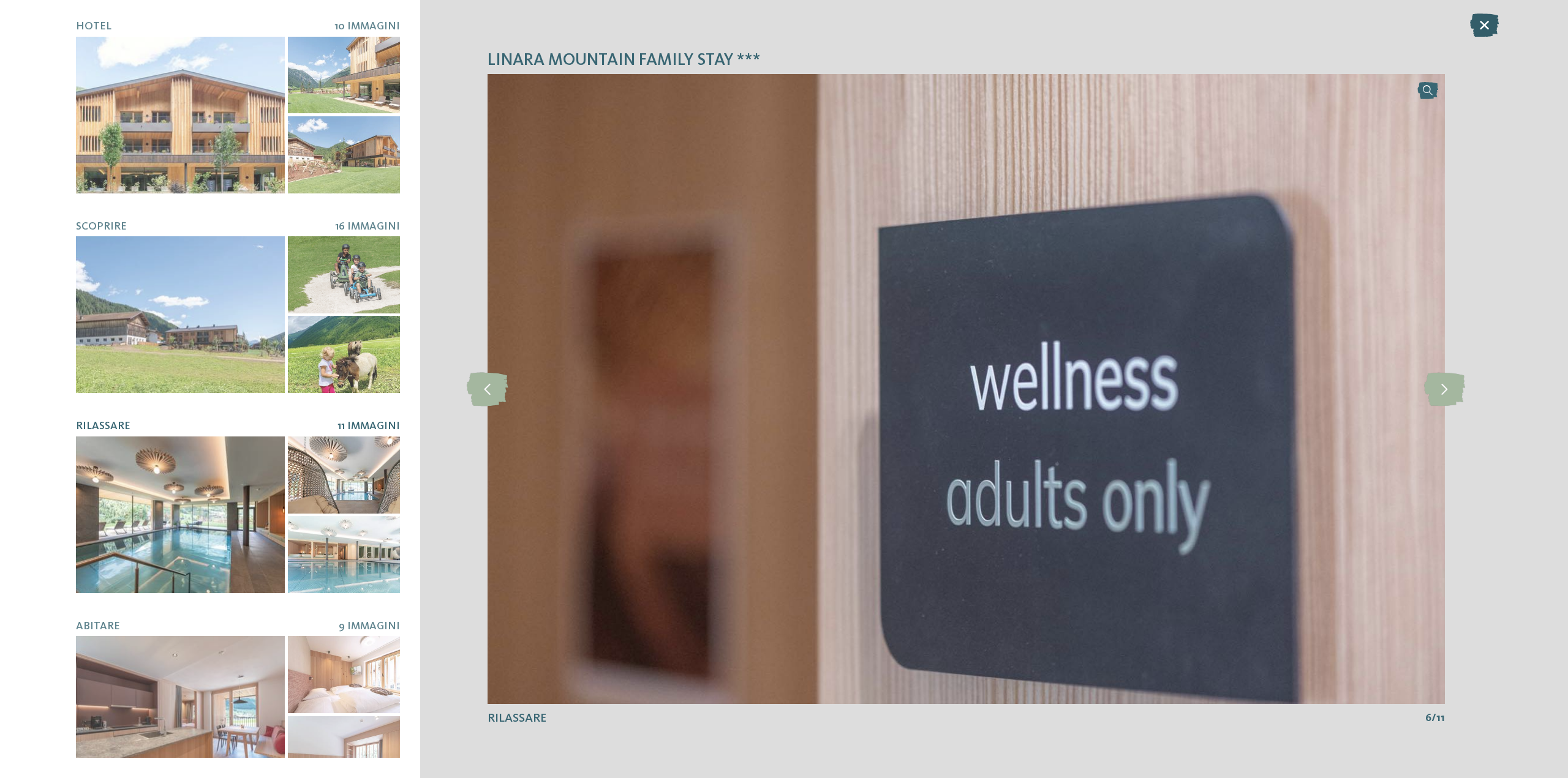
click at [1490, 23] on icon at bounding box center [1484, 24] width 29 height 23
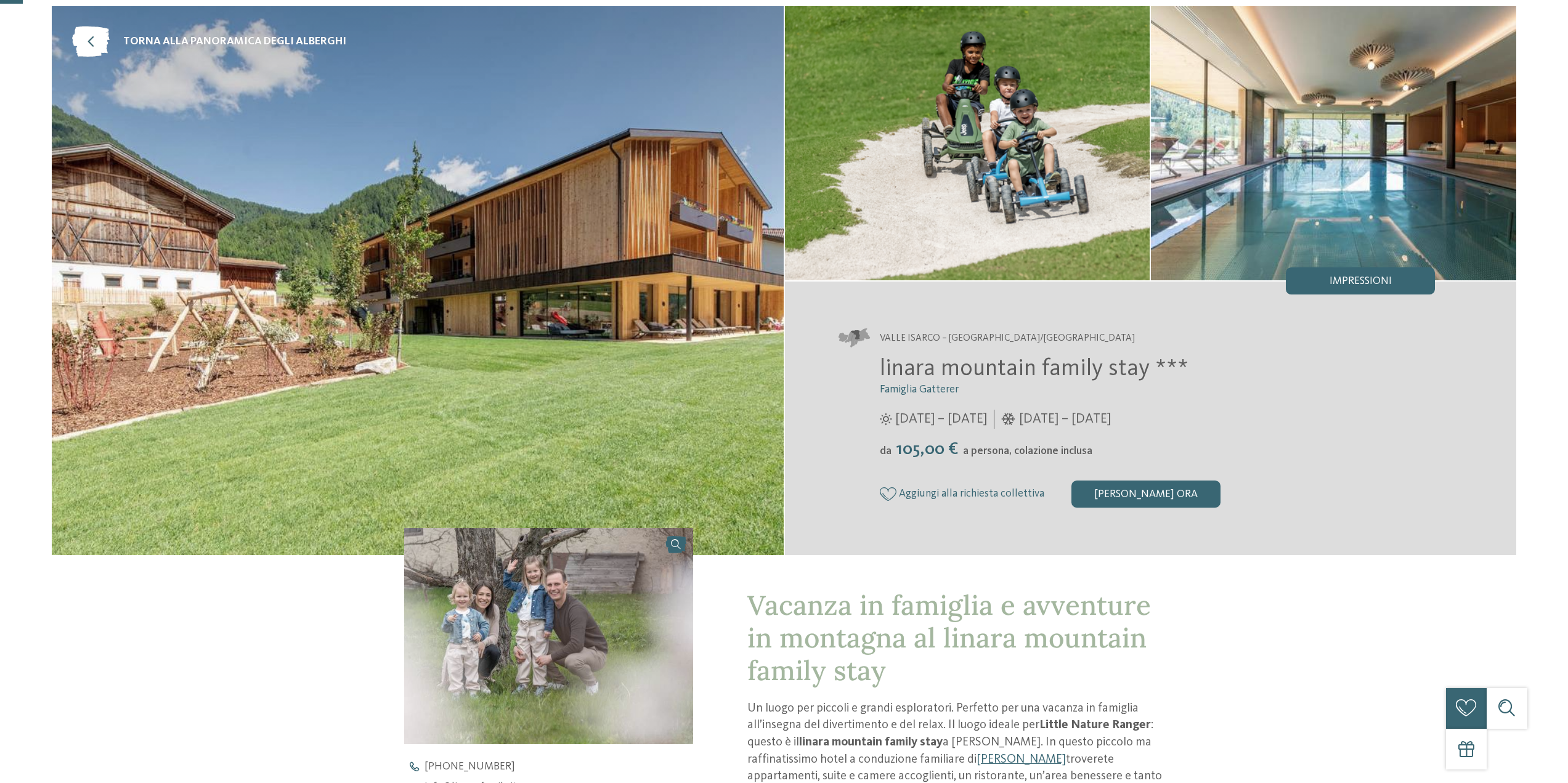
click at [1369, 270] on div "Impressioni" at bounding box center [1360, 281] width 149 height 27
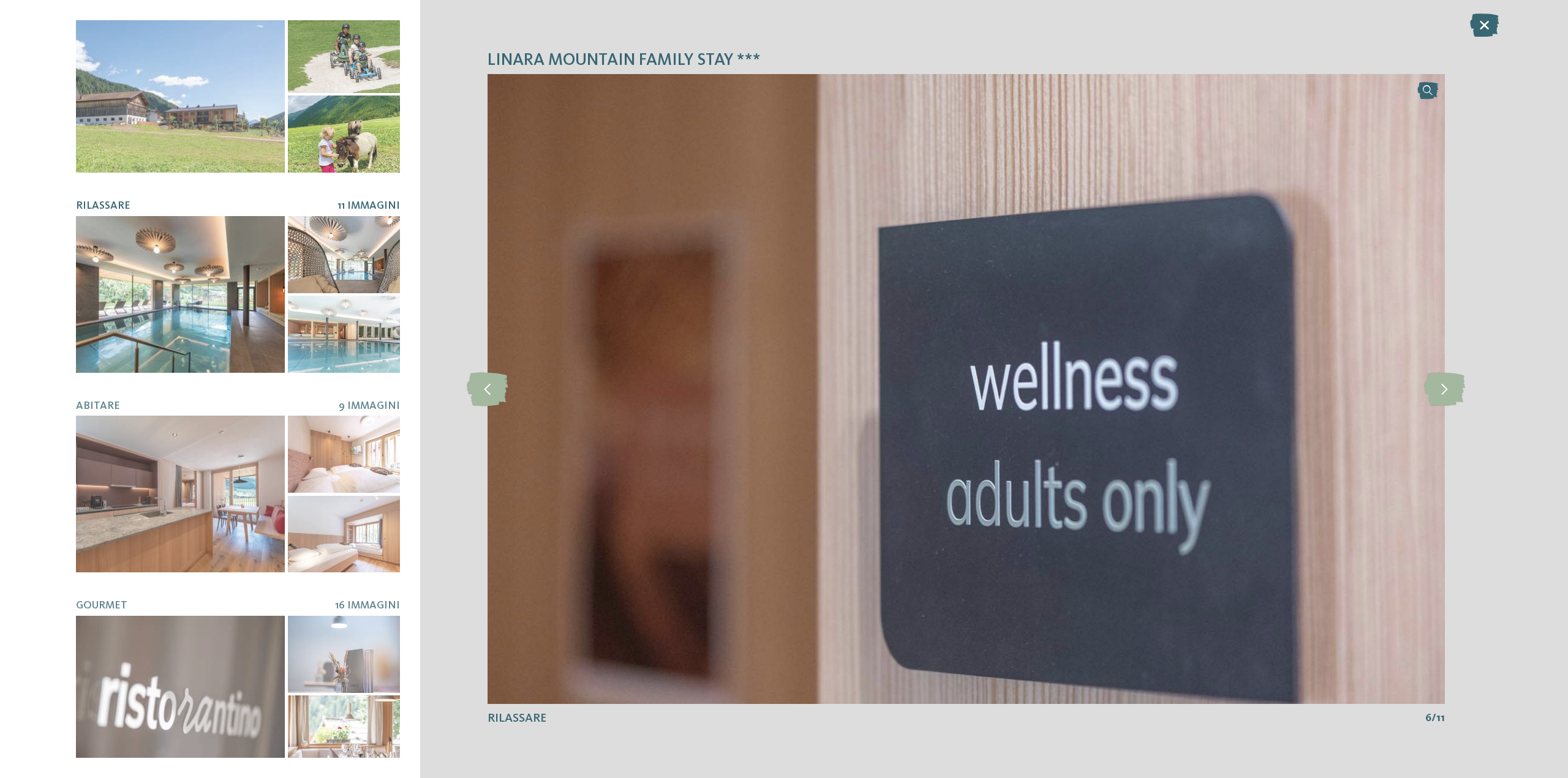
scroll to position [0, 0]
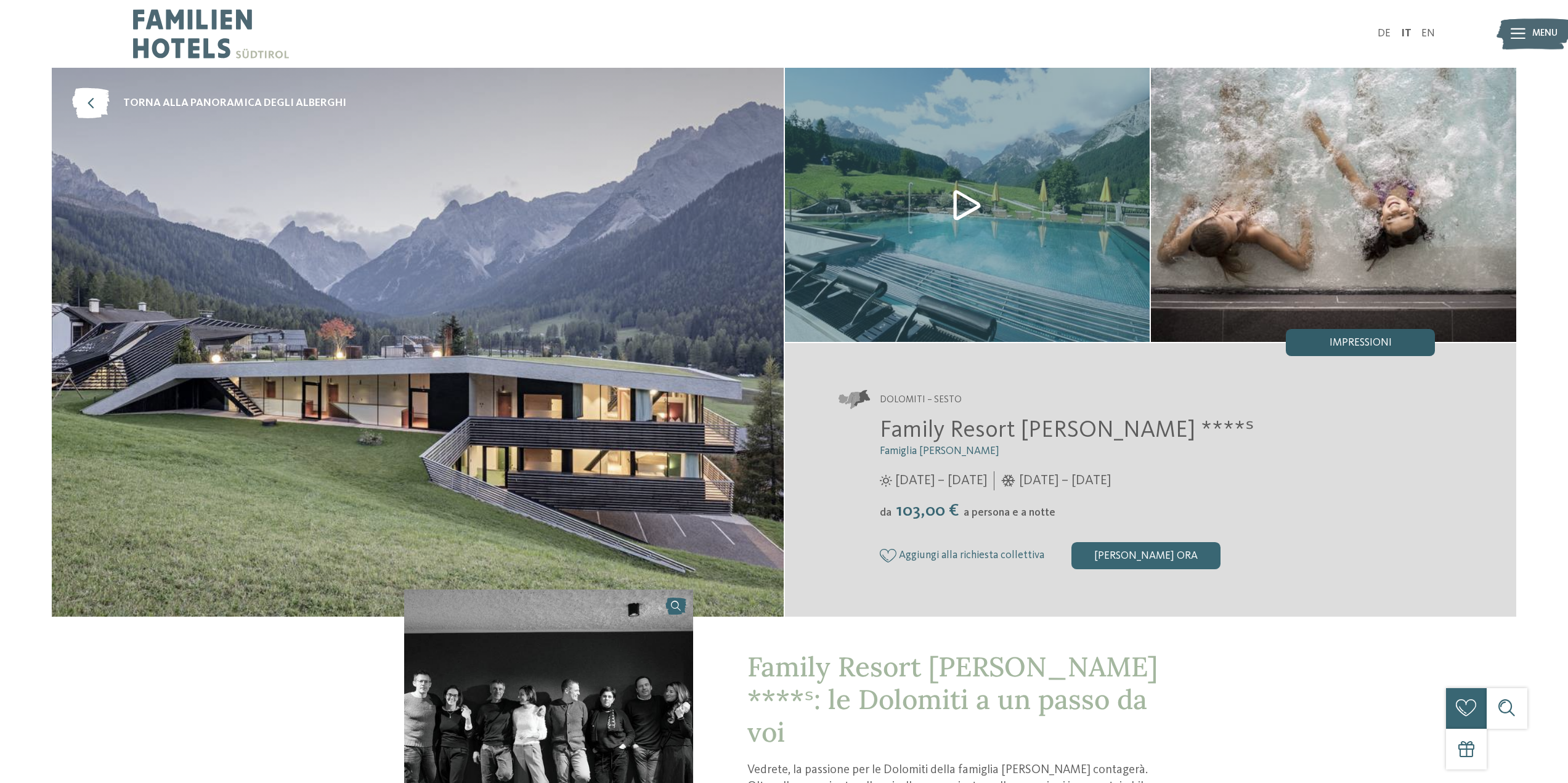
click at [1383, 352] on div "Impressioni" at bounding box center [1360, 342] width 149 height 27
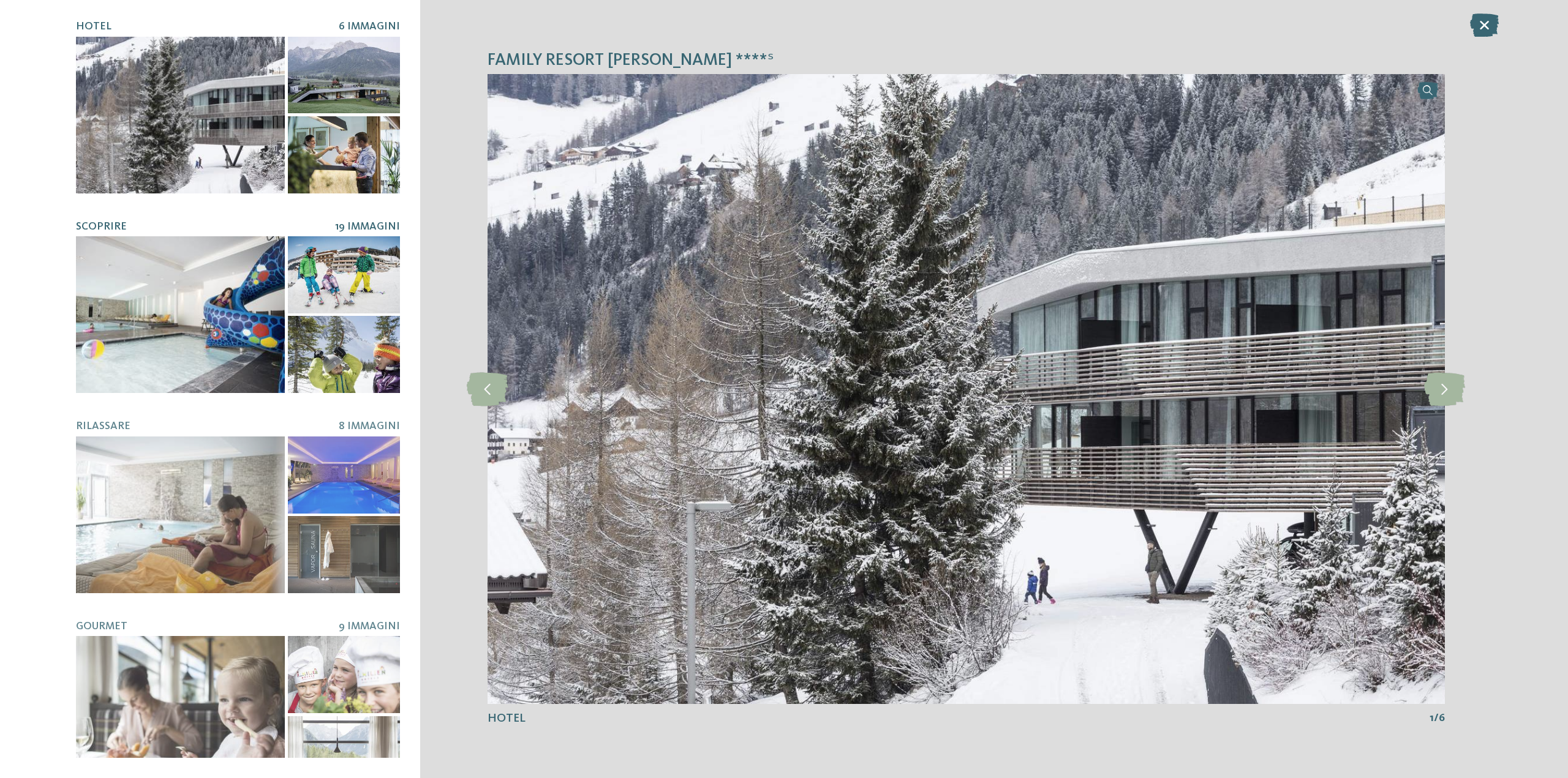
click at [140, 344] on div at bounding box center [180, 315] width 208 height 157
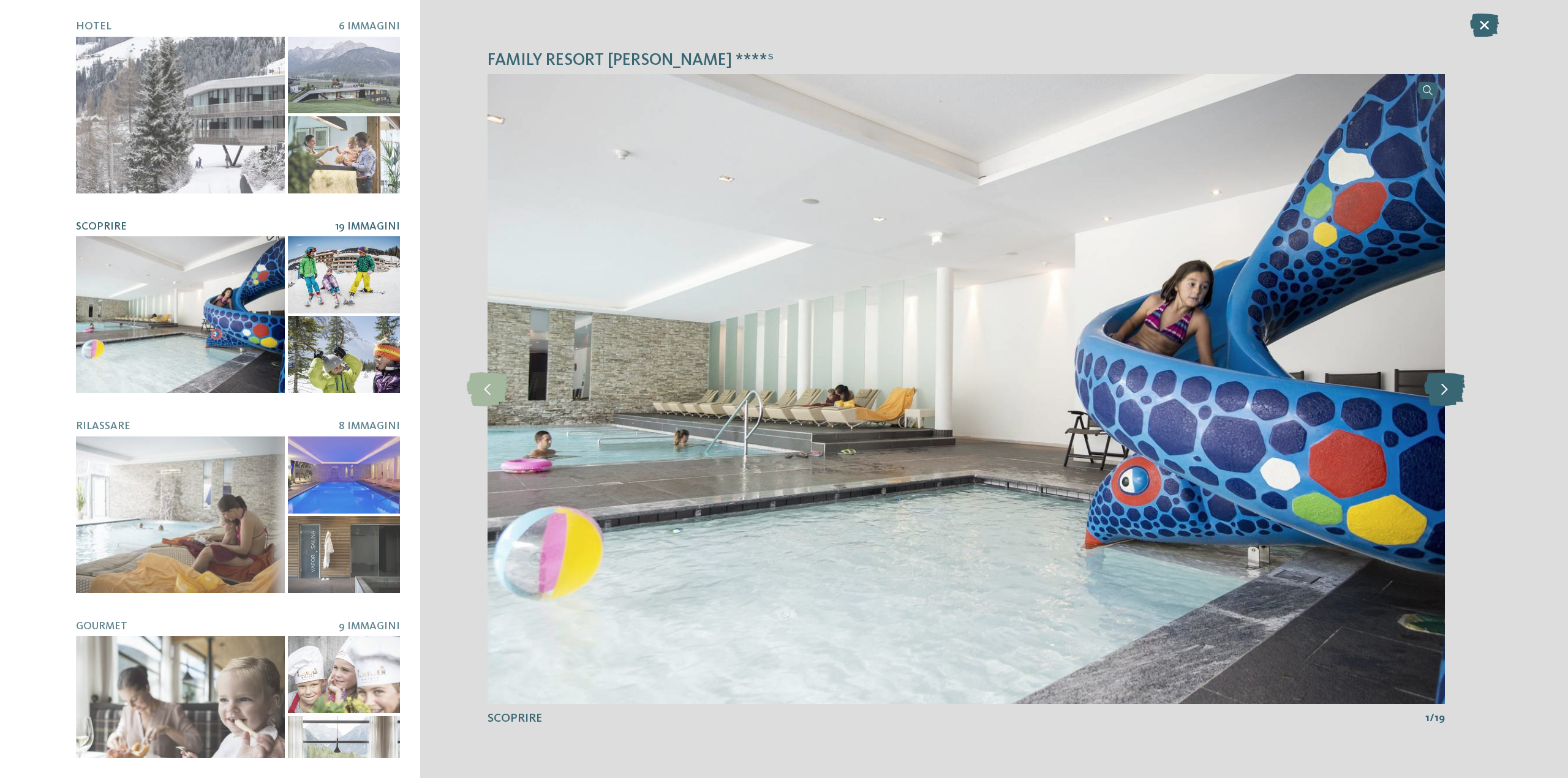
click at [1452, 383] on icon at bounding box center [1444, 389] width 41 height 34
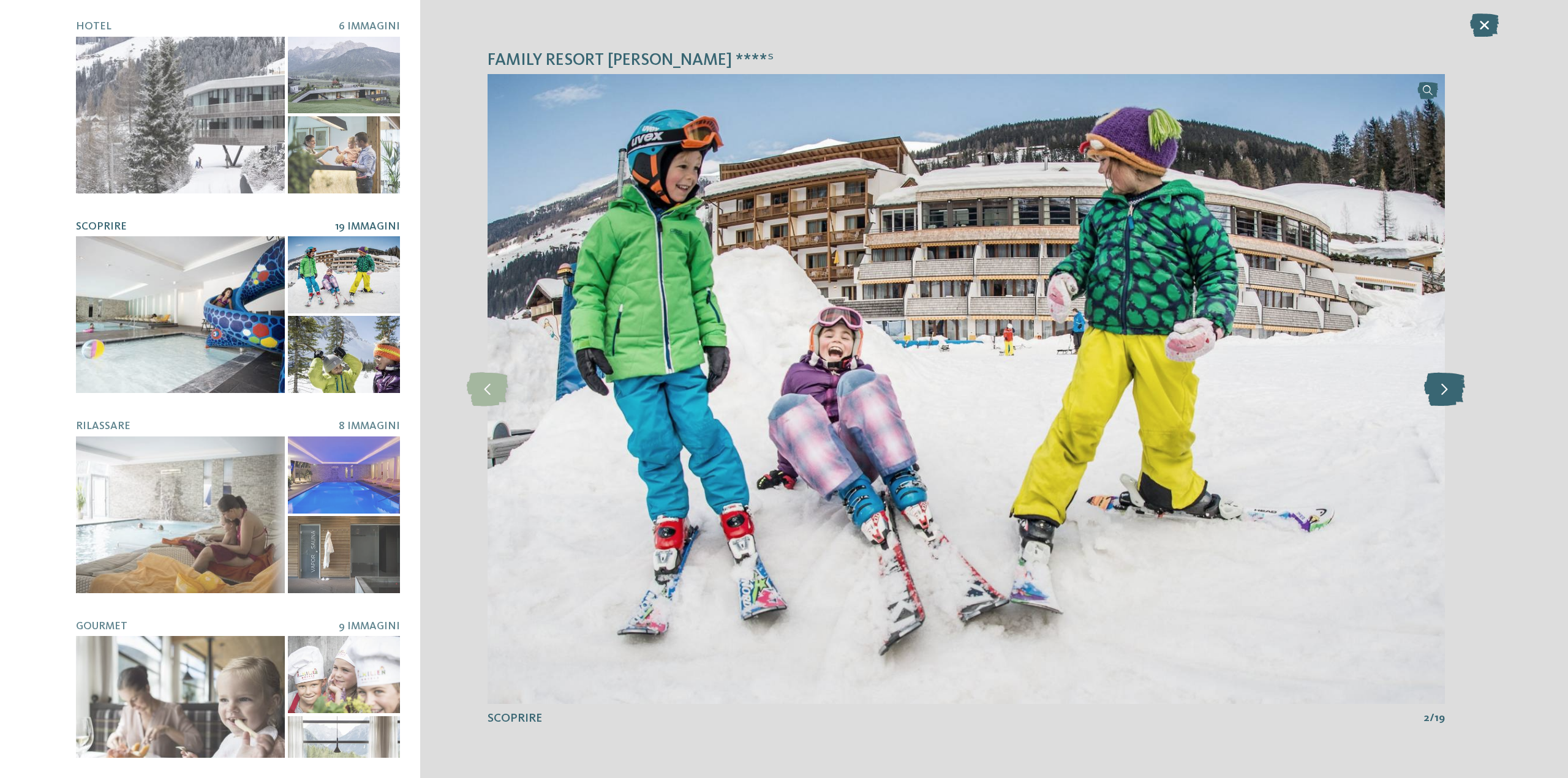
click at [1447, 383] on icon at bounding box center [1444, 389] width 41 height 34
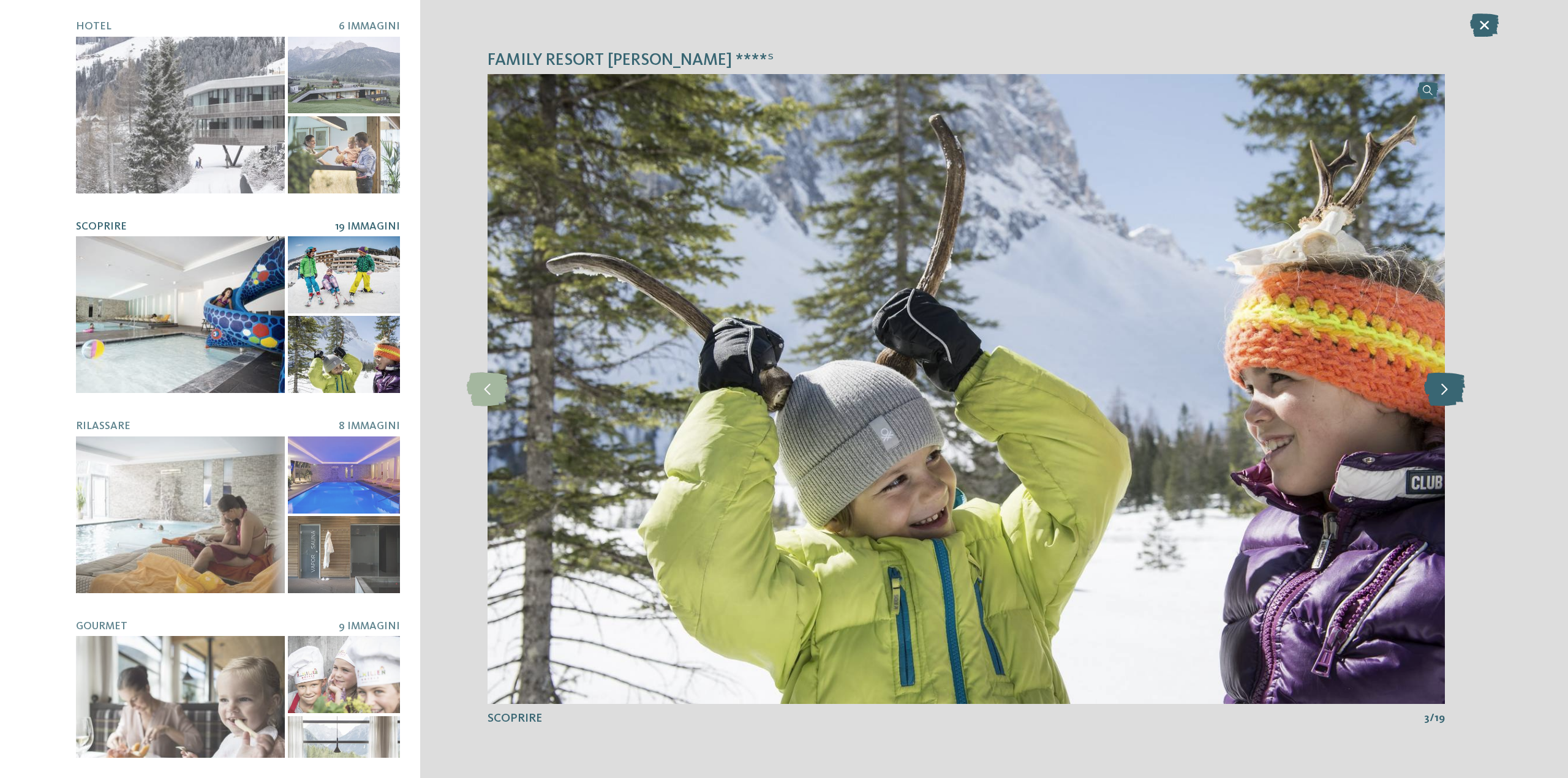
click at [1447, 383] on icon at bounding box center [1444, 389] width 41 height 34
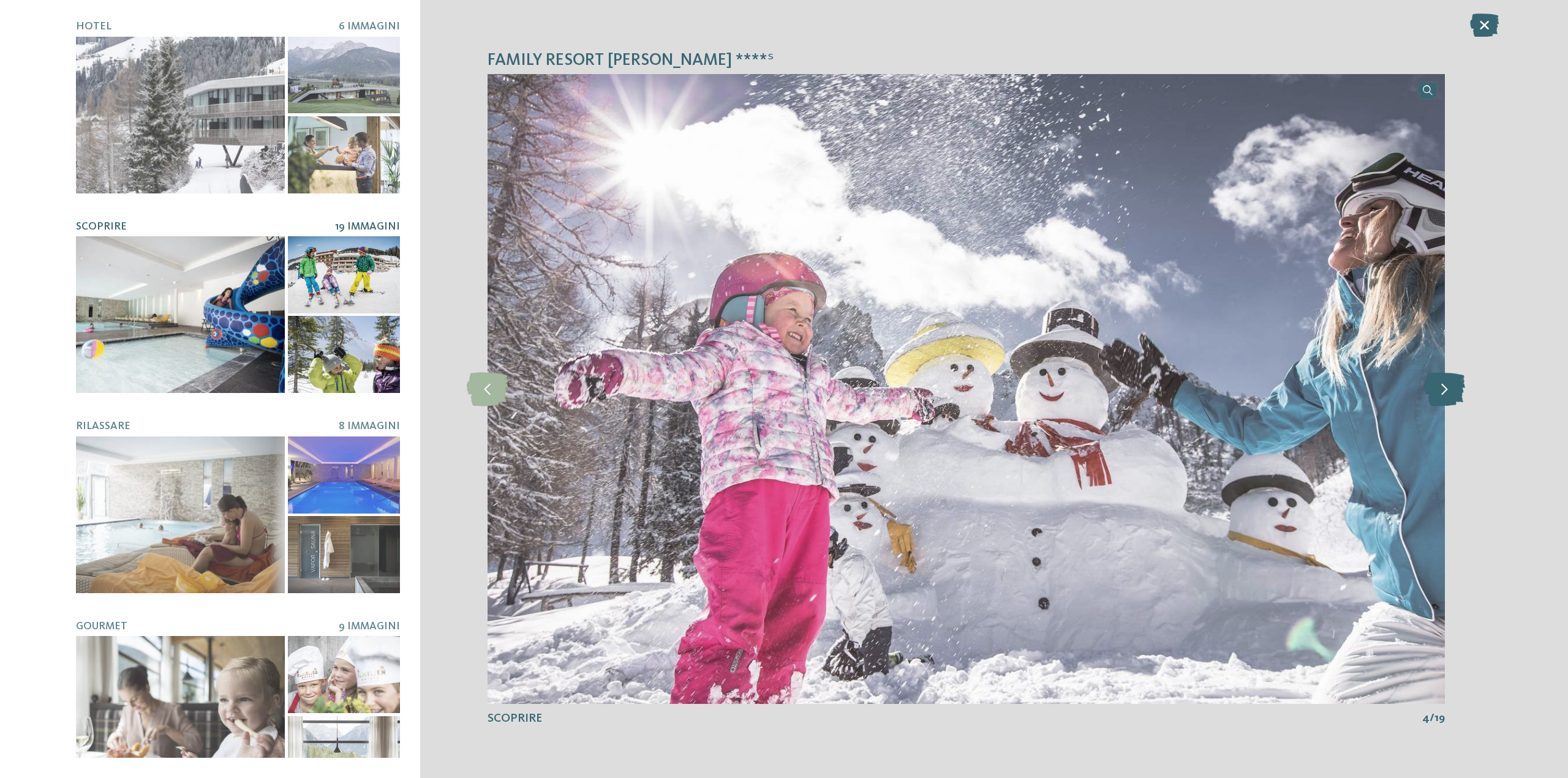
click at [1447, 383] on icon at bounding box center [1444, 389] width 41 height 34
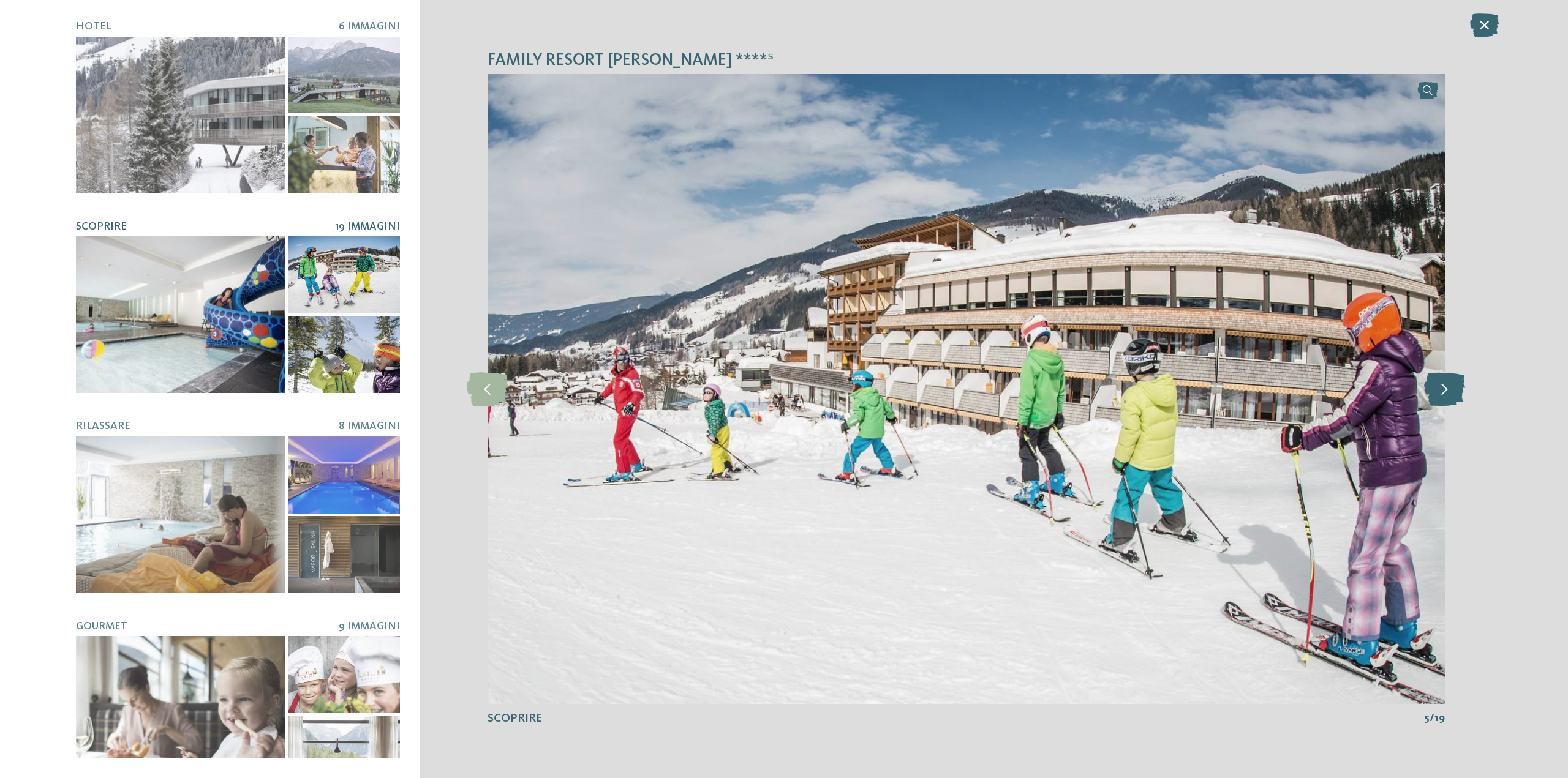
click at [1447, 383] on icon at bounding box center [1444, 389] width 41 height 34
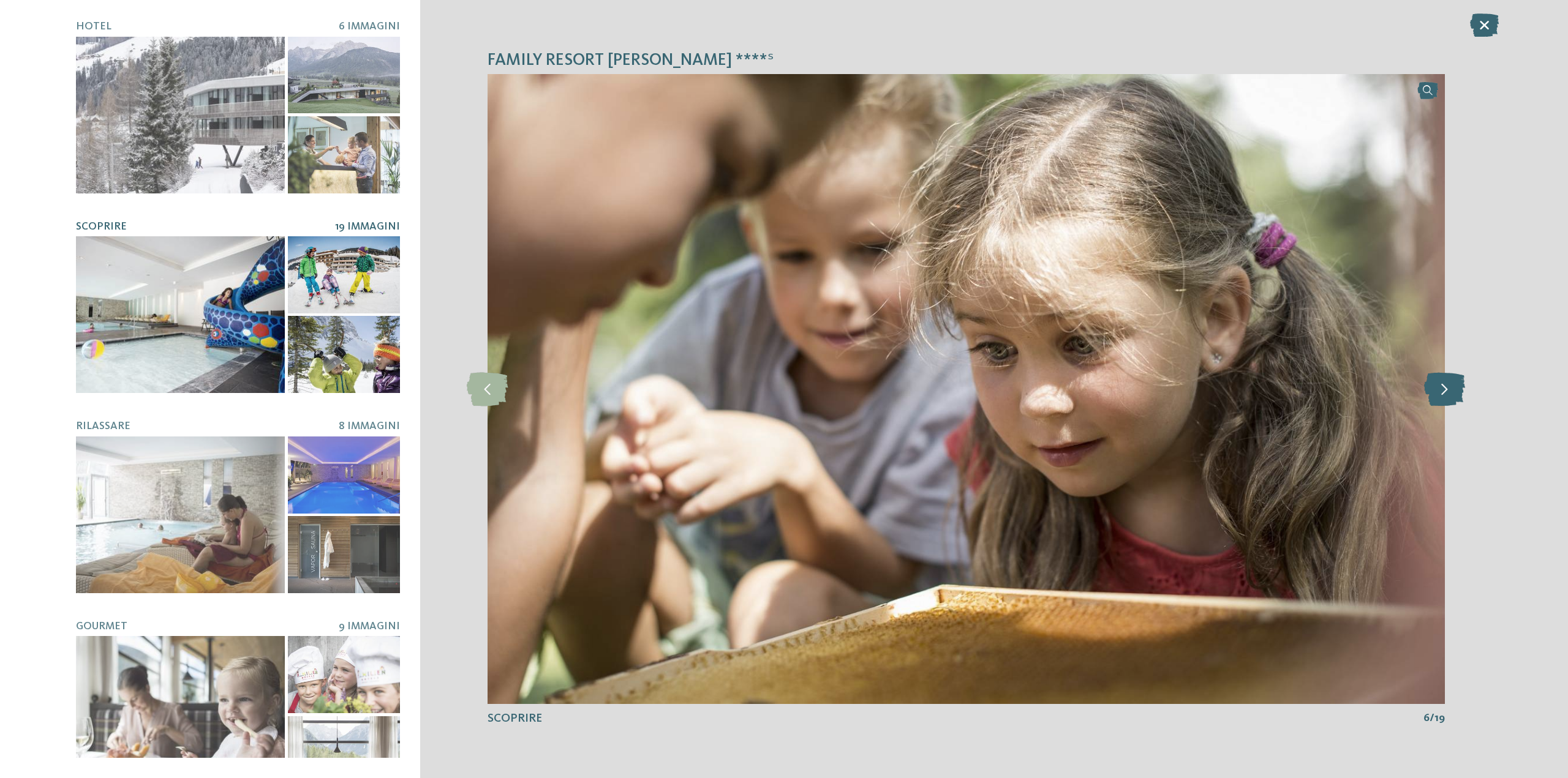
click at [1447, 383] on icon at bounding box center [1444, 389] width 41 height 34
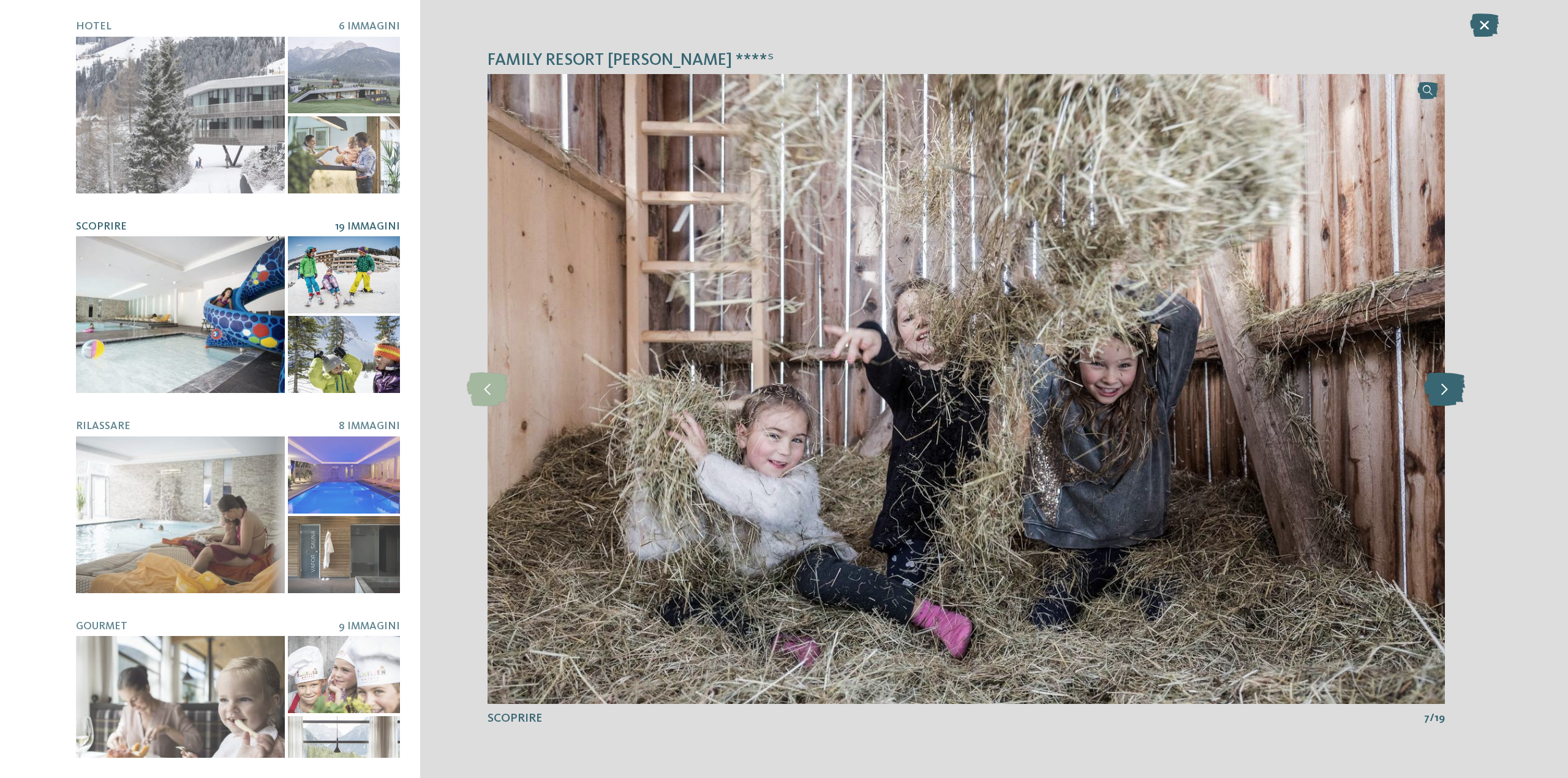
click at [1447, 383] on icon at bounding box center [1444, 389] width 41 height 34
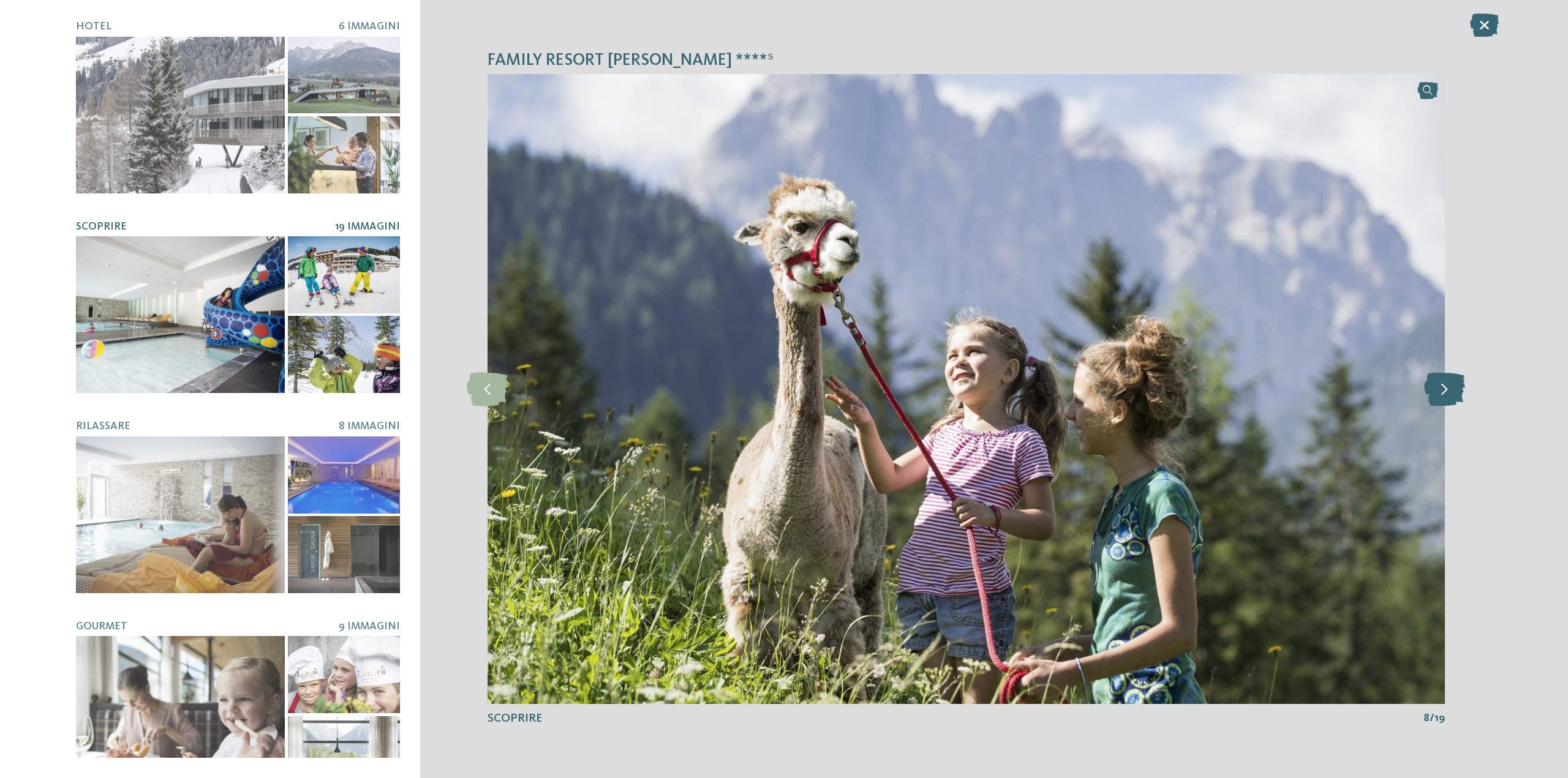
click at [1447, 386] on icon at bounding box center [1444, 389] width 41 height 34
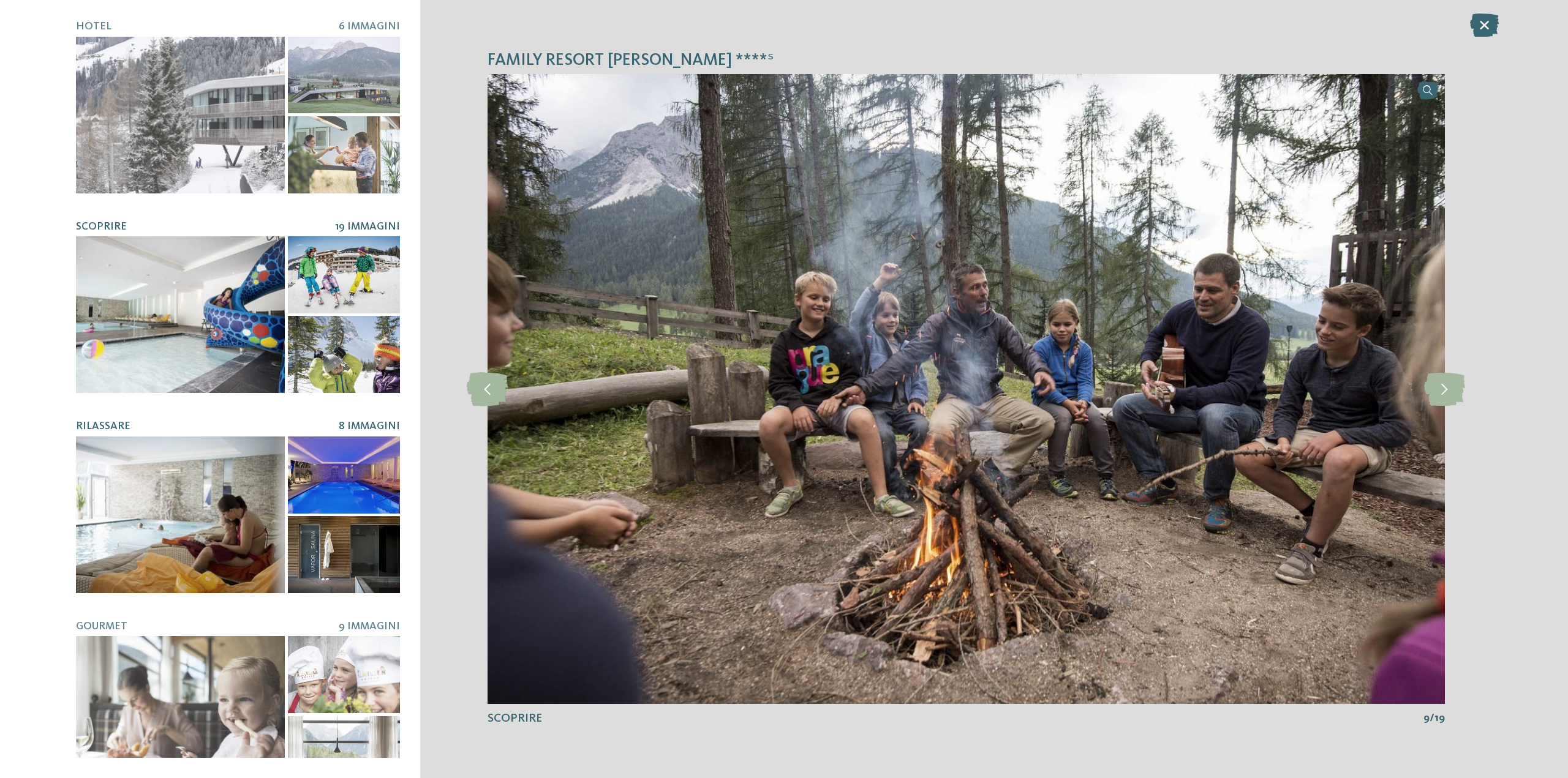
click at [209, 476] on div at bounding box center [180, 515] width 208 height 157
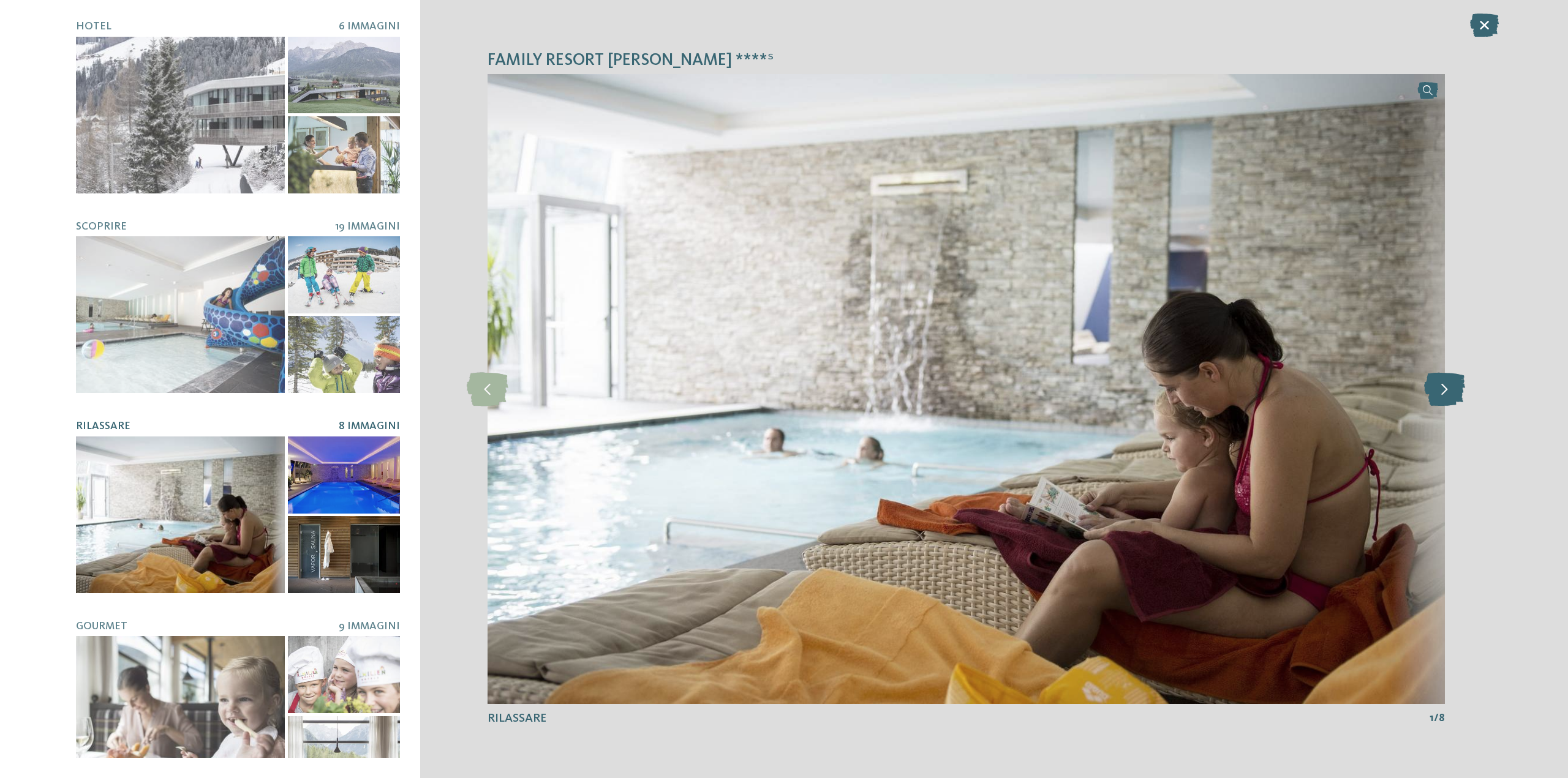
click at [1447, 395] on icon at bounding box center [1444, 389] width 41 height 34
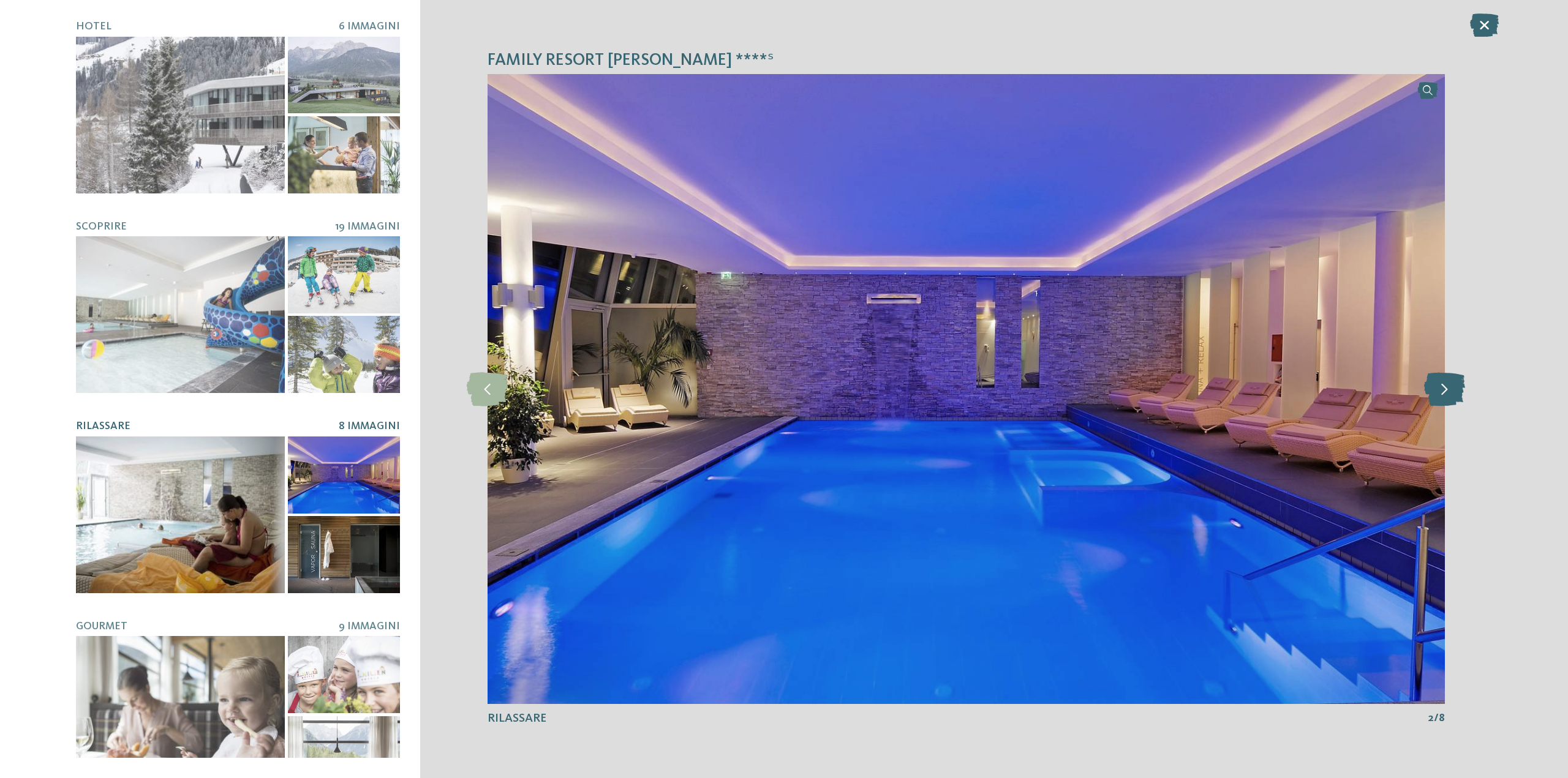
click at [1445, 387] on icon at bounding box center [1444, 389] width 41 height 34
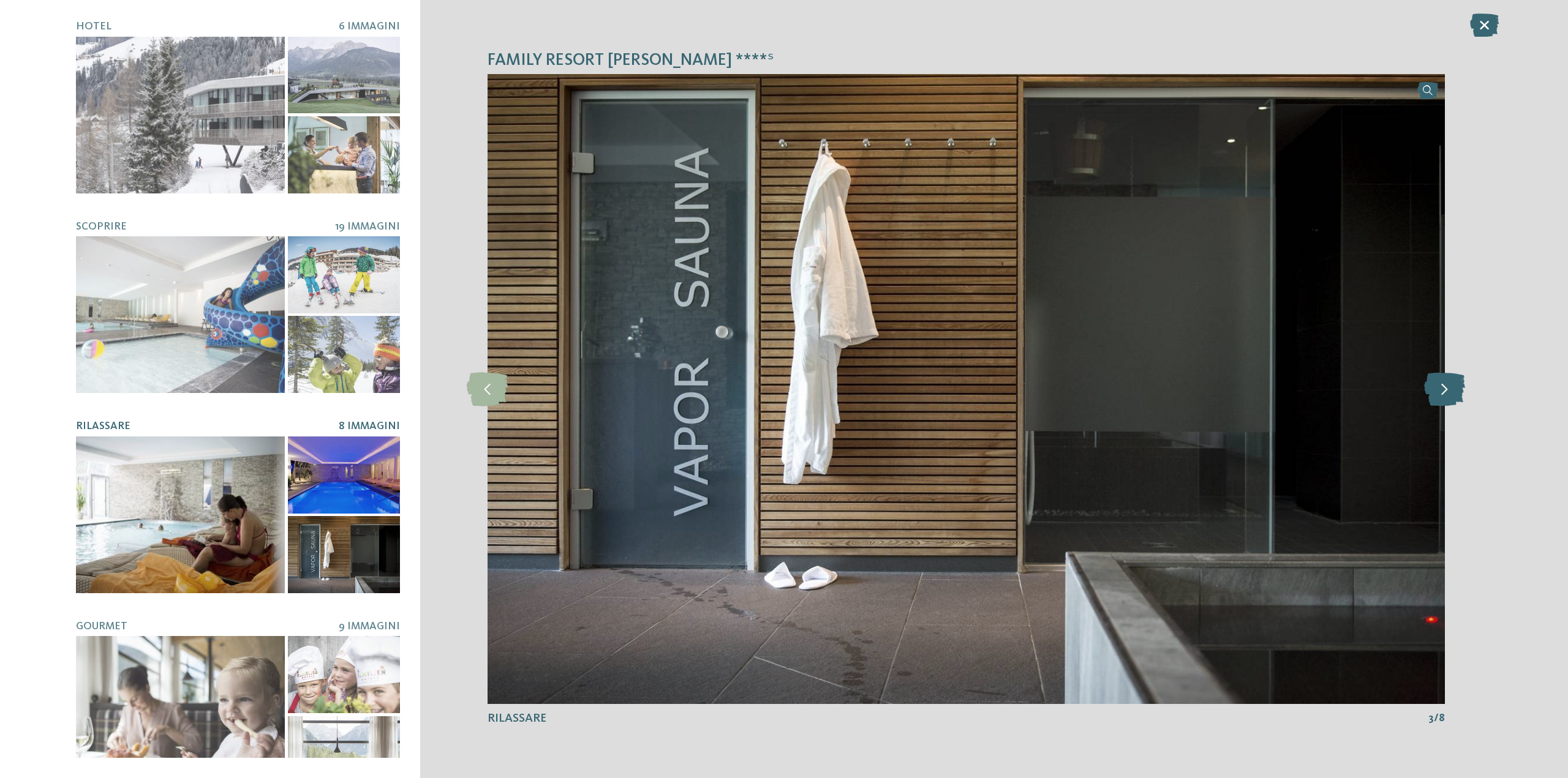
click at [1444, 387] on icon at bounding box center [1444, 389] width 41 height 34
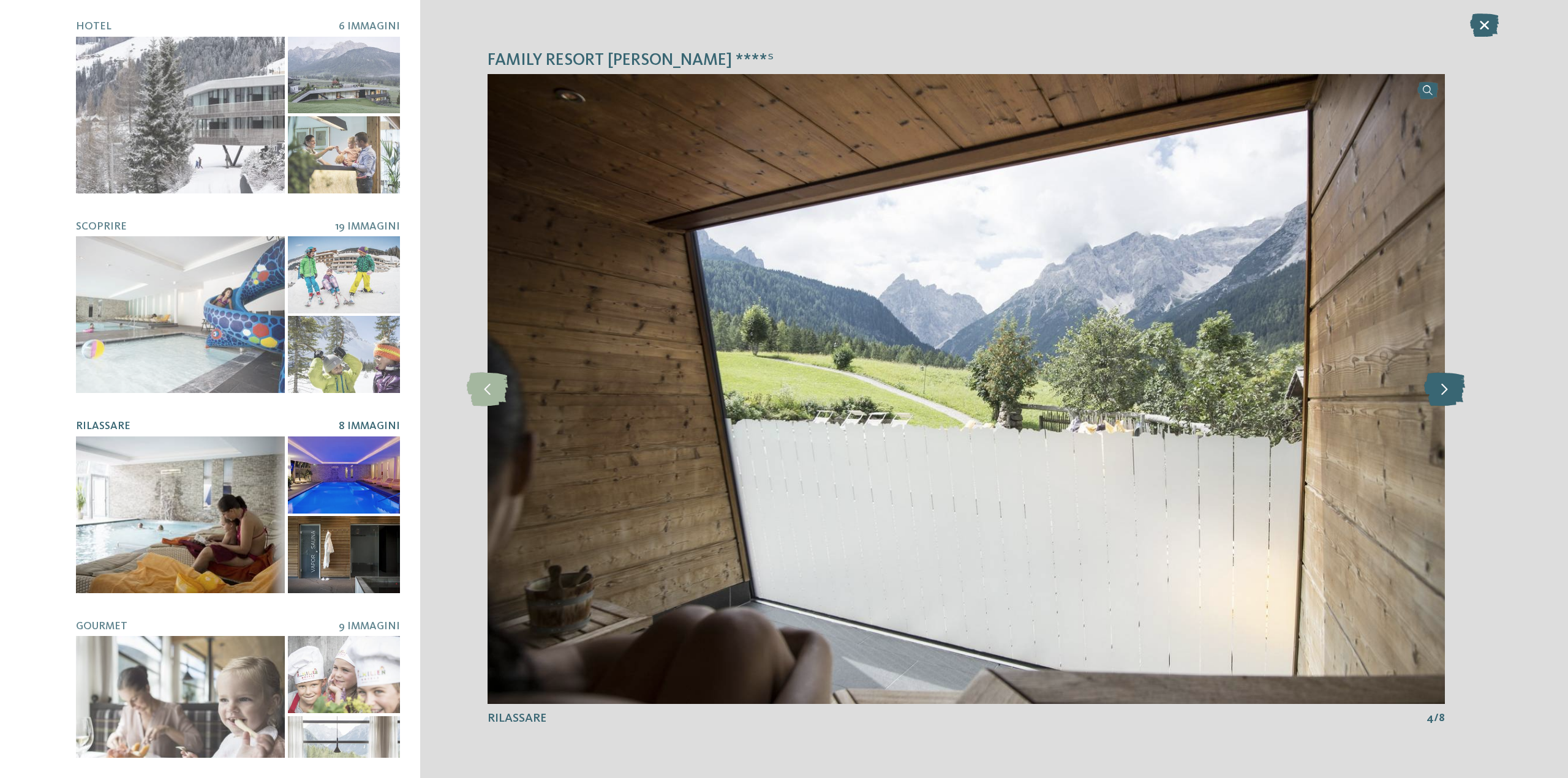
click at [1444, 389] on icon at bounding box center [1444, 389] width 41 height 34
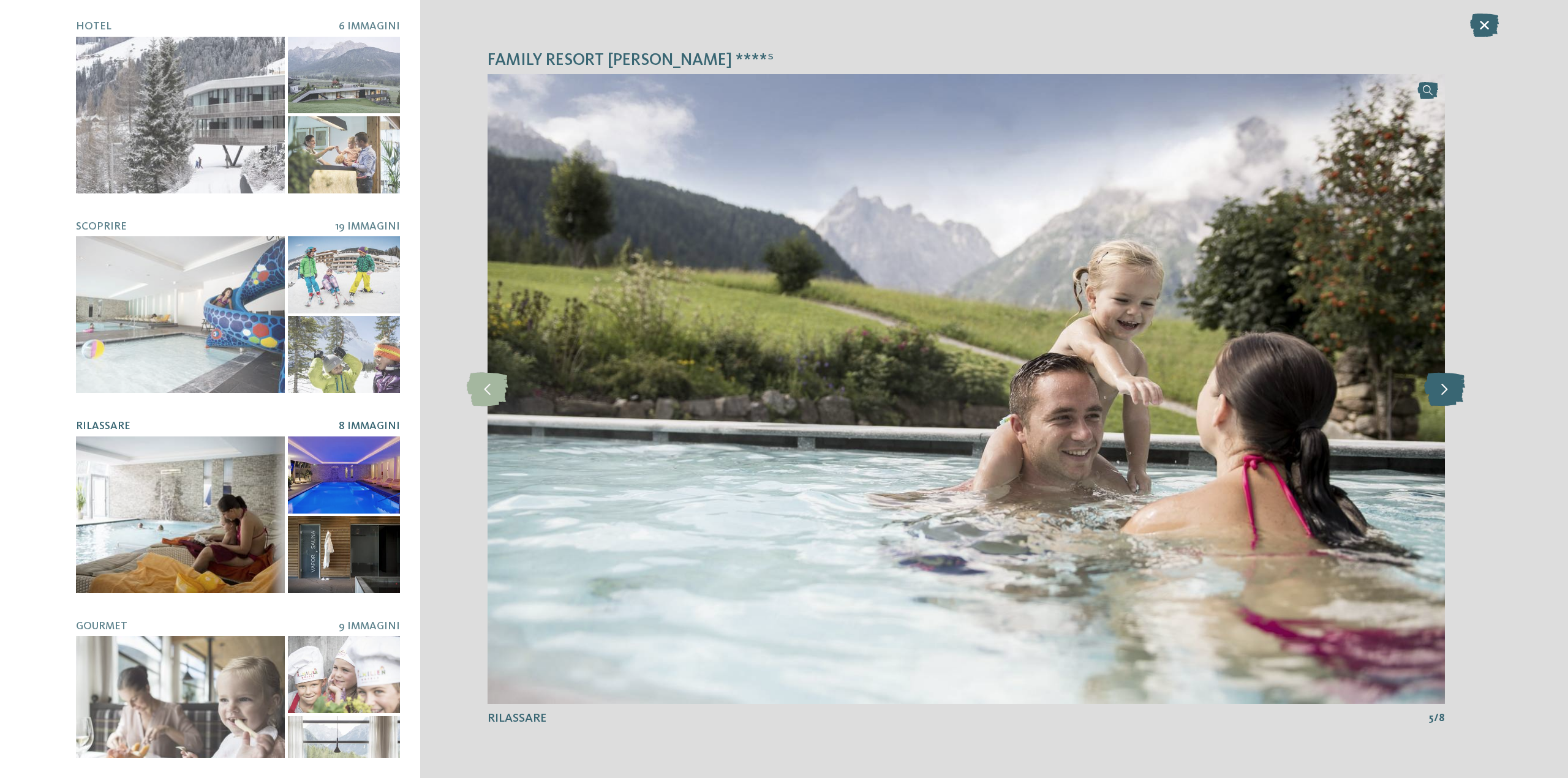
click at [1444, 389] on icon at bounding box center [1444, 389] width 41 height 34
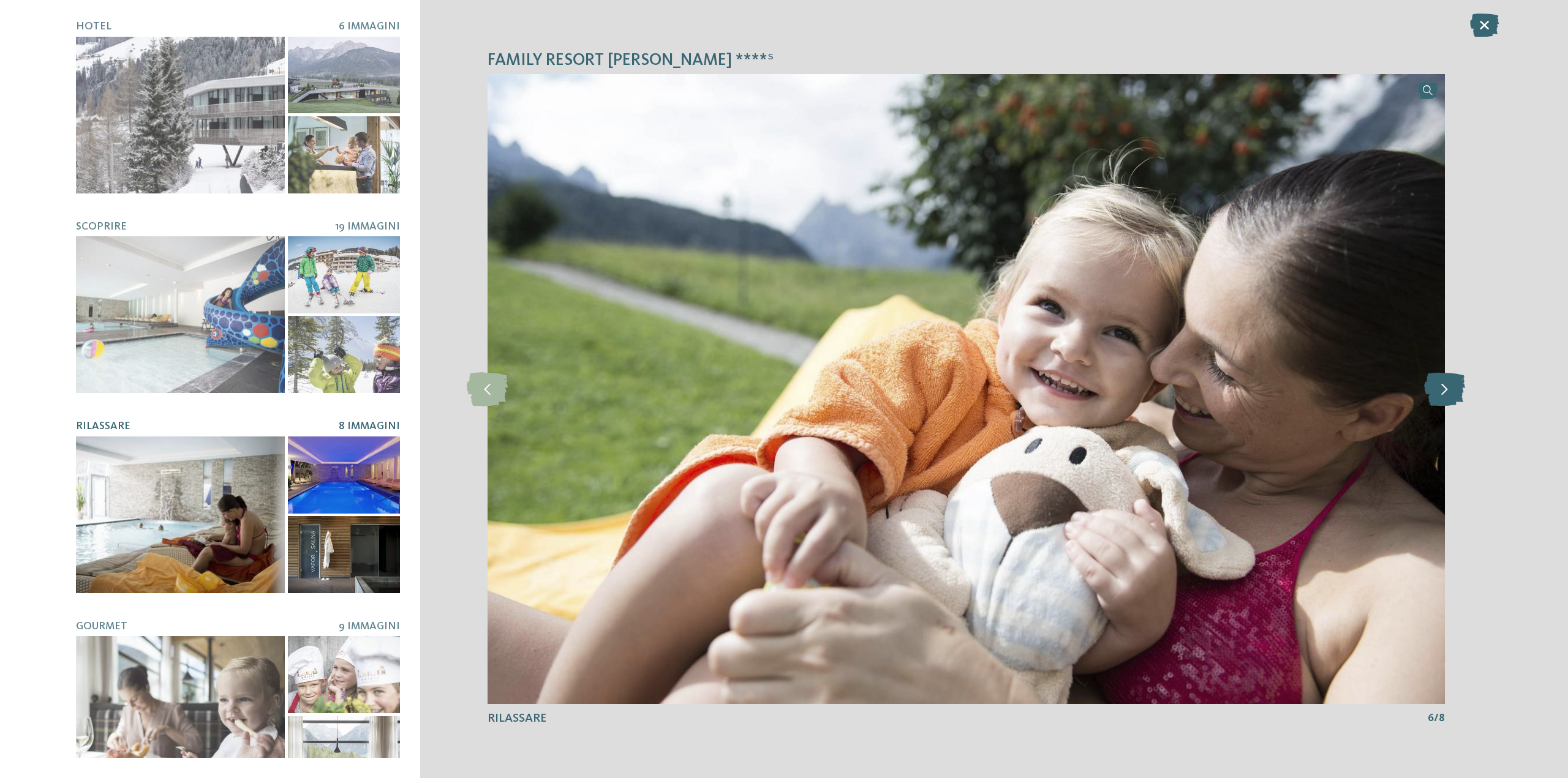
click at [1444, 389] on icon at bounding box center [1444, 389] width 41 height 34
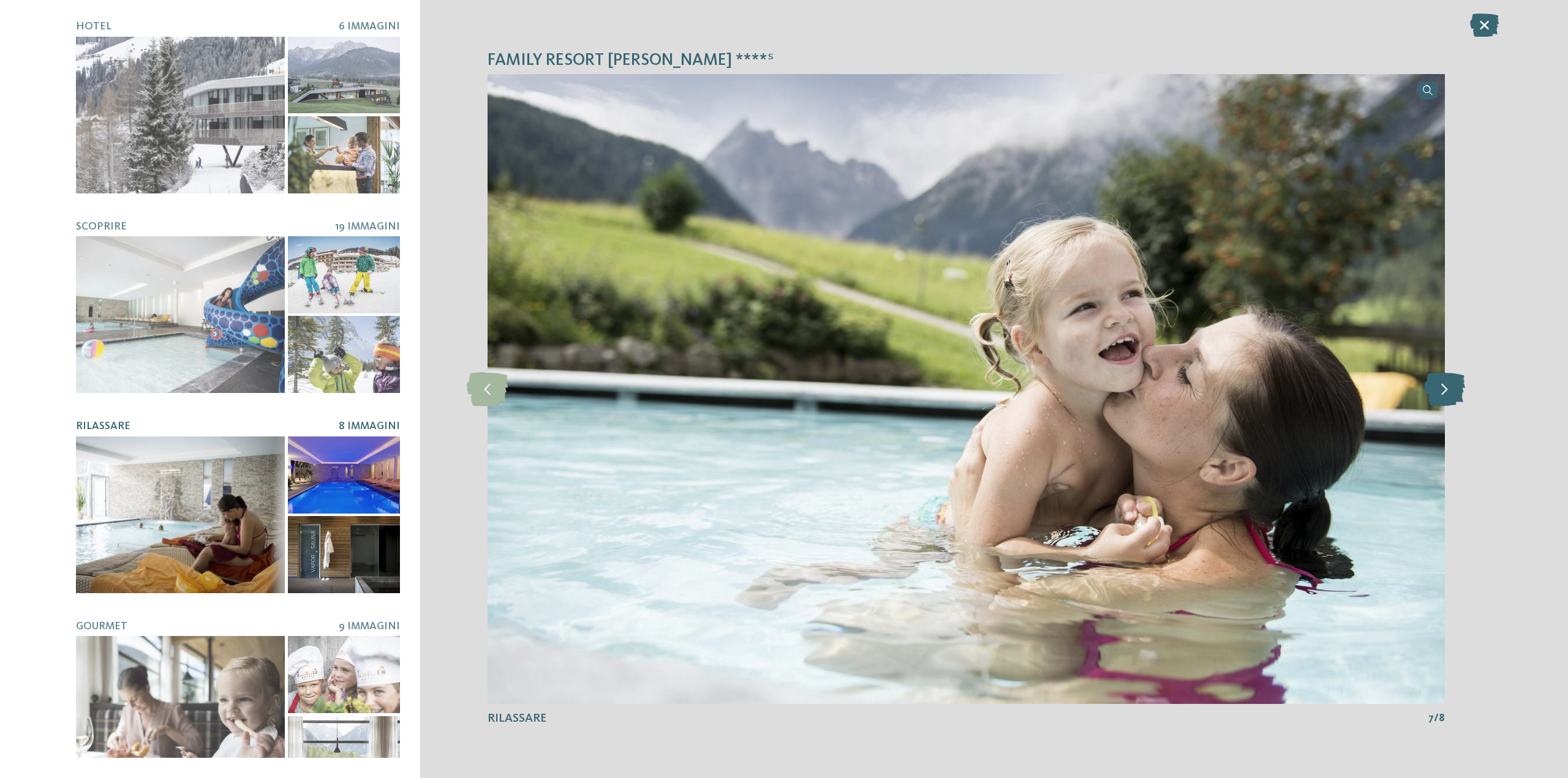
click at [1444, 389] on icon at bounding box center [1444, 389] width 41 height 34
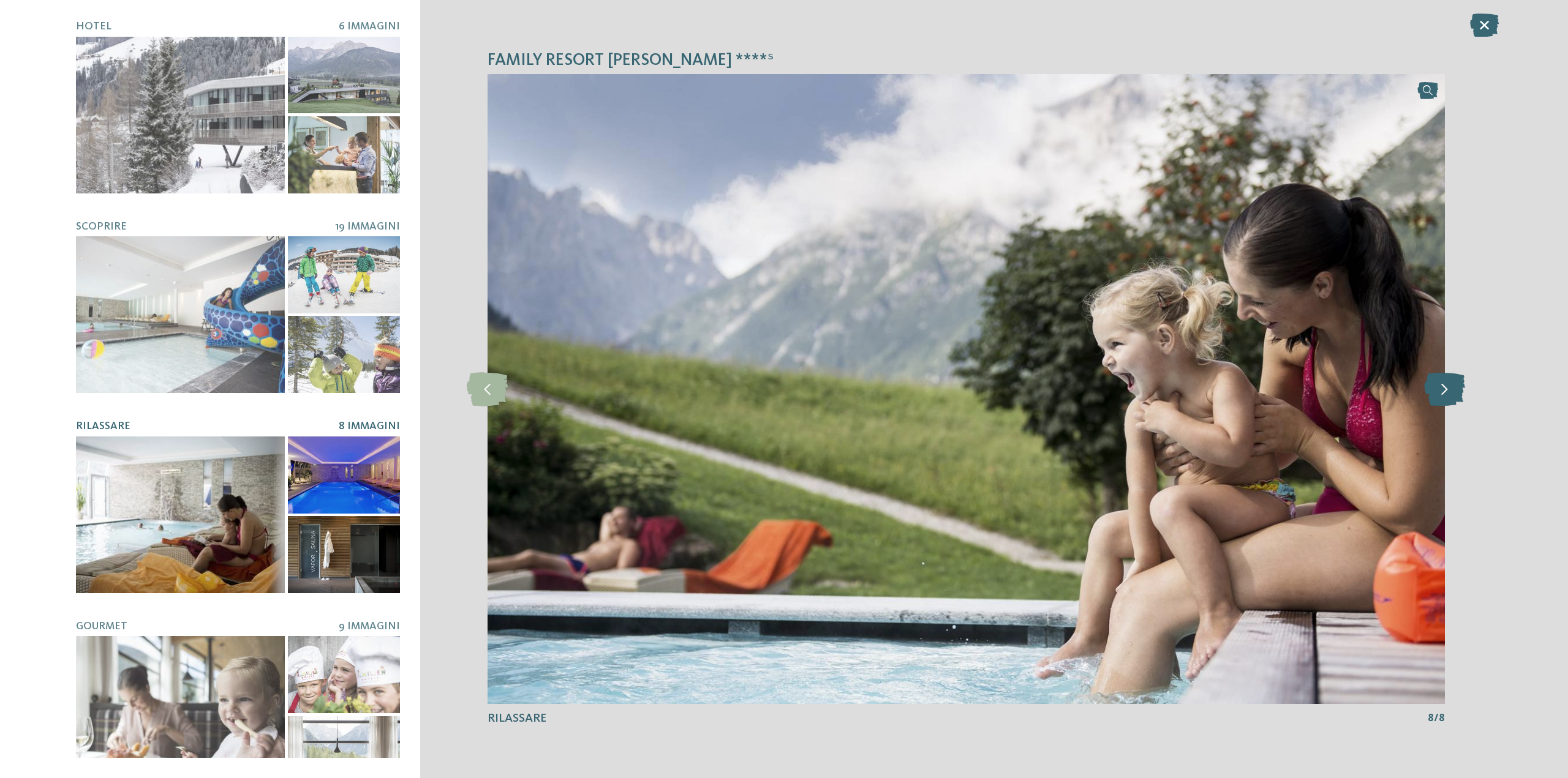
click at [1444, 389] on icon at bounding box center [1444, 389] width 41 height 34
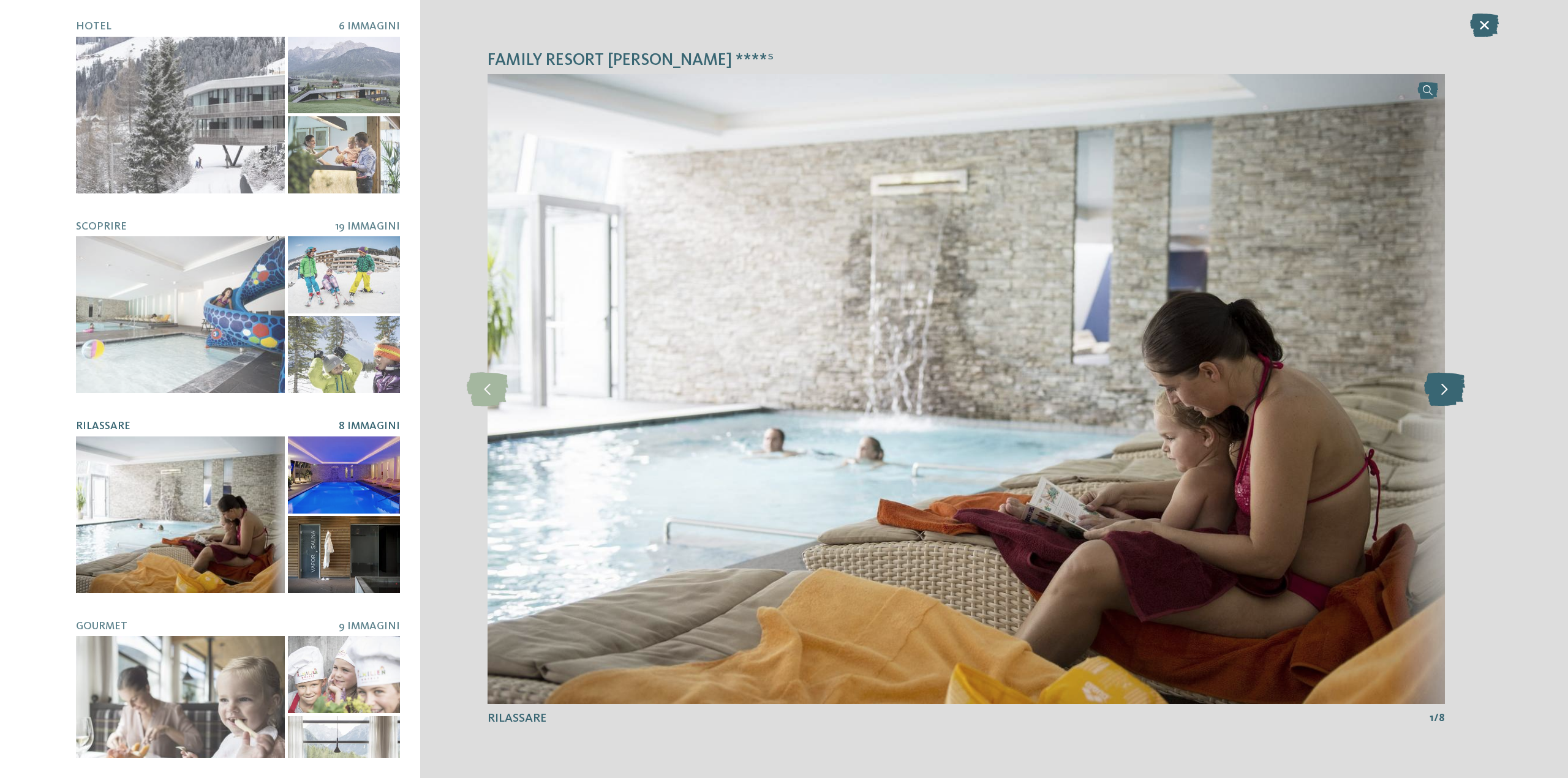
click at [1444, 389] on icon at bounding box center [1444, 389] width 41 height 34
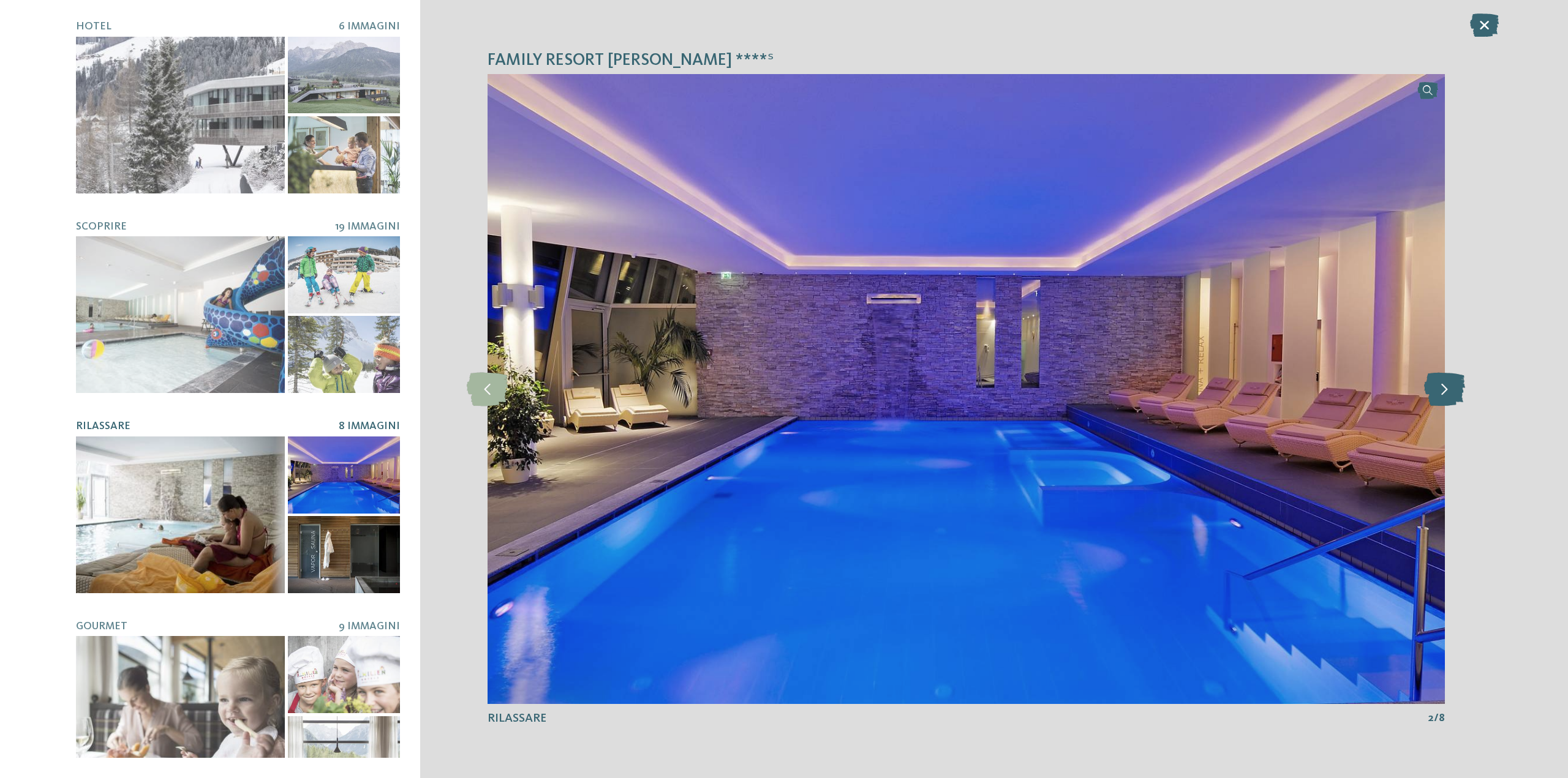
click at [1444, 389] on icon at bounding box center [1444, 389] width 41 height 34
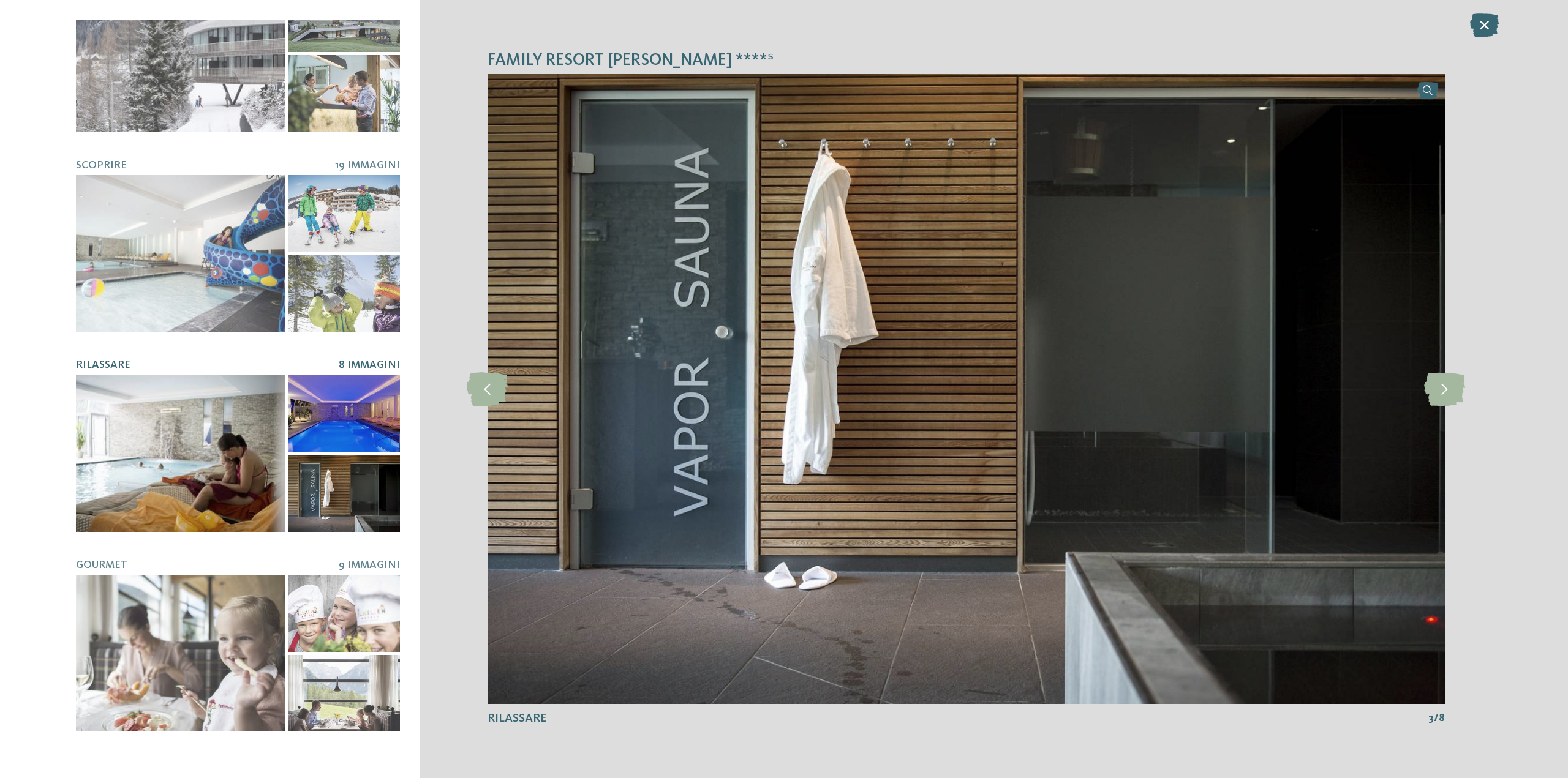
scroll to position [123, 0]
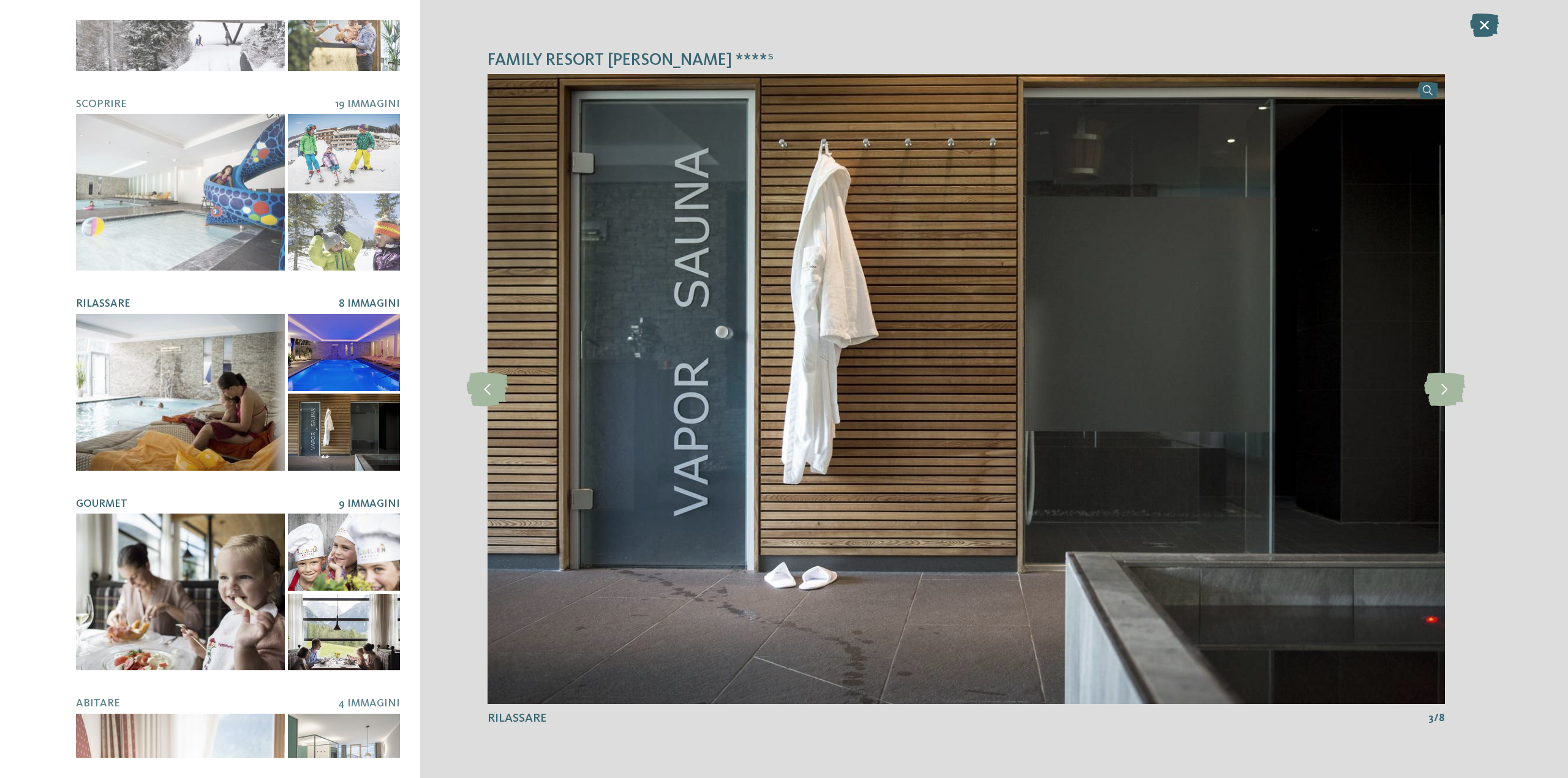
click at [123, 558] on div at bounding box center [180, 592] width 208 height 157
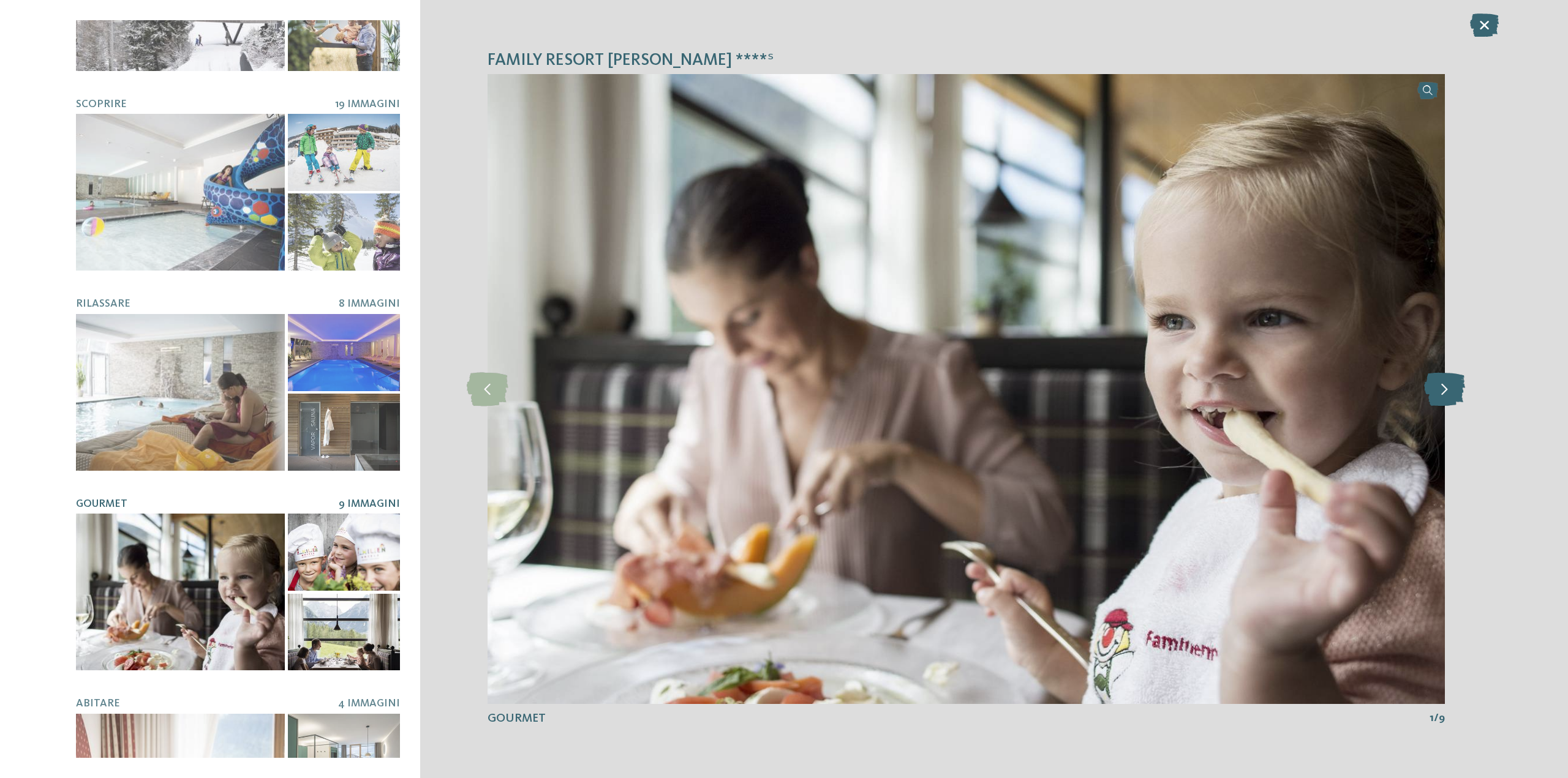
click at [1445, 381] on icon at bounding box center [1444, 389] width 41 height 34
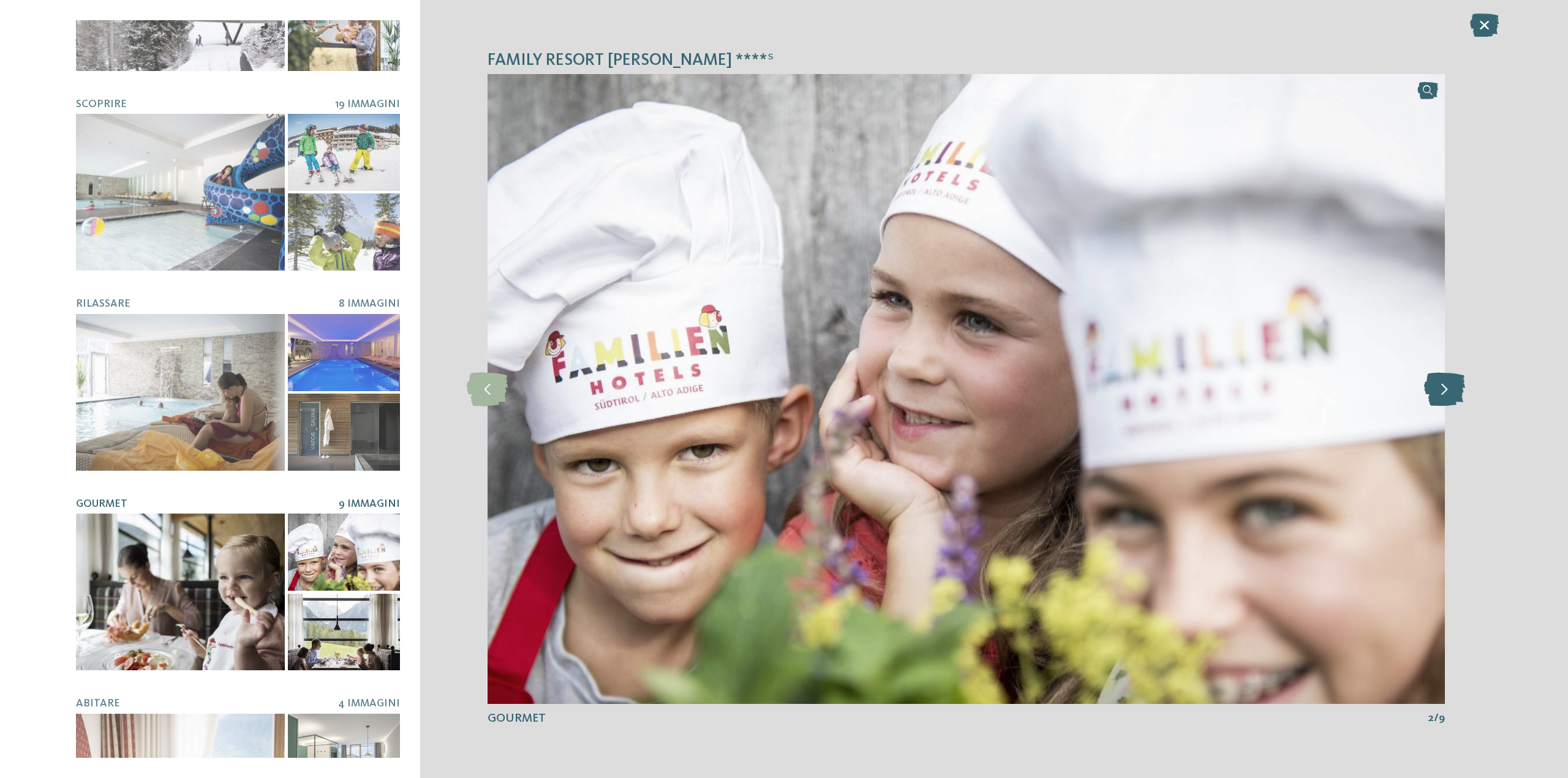
click at [1445, 381] on icon at bounding box center [1444, 389] width 41 height 34
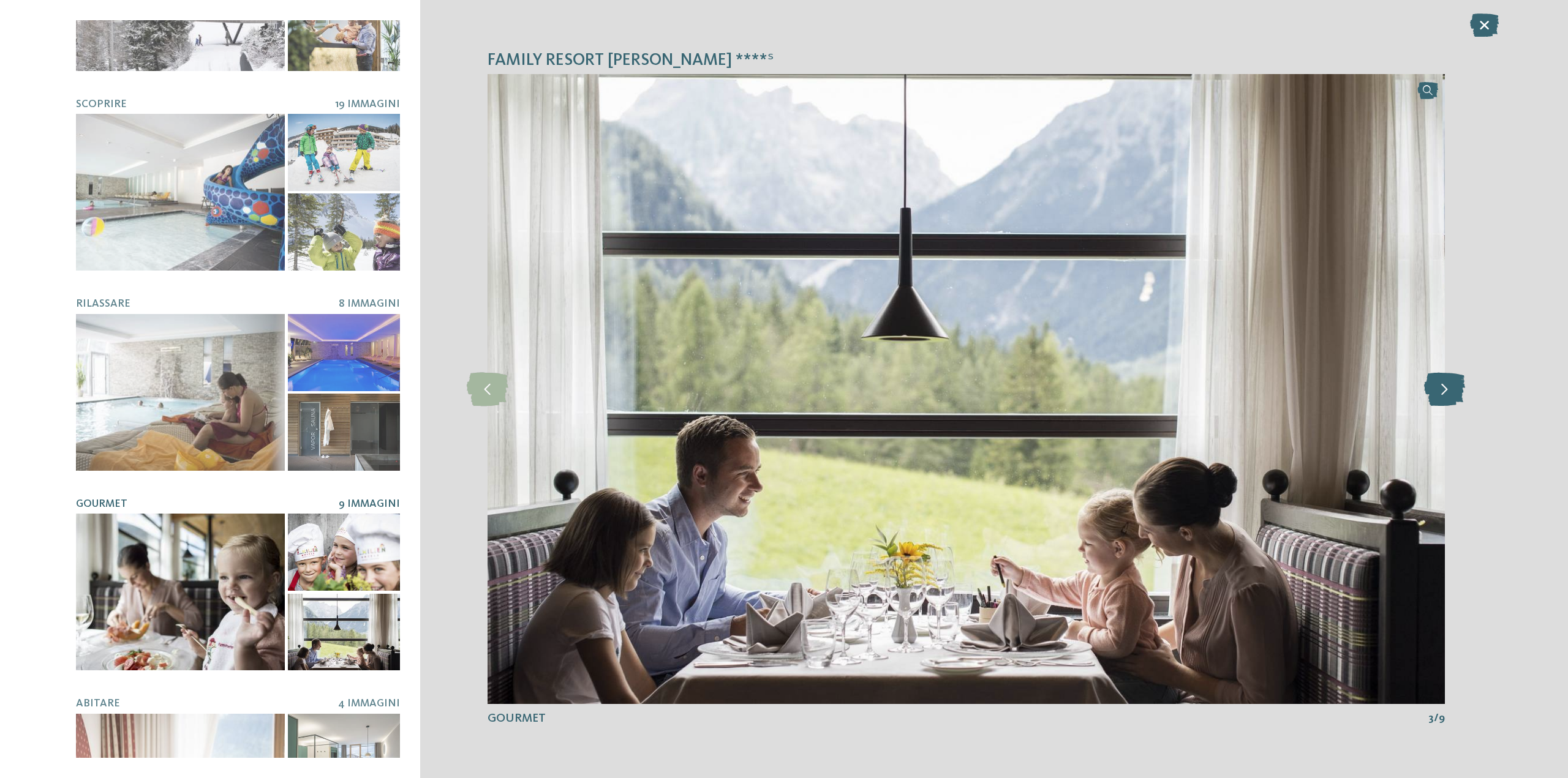
click at [1445, 381] on icon at bounding box center [1444, 389] width 41 height 34
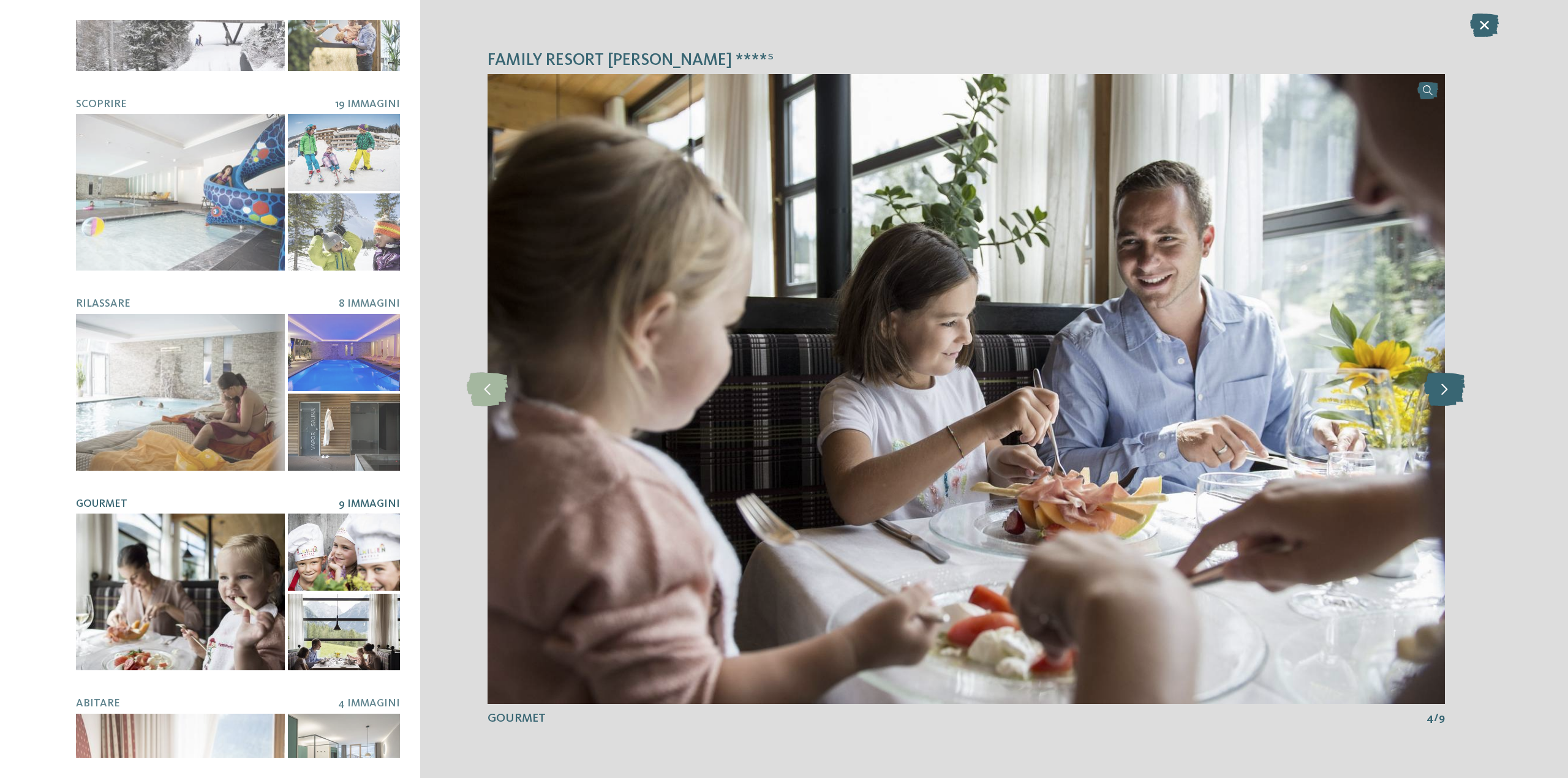
click at [1445, 382] on icon at bounding box center [1444, 389] width 41 height 34
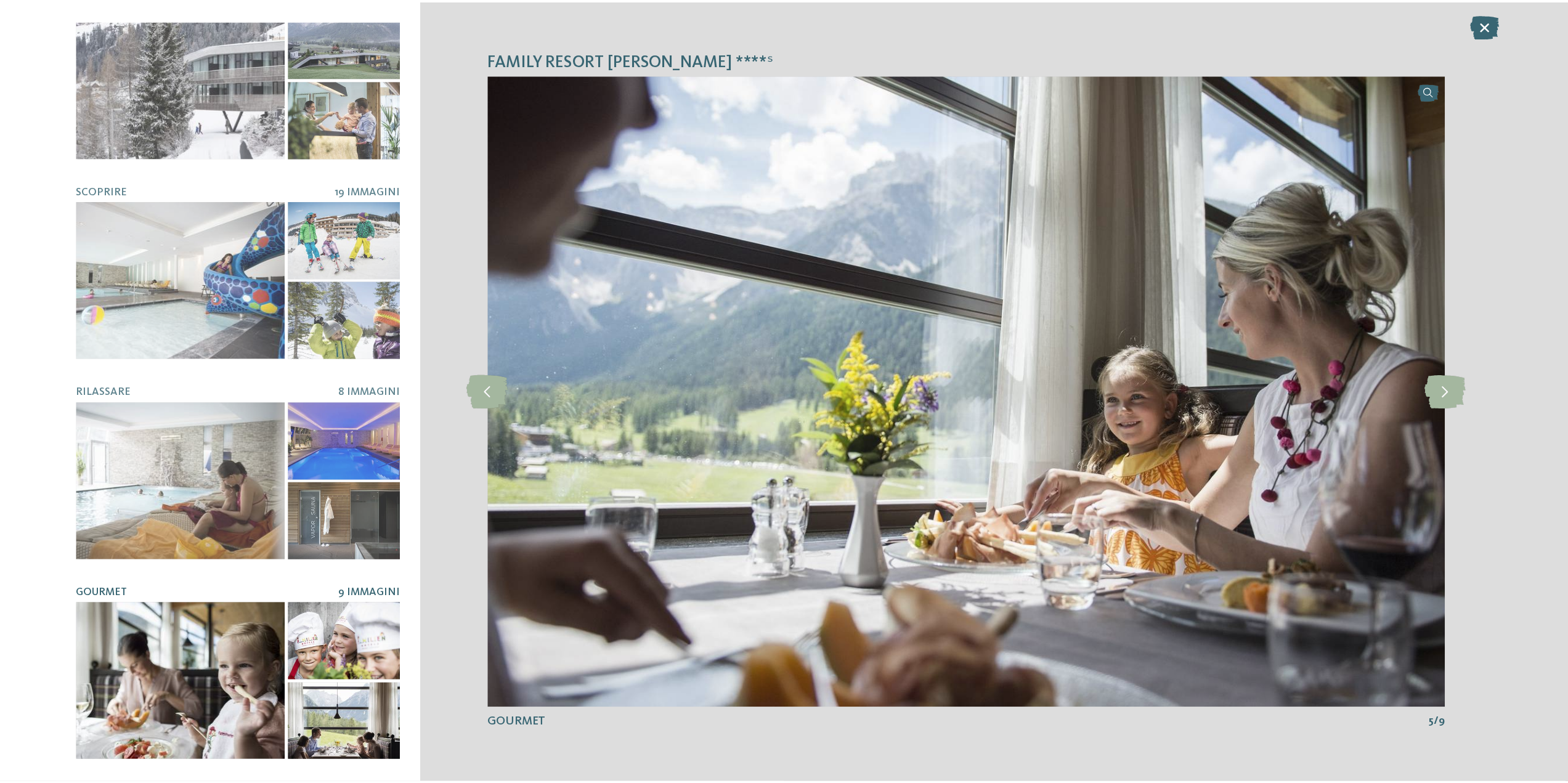
scroll to position [0, 0]
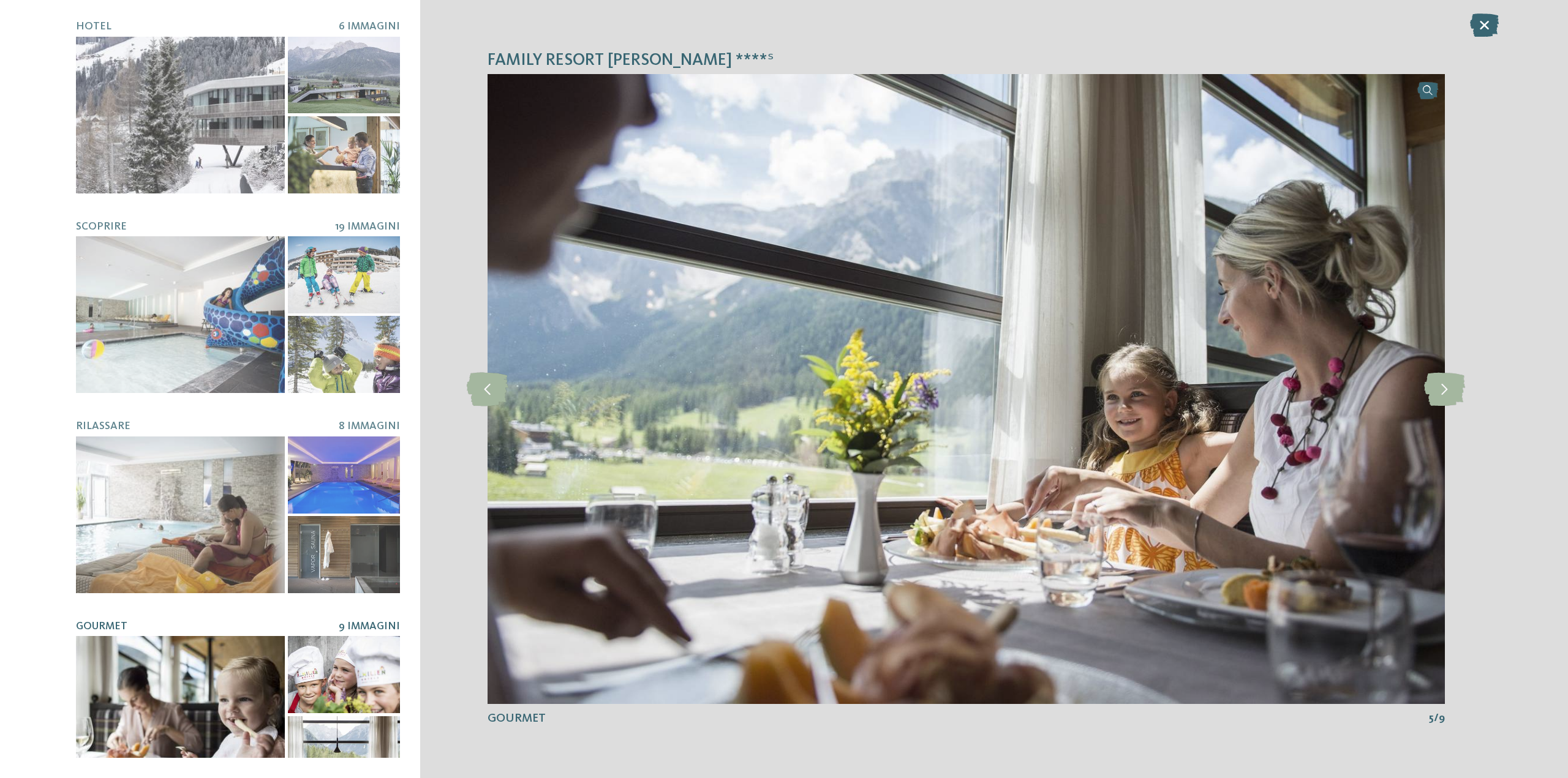
click at [1490, 20] on icon at bounding box center [1484, 24] width 29 height 23
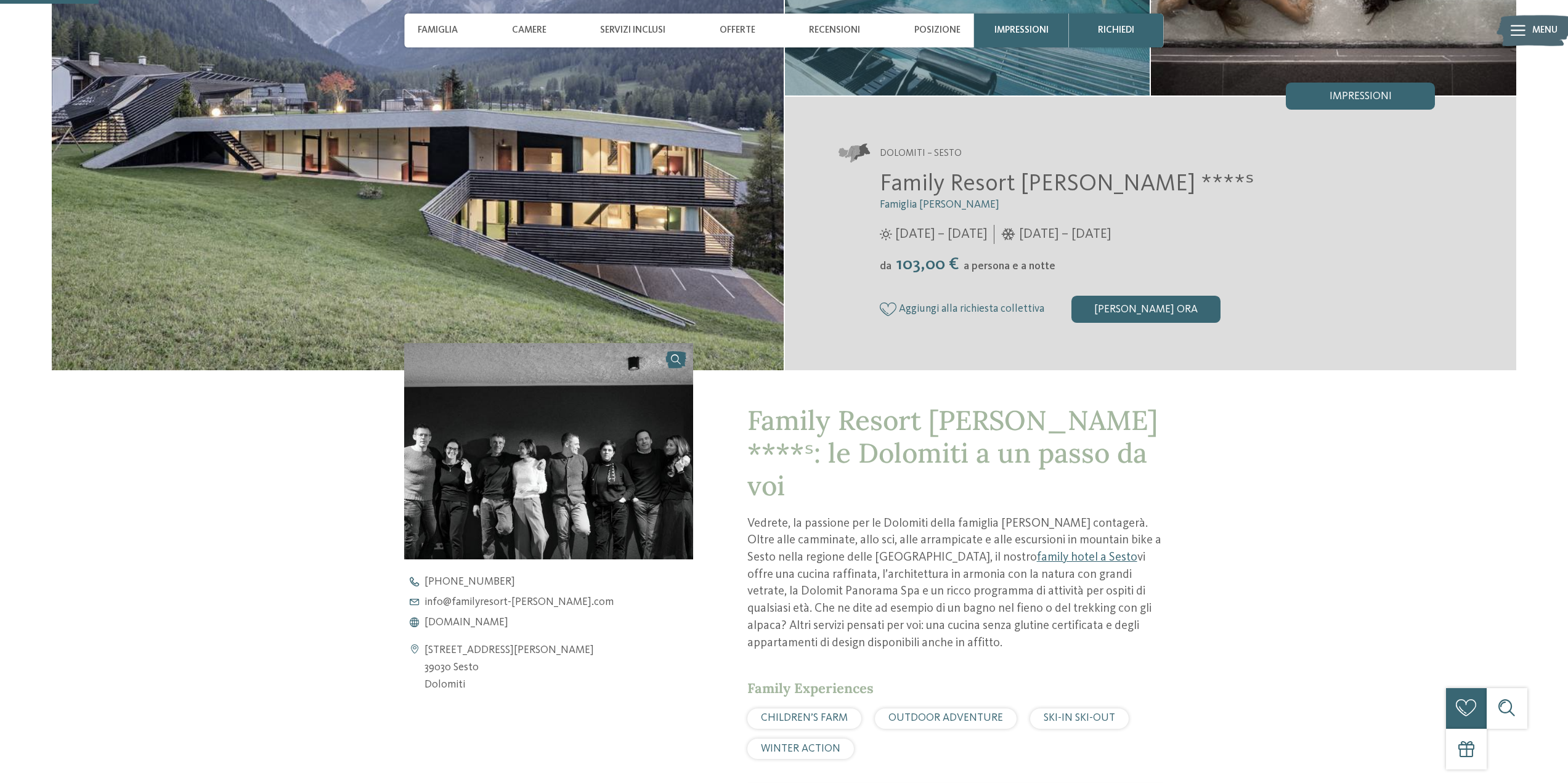
scroll to position [493, 0]
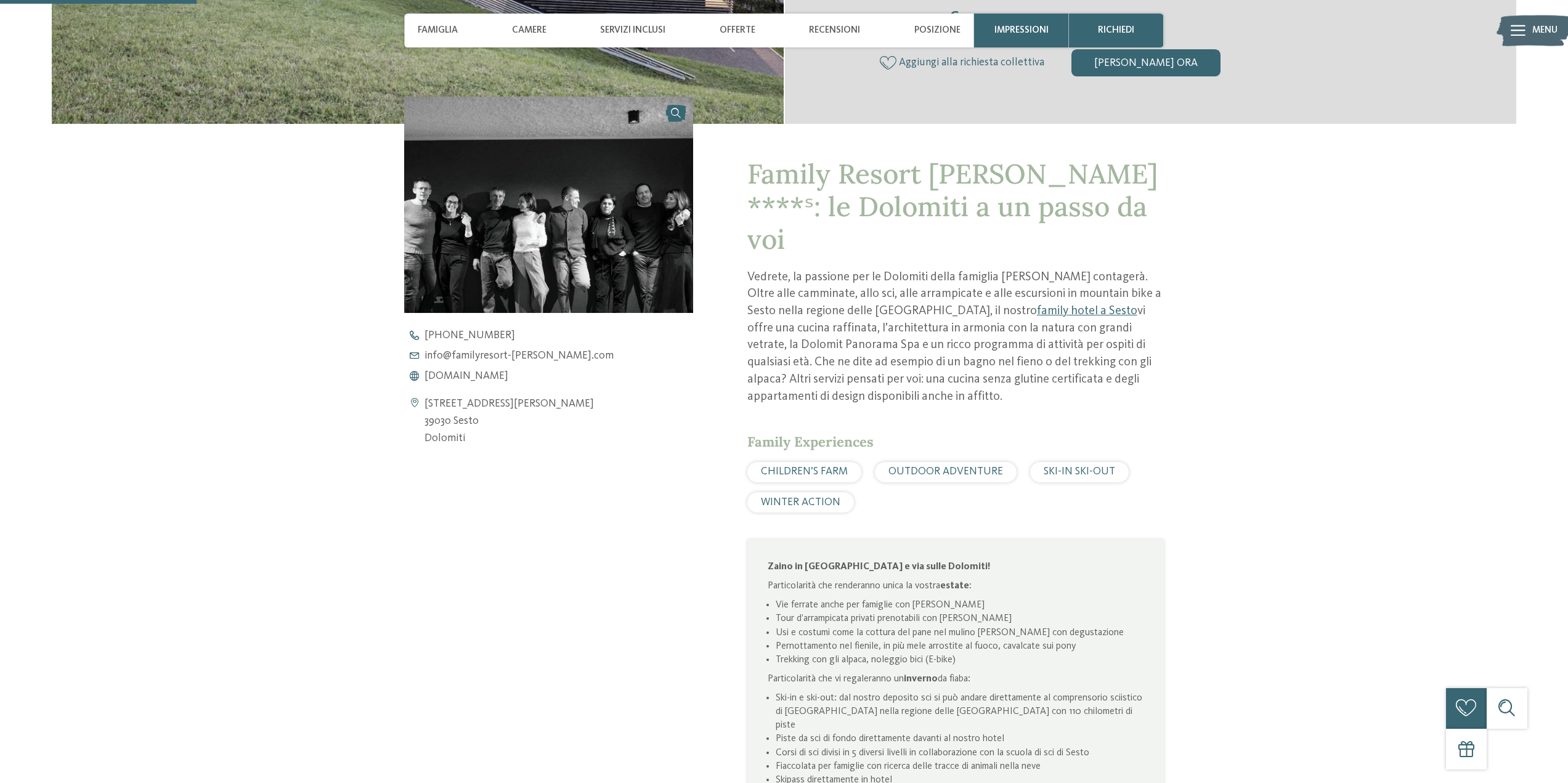
click at [812, 466] on span "CHILDREN’S FARM" at bounding box center [804, 471] width 87 height 10
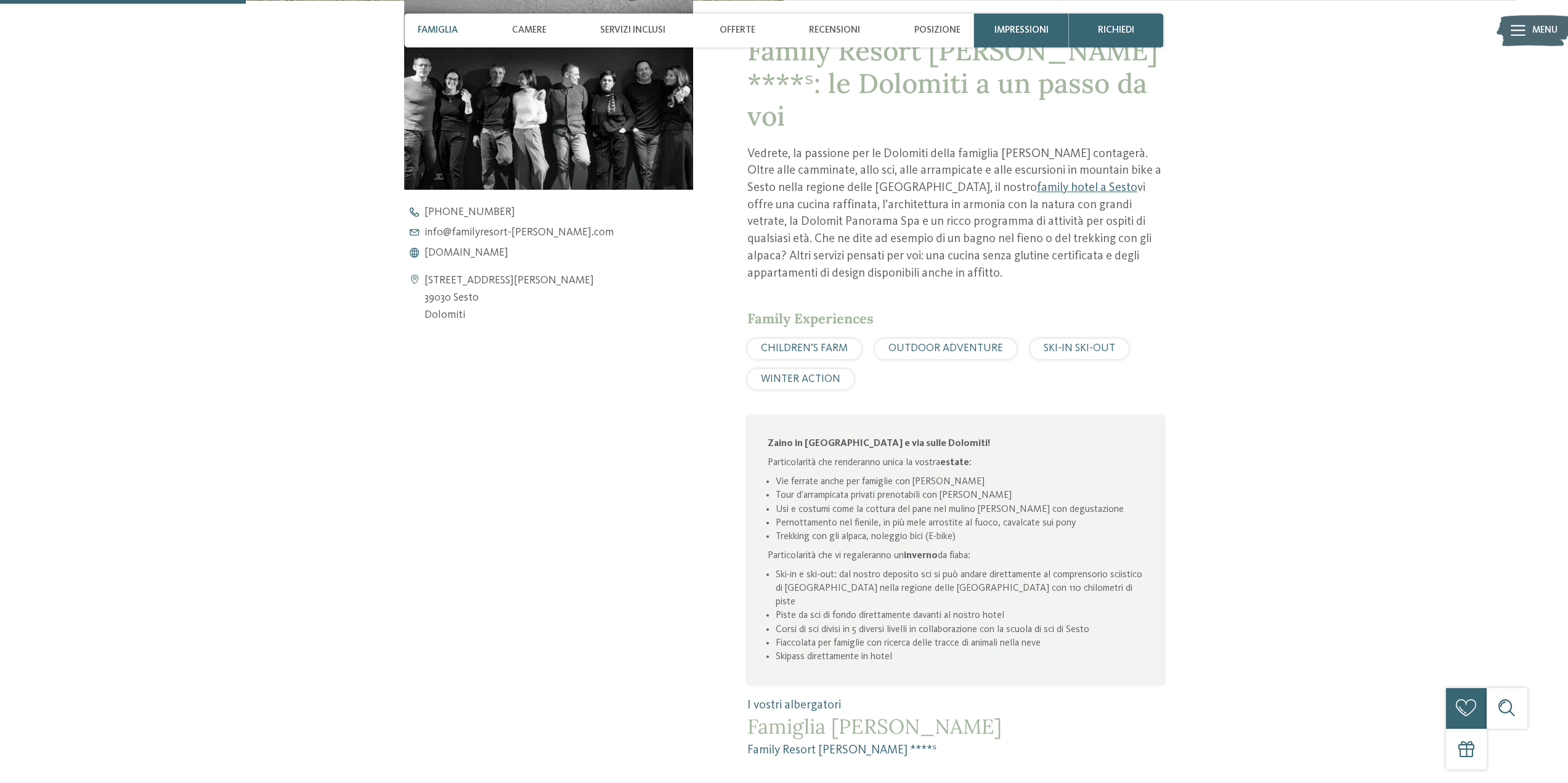
click at [820, 374] on span "WINTER ACTION" at bounding box center [800, 379] width 80 height 10
click at [835, 339] on div "CHILDREN’S FARM" at bounding box center [804, 349] width 114 height 20
click at [471, 253] on span "www.familyresort-rainer.com" at bounding box center [466, 253] width 84 height 11
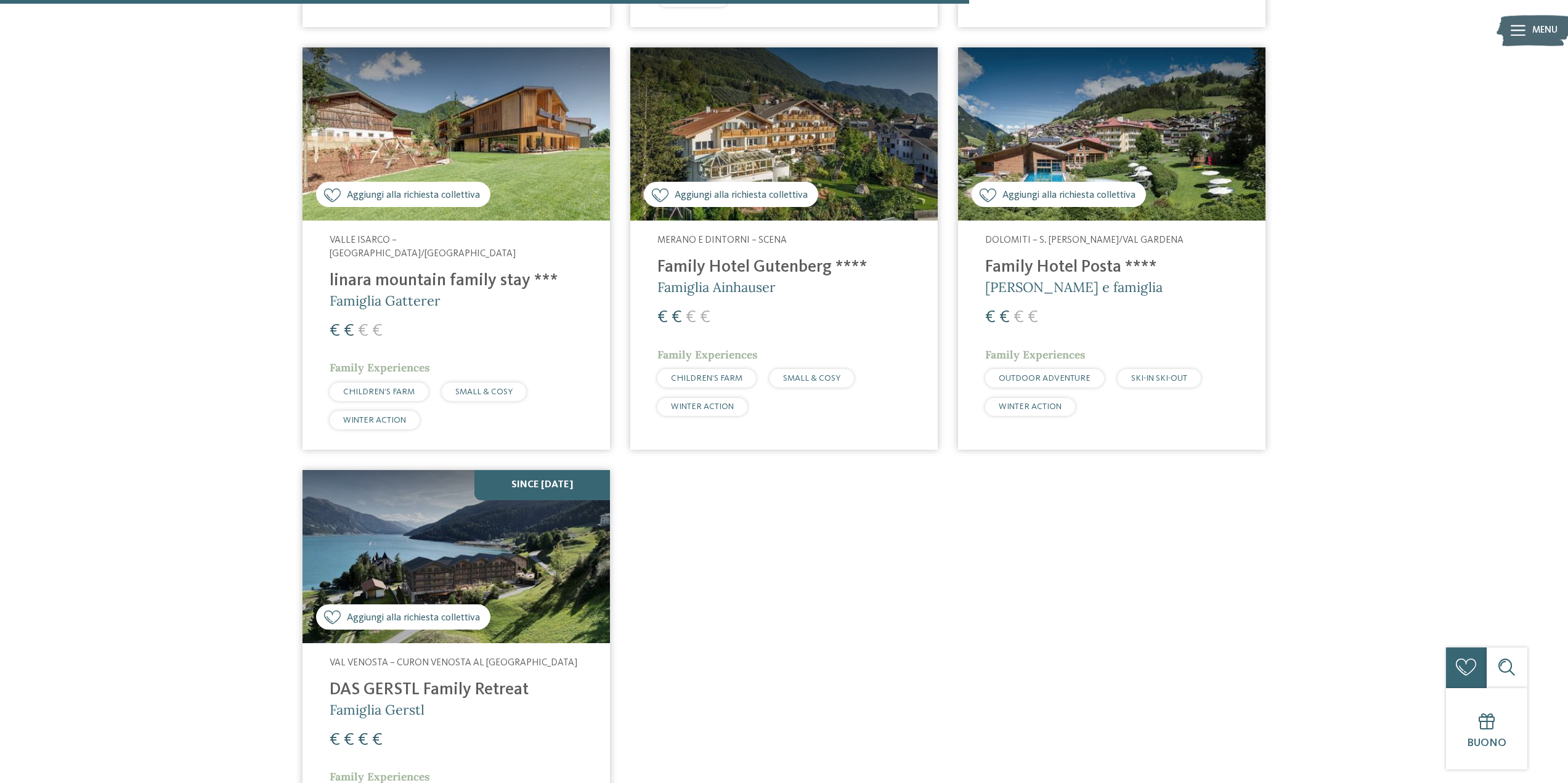
scroll to position [1660, 0]
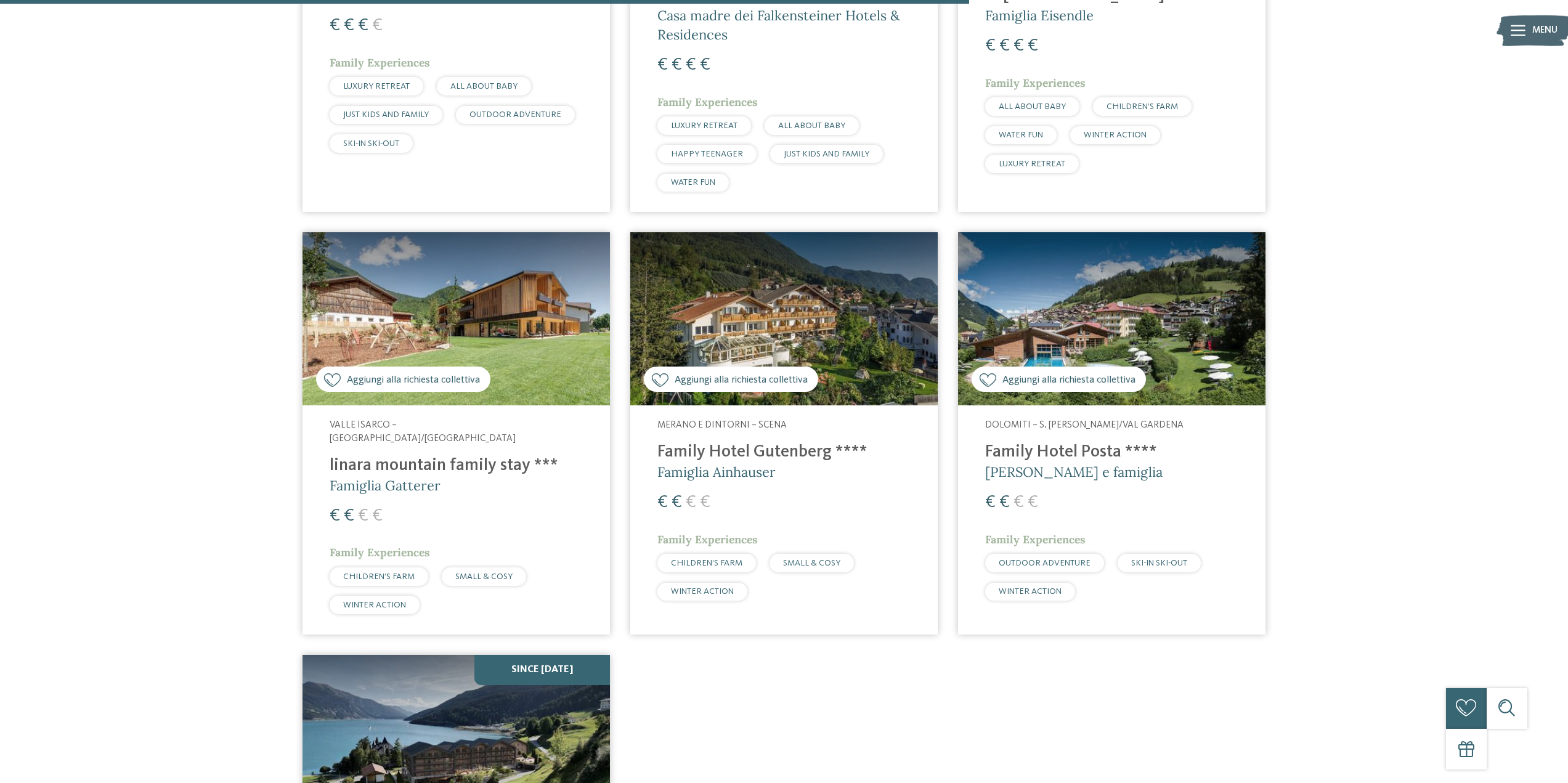
click at [467, 456] on h4 "linara mountain family stay ***" at bounding box center [456, 465] width 253 height 20
click at [783, 310] on img at bounding box center [783, 318] width 307 height 173
click at [1082, 321] on img at bounding box center [1111, 318] width 307 height 173
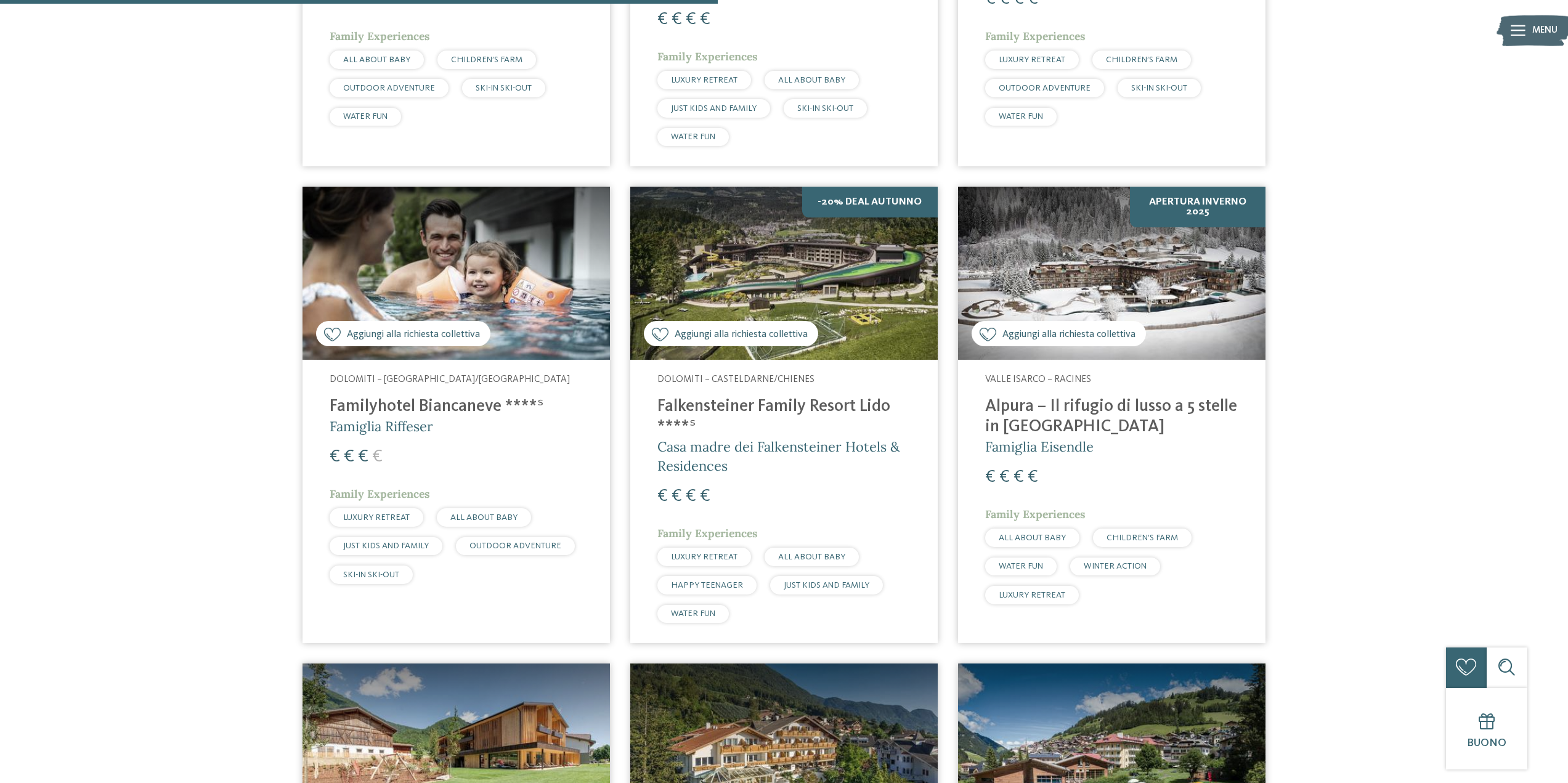
scroll to position [1168, 0]
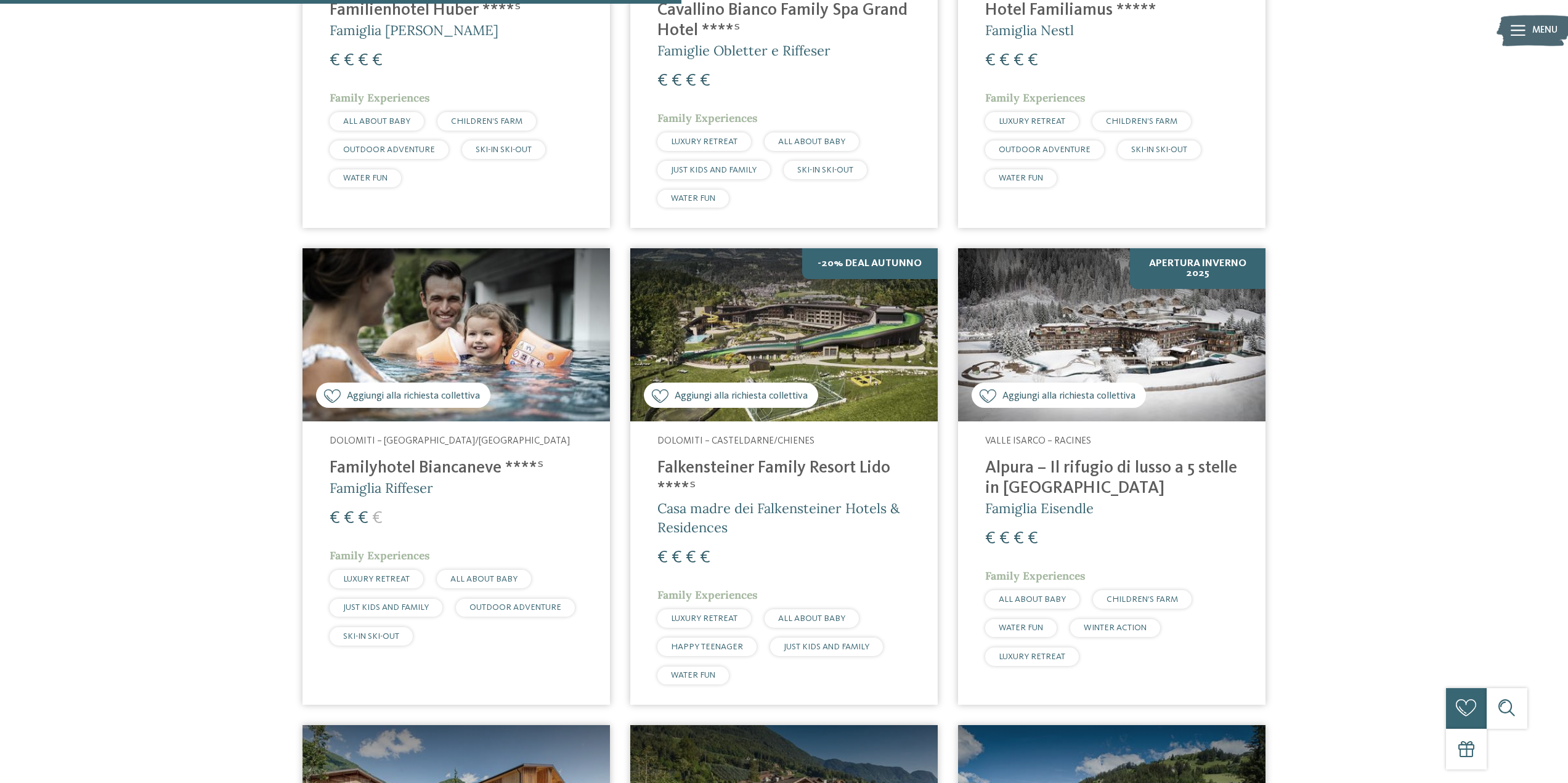
click at [435, 326] on img at bounding box center [456, 335] width 307 height 173
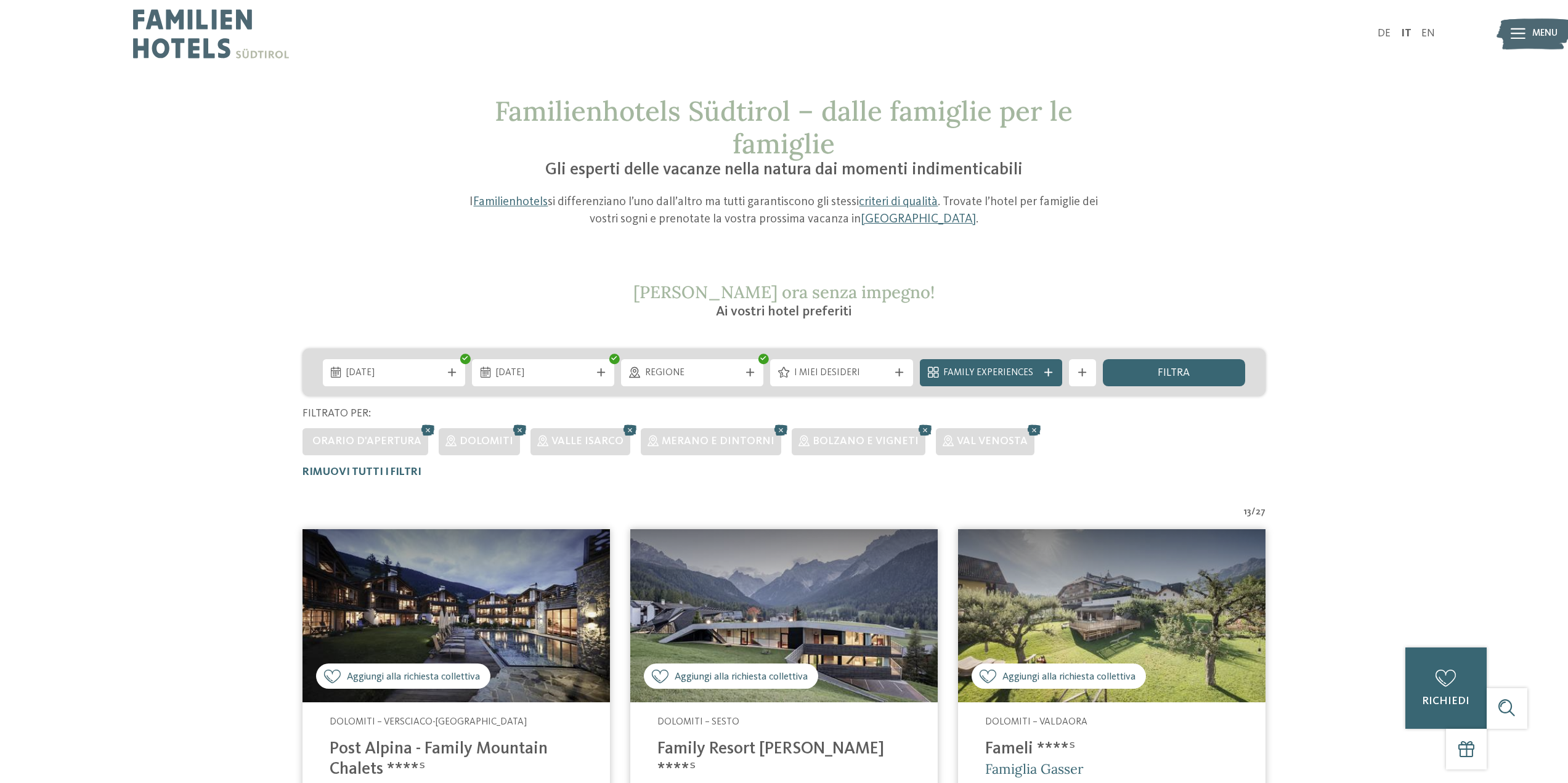
scroll to position [185, 0]
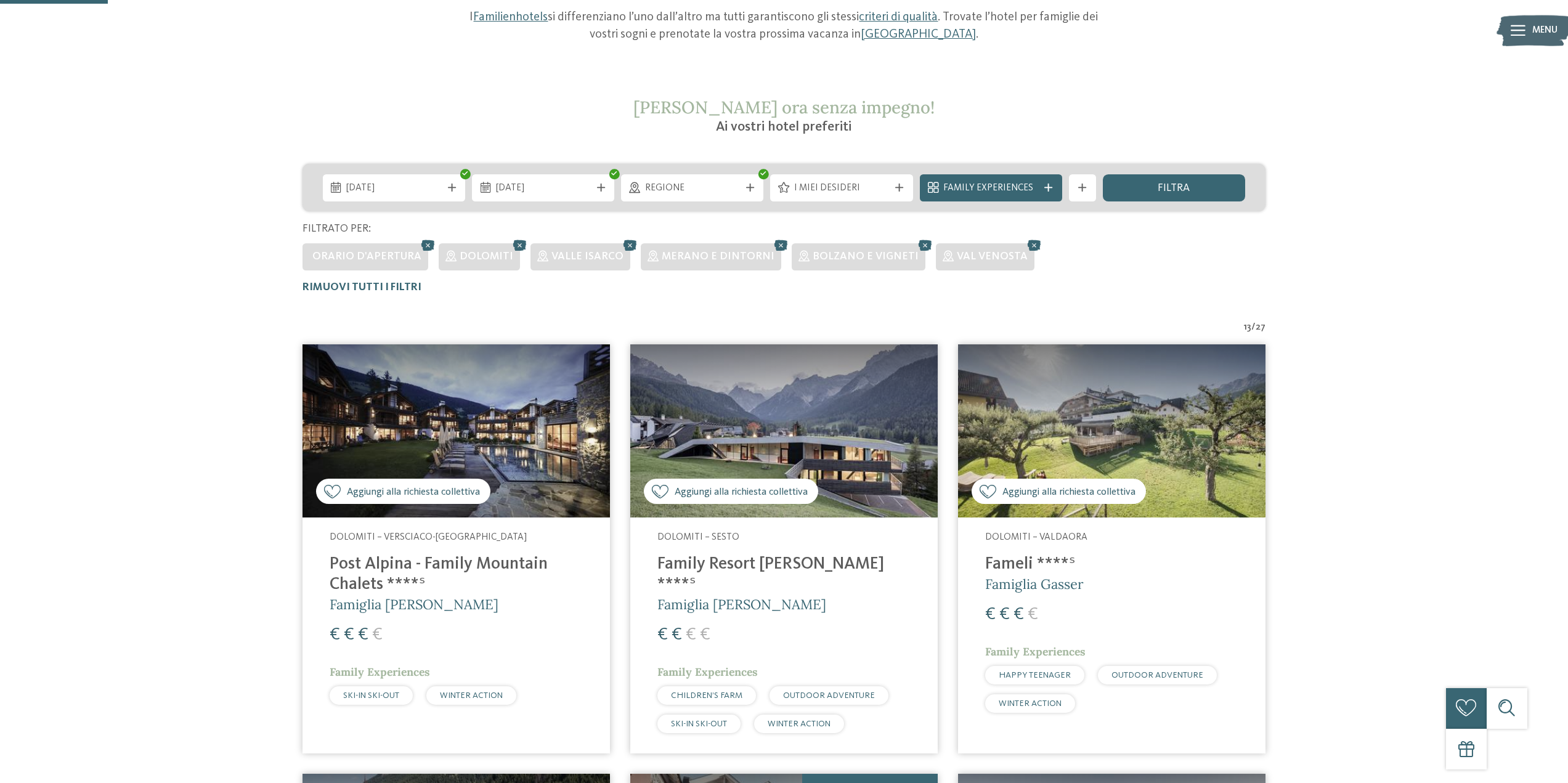
click at [444, 440] on img at bounding box center [456, 431] width 307 height 173
click at [774, 408] on img at bounding box center [783, 431] width 307 height 173
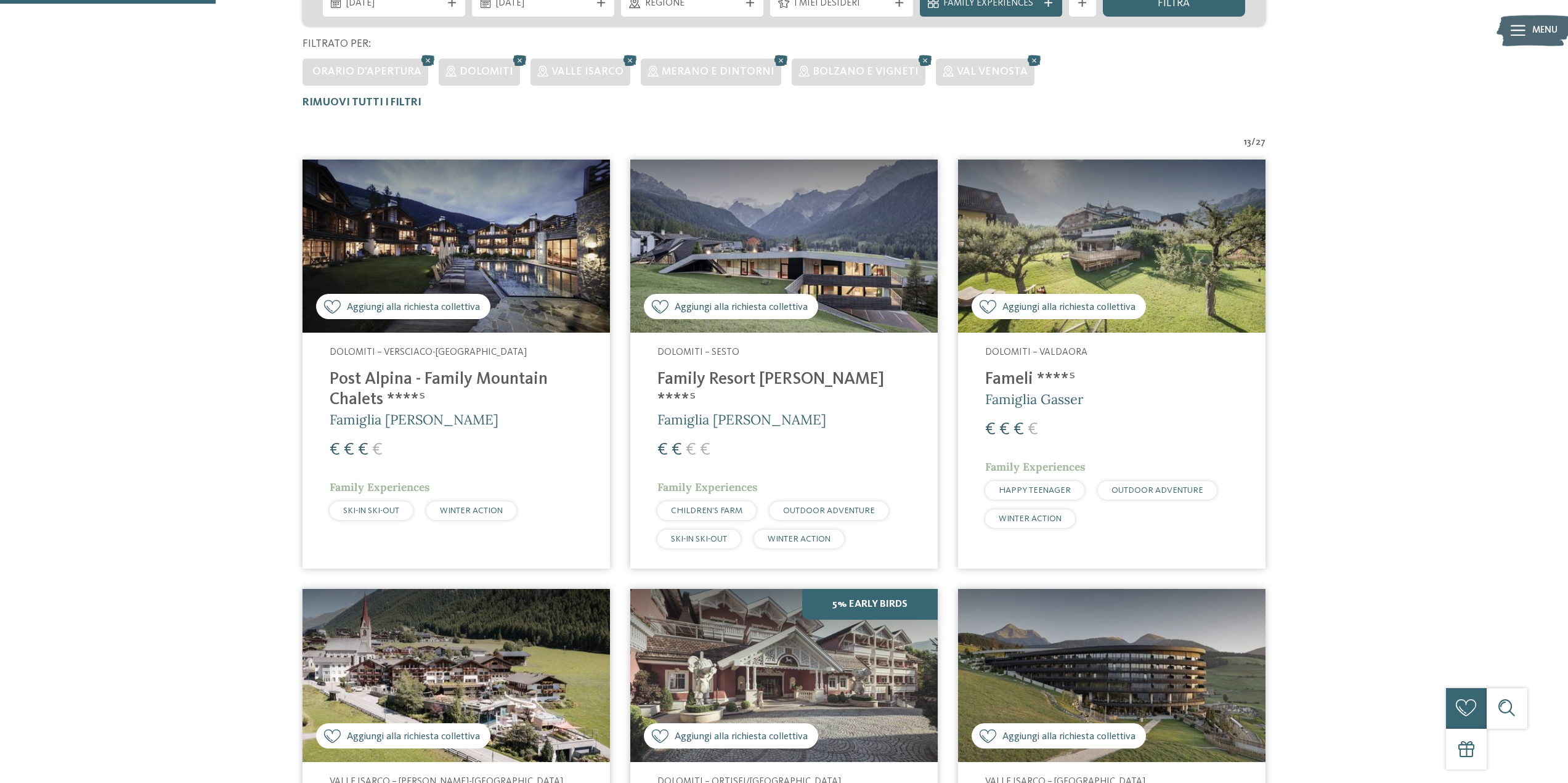
click at [1111, 257] on img at bounding box center [1111, 246] width 307 height 173
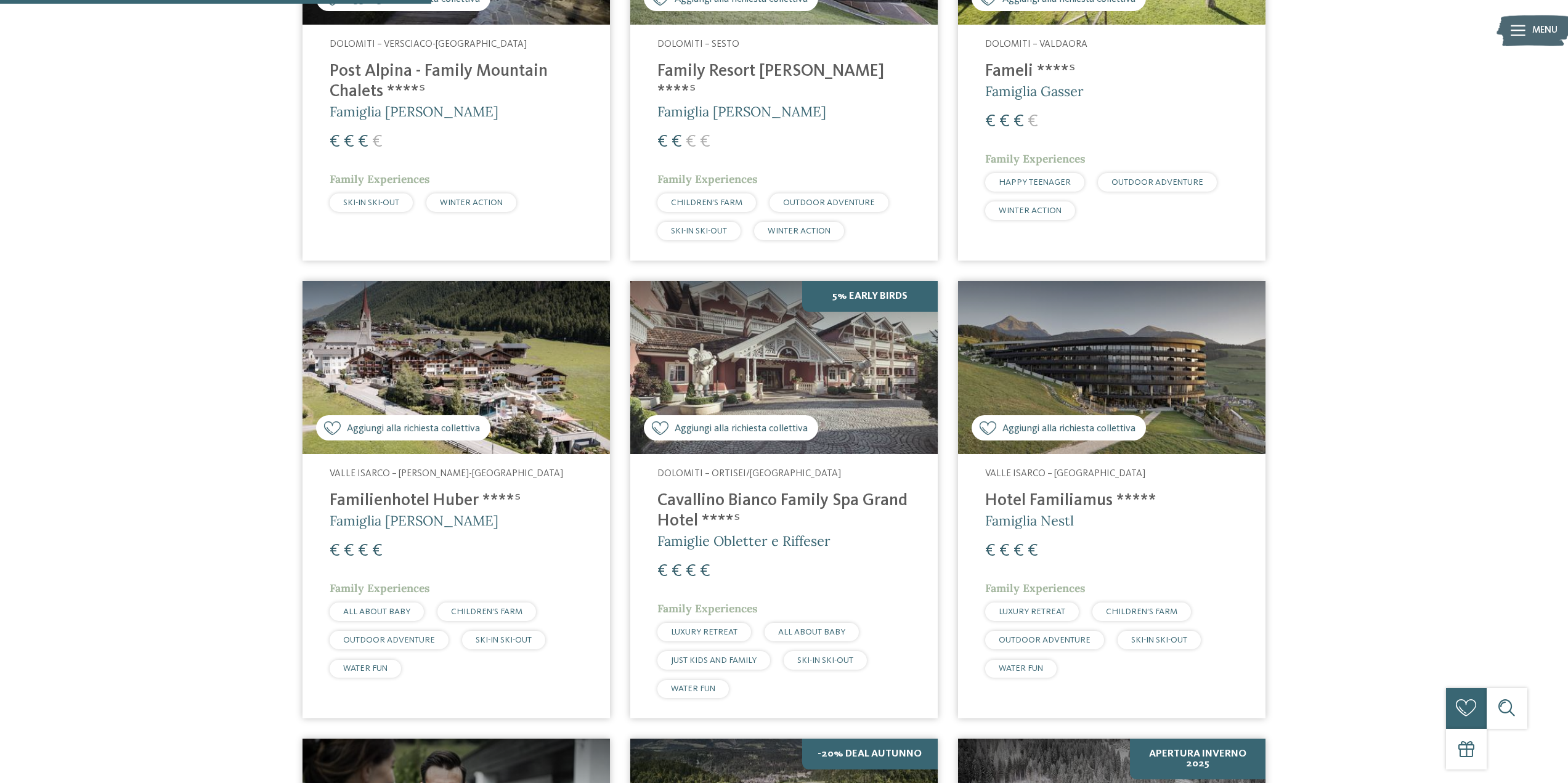
scroll to position [739, 0]
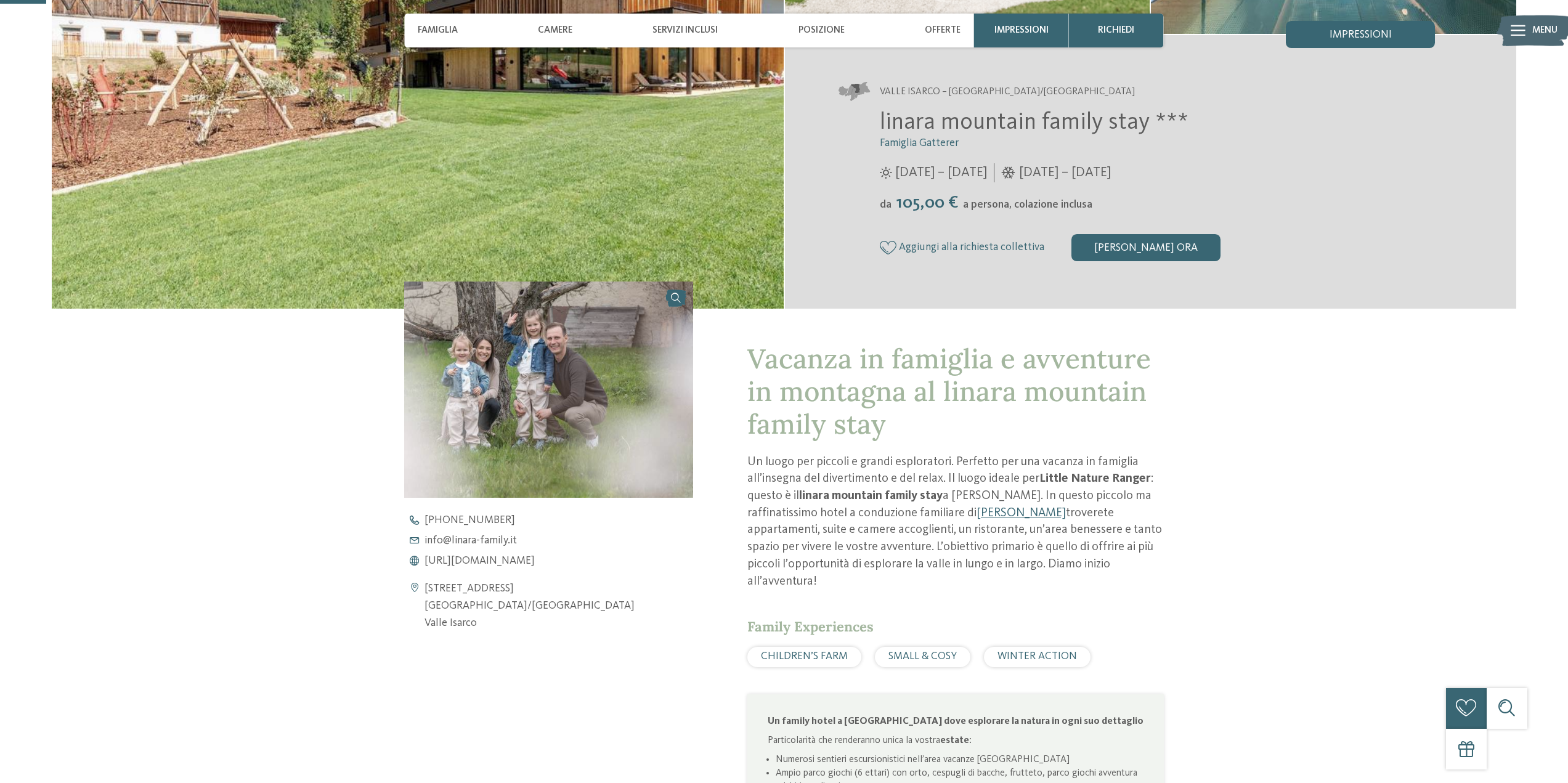
scroll to position [123, 0]
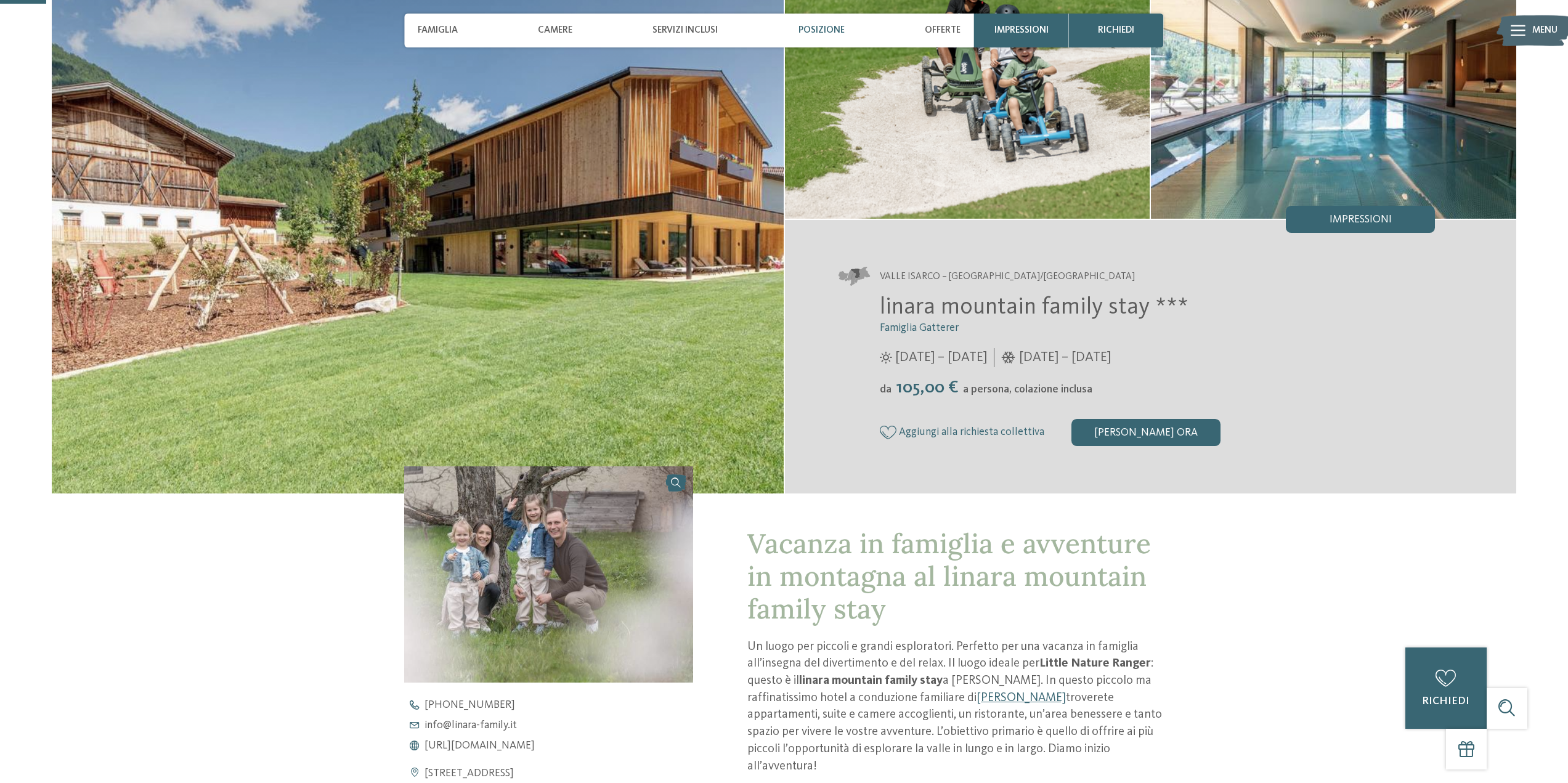
click at [823, 27] on span "Posizione" at bounding box center [822, 30] width 46 height 11
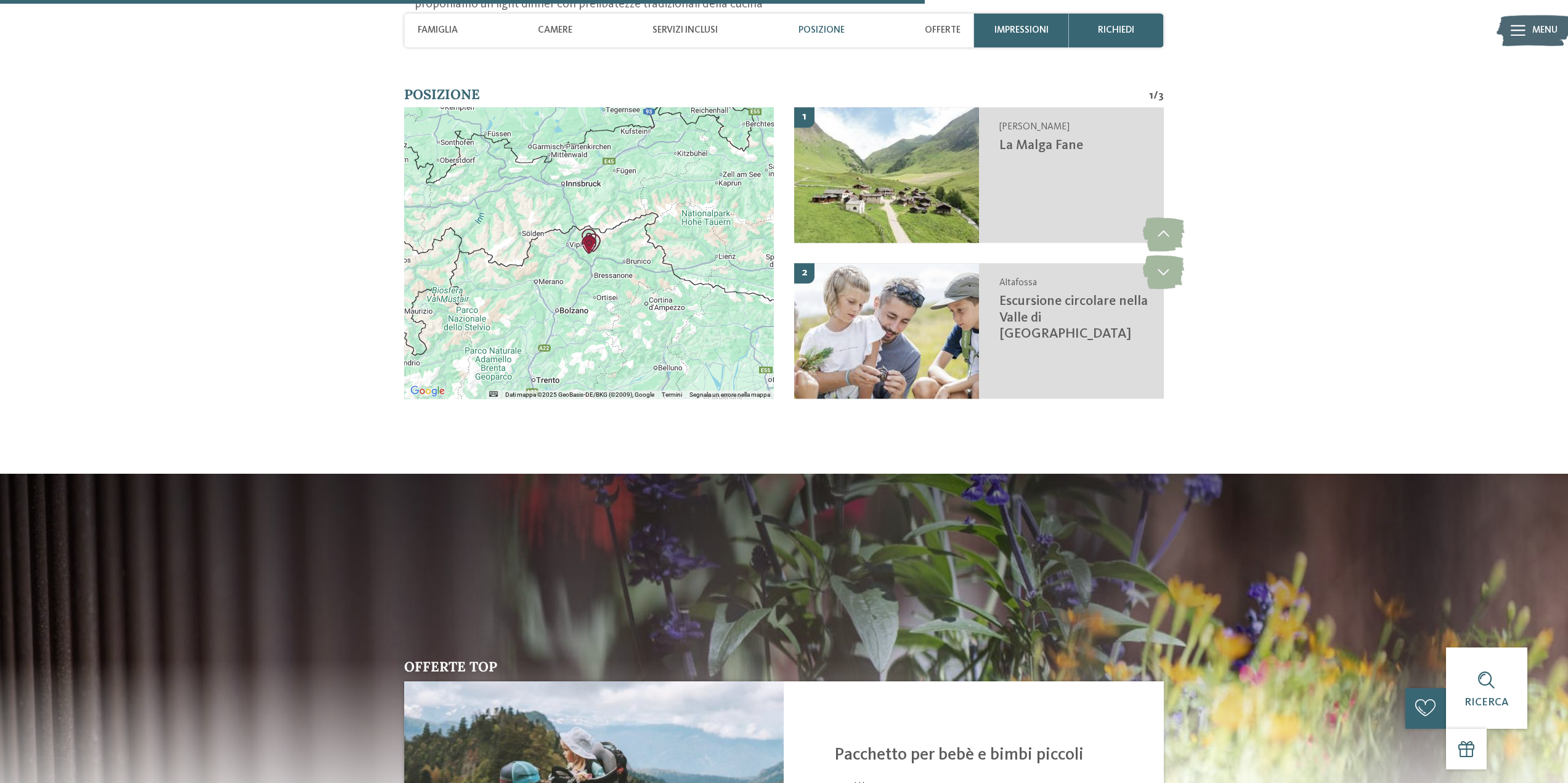
scroll to position [2475, 0]
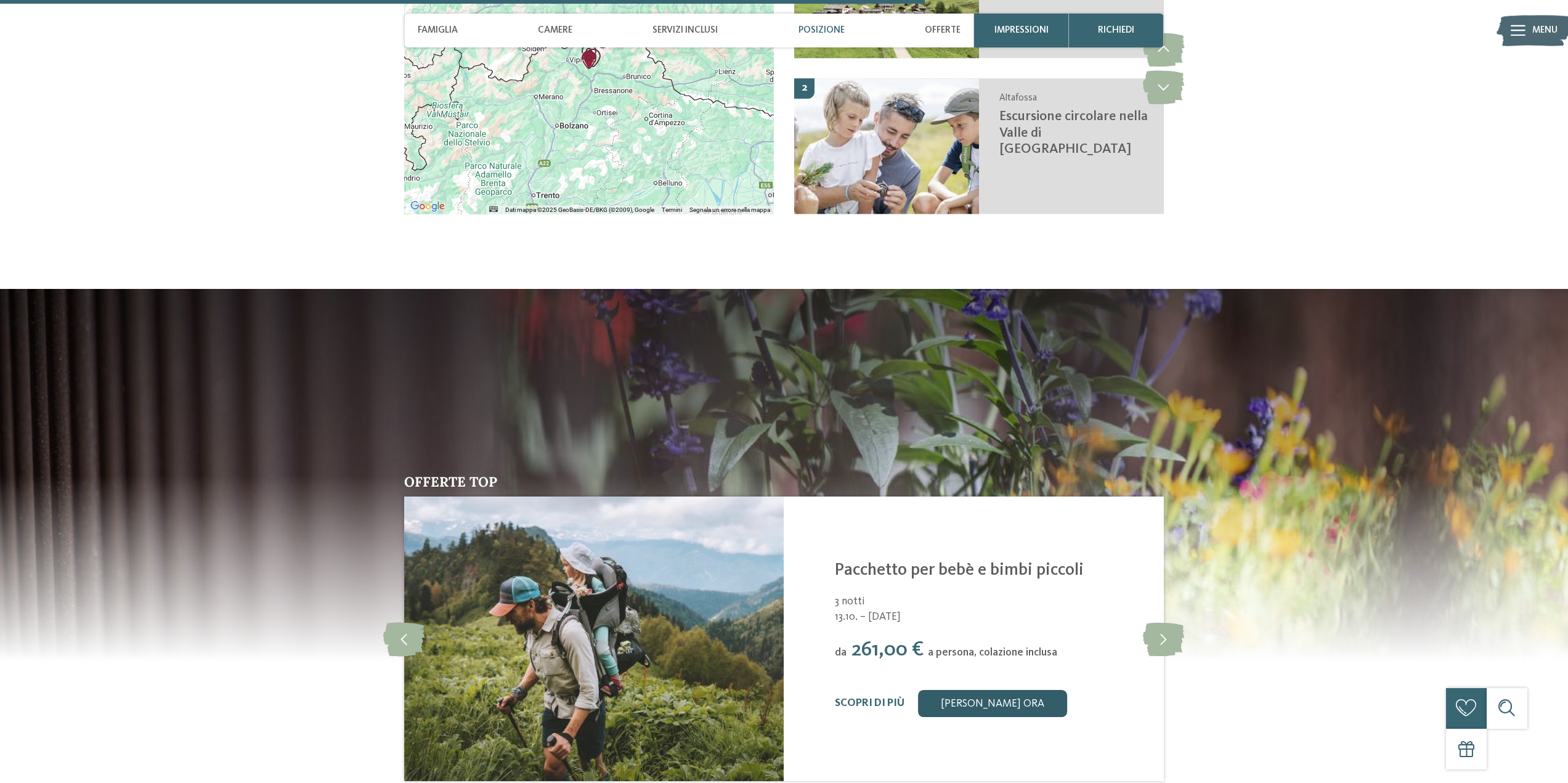
click at [973, 690] on link "[PERSON_NAME] ora" at bounding box center [992, 703] width 149 height 27
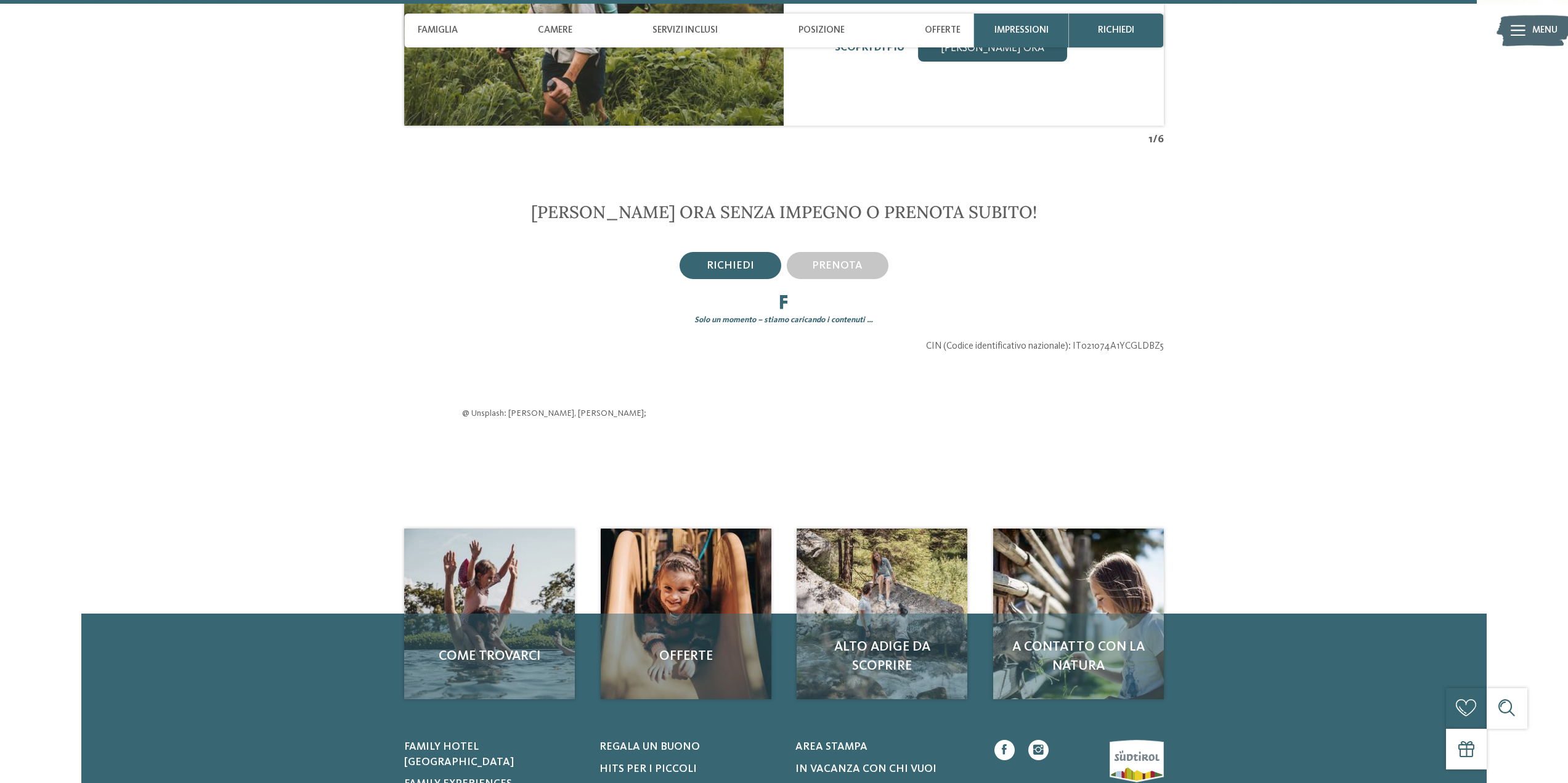
scroll to position [3295, 0]
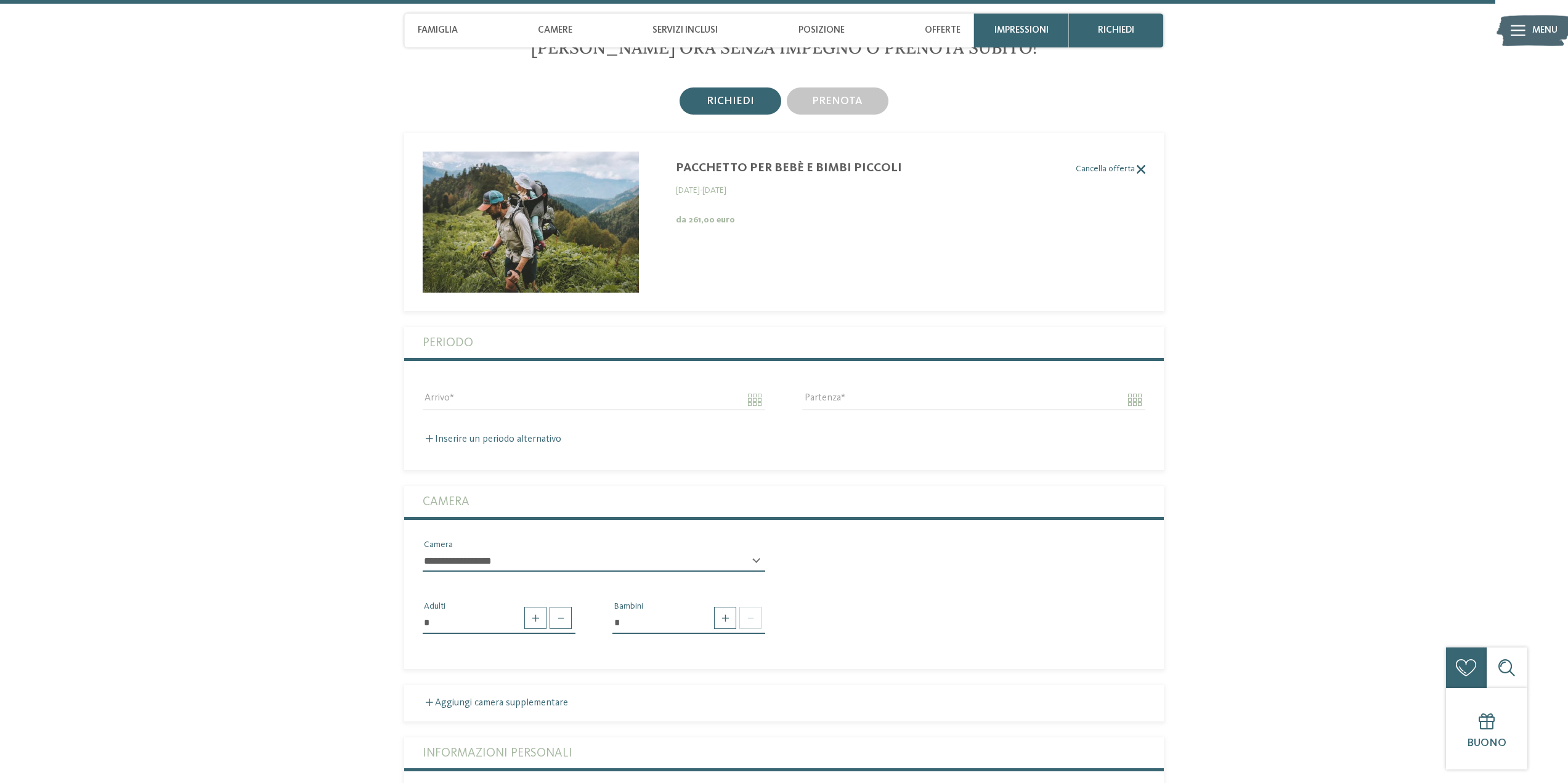
click at [756, 164] on label "Cancella offerta" at bounding box center [774, 169] width 742 height 10
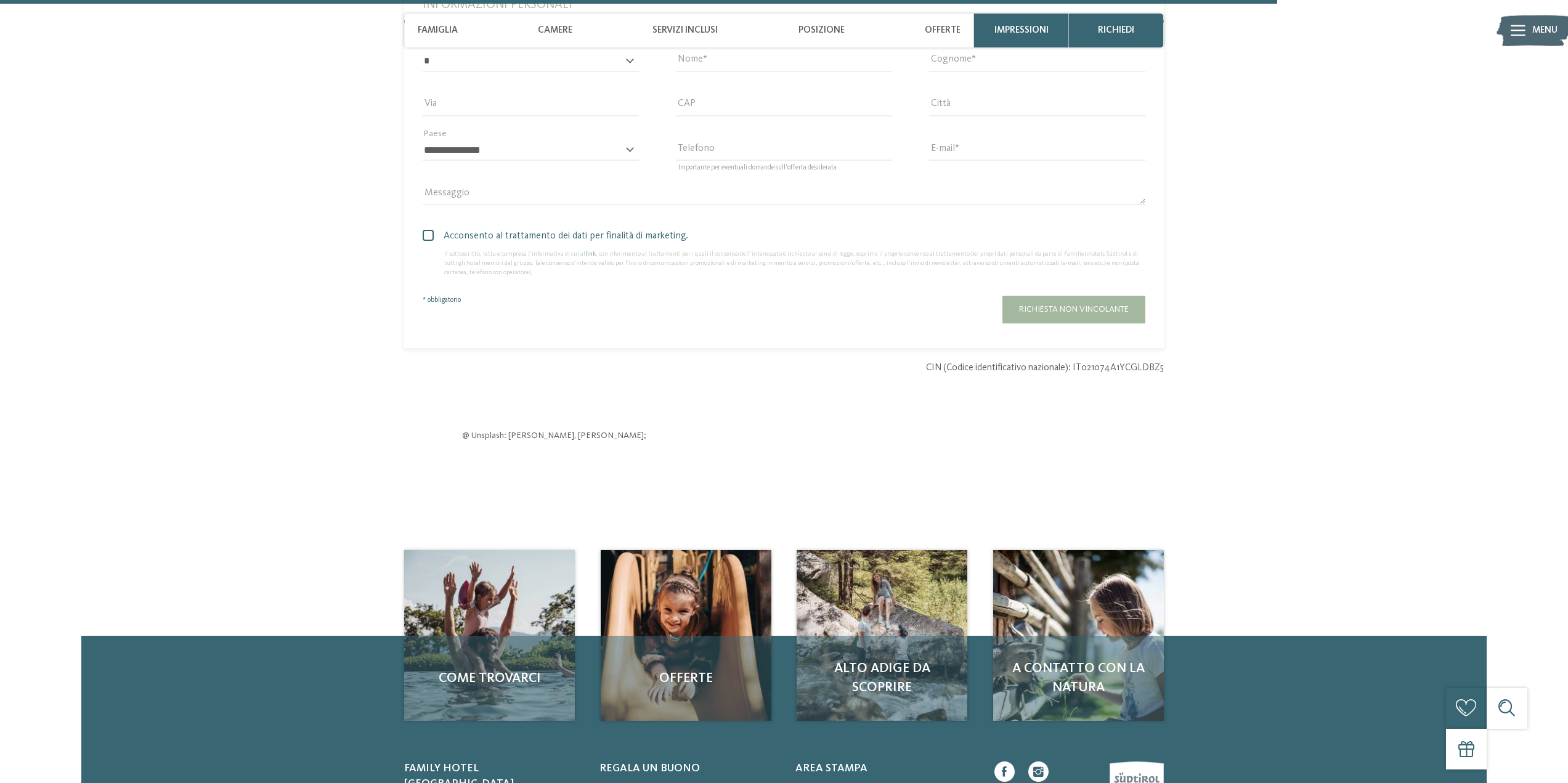
scroll to position [3357, 0]
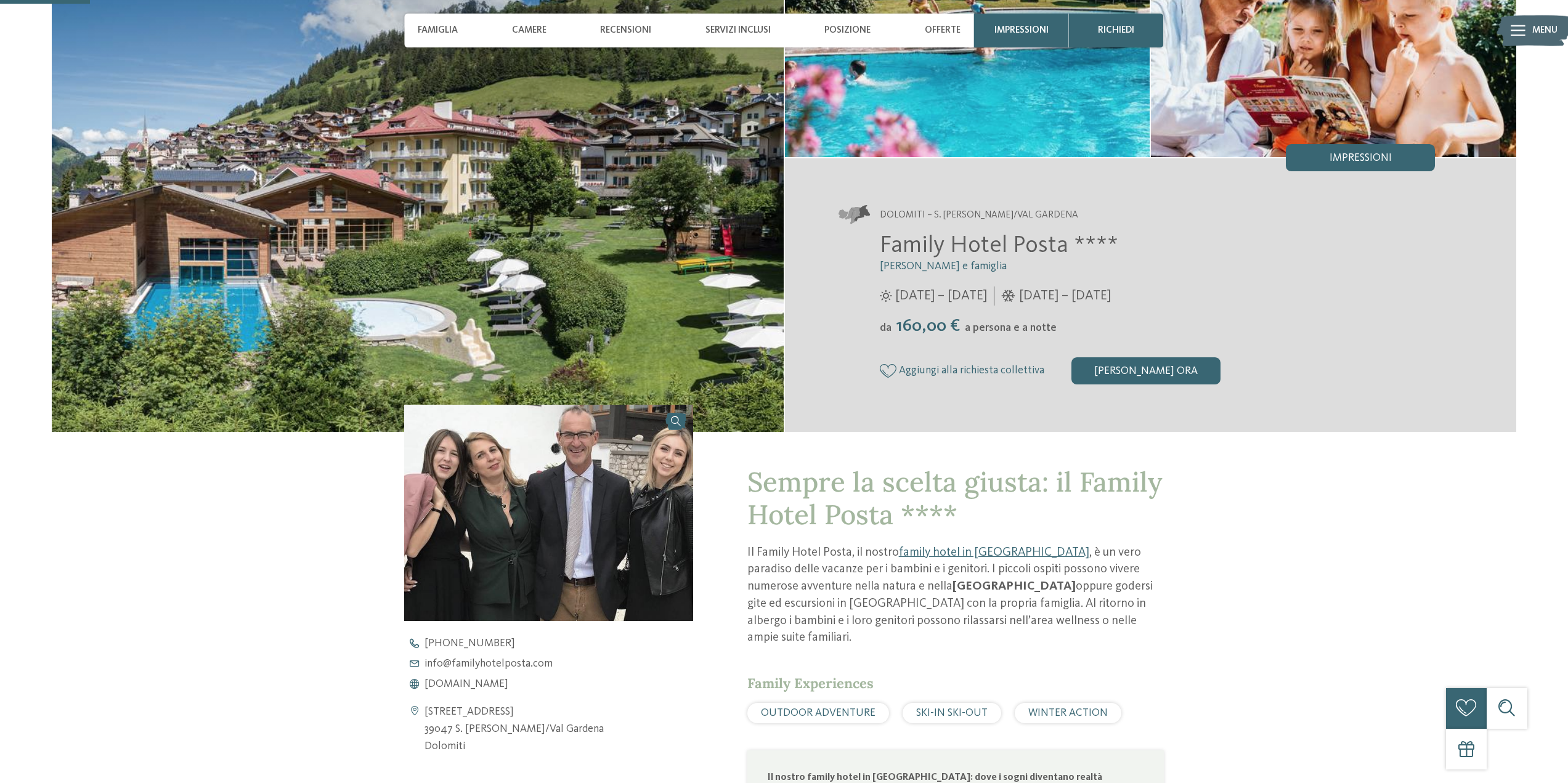
scroll to position [246, 0]
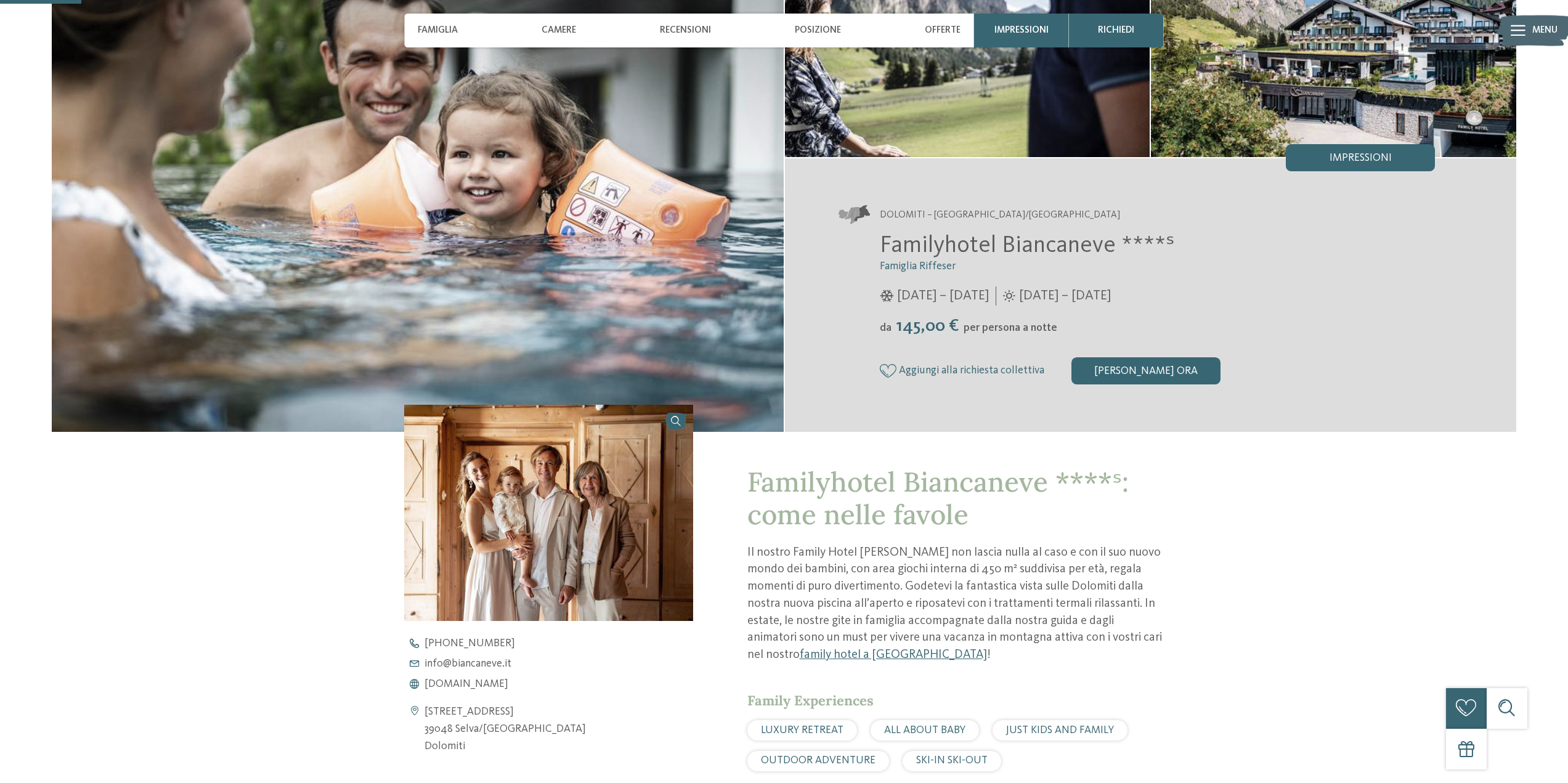
scroll to position [370, 0]
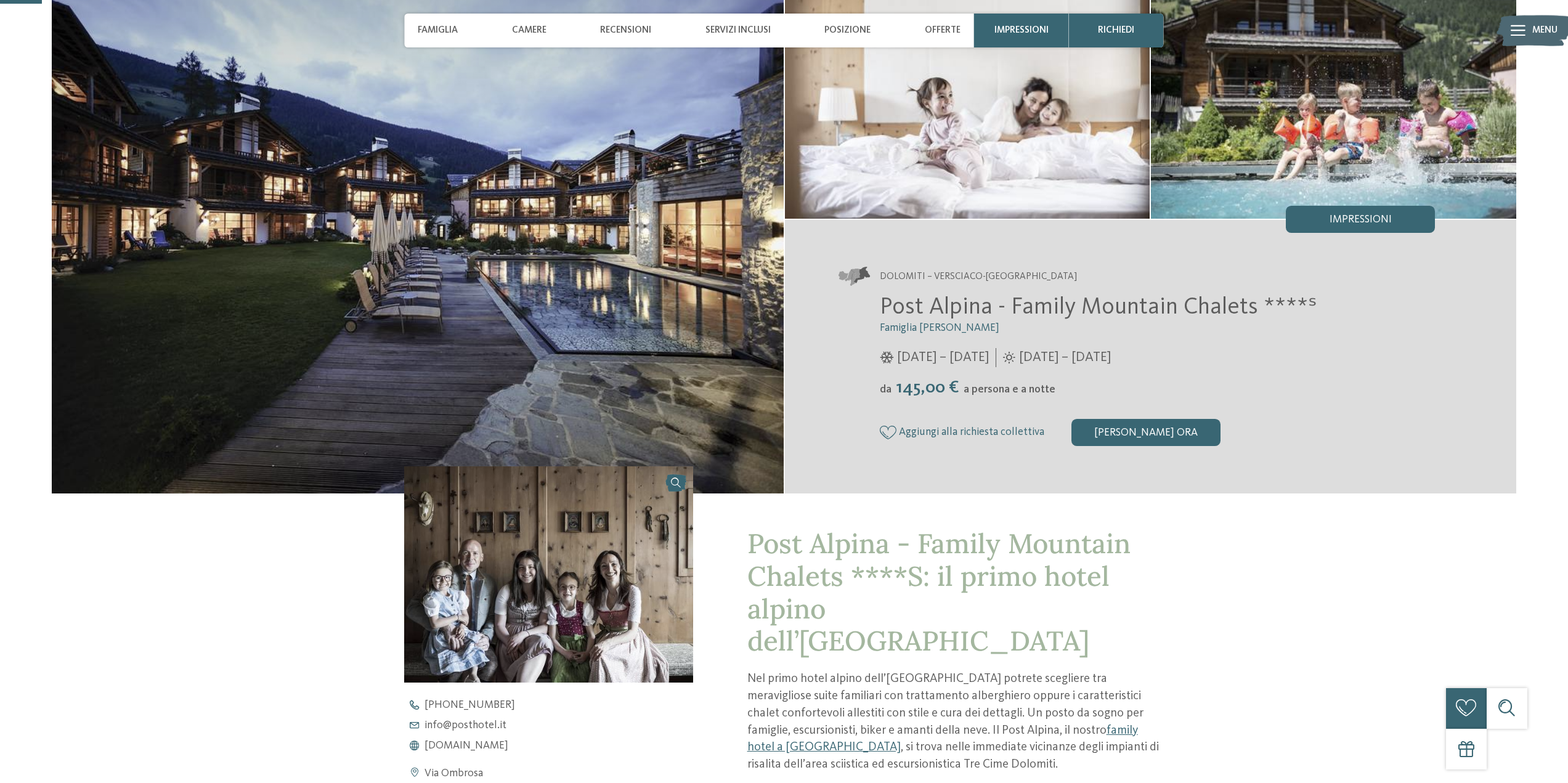
scroll to position [370, 0]
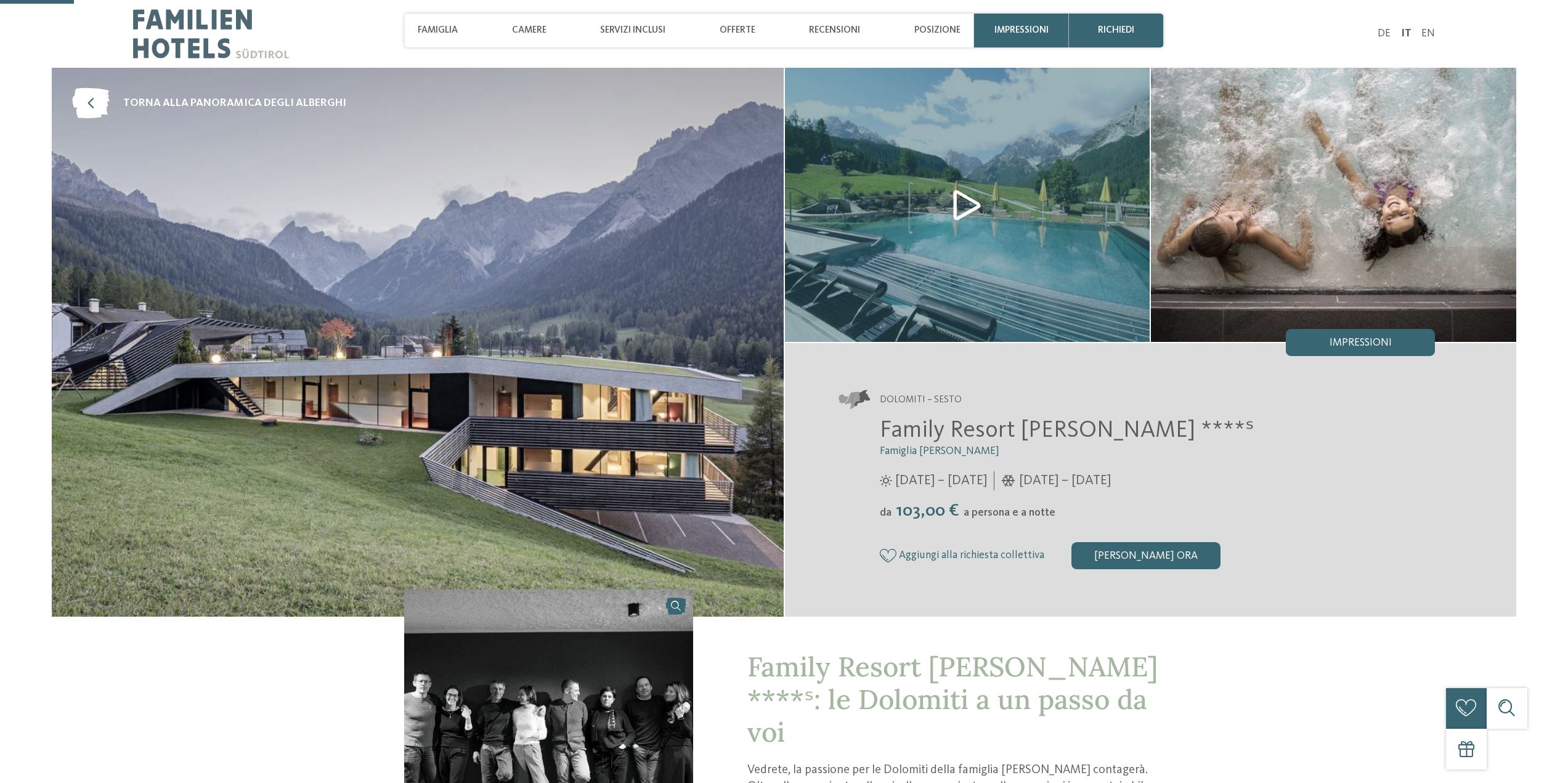
scroll to position [246, 0]
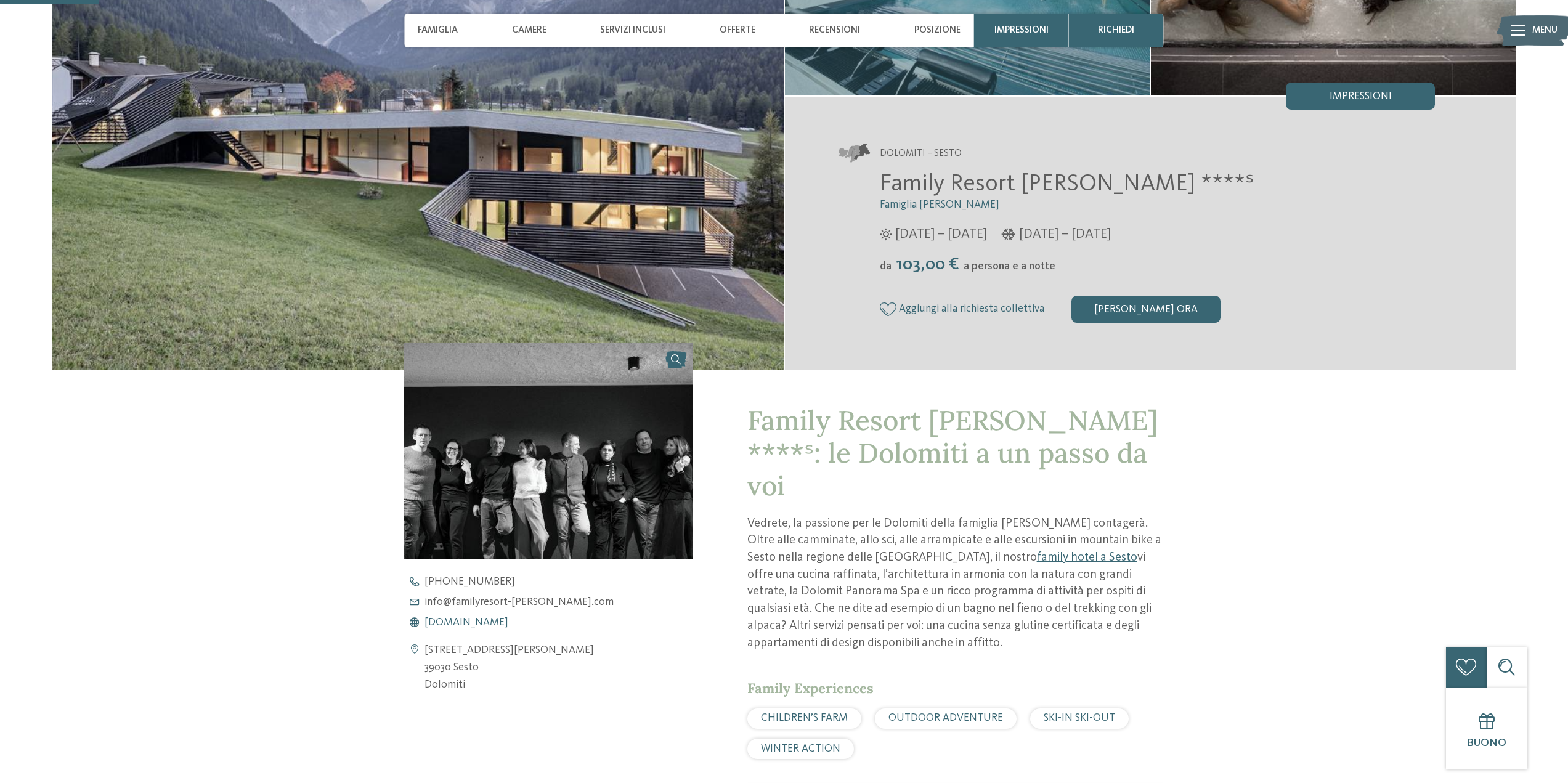
drag, startPoint x: 460, startPoint y: 614, endPoint x: 455, endPoint y: 620, distance: 7.8
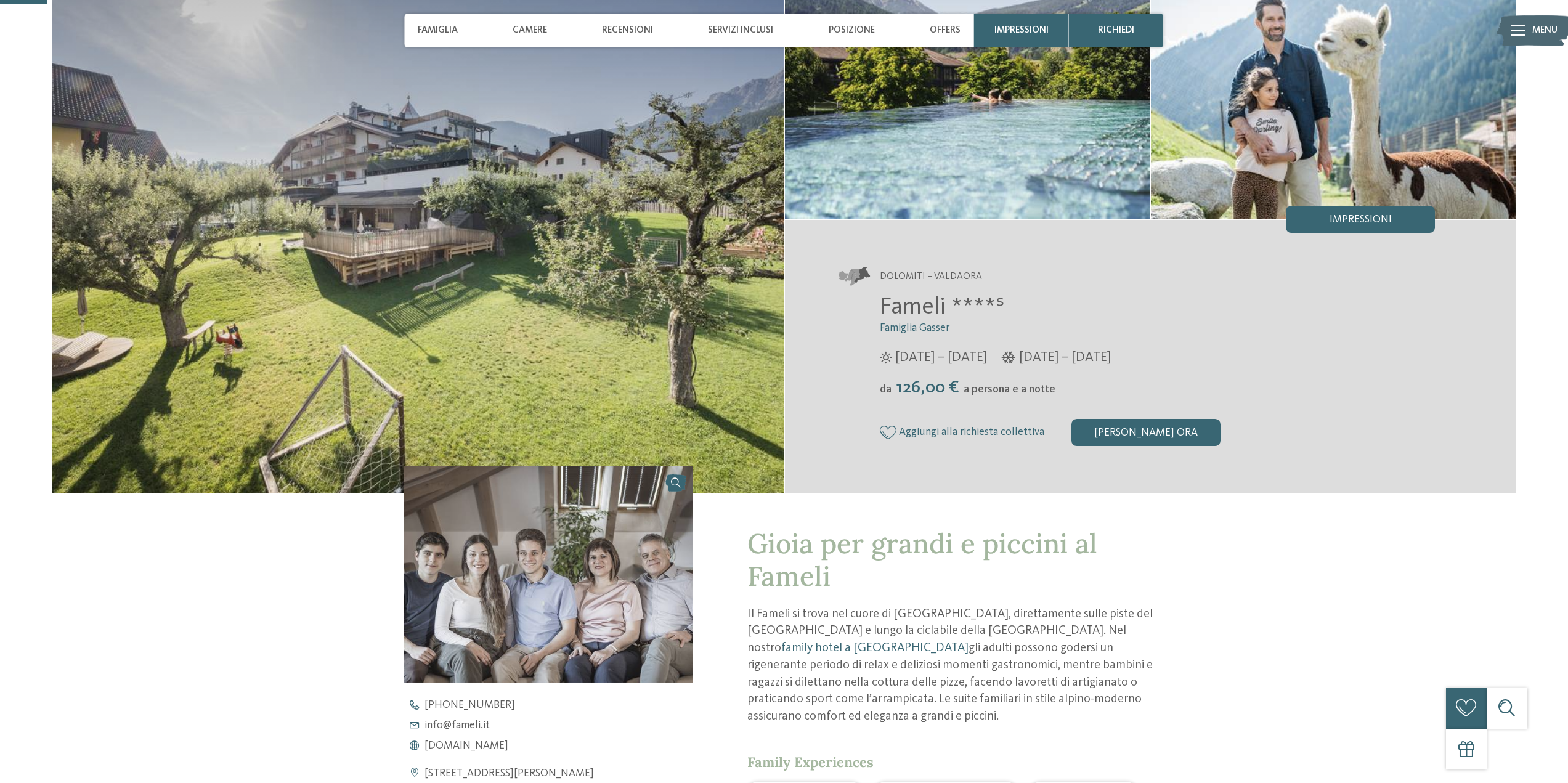
scroll to position [308, 0]
